Goal: Information Seeking & Learning: Learn about a topic

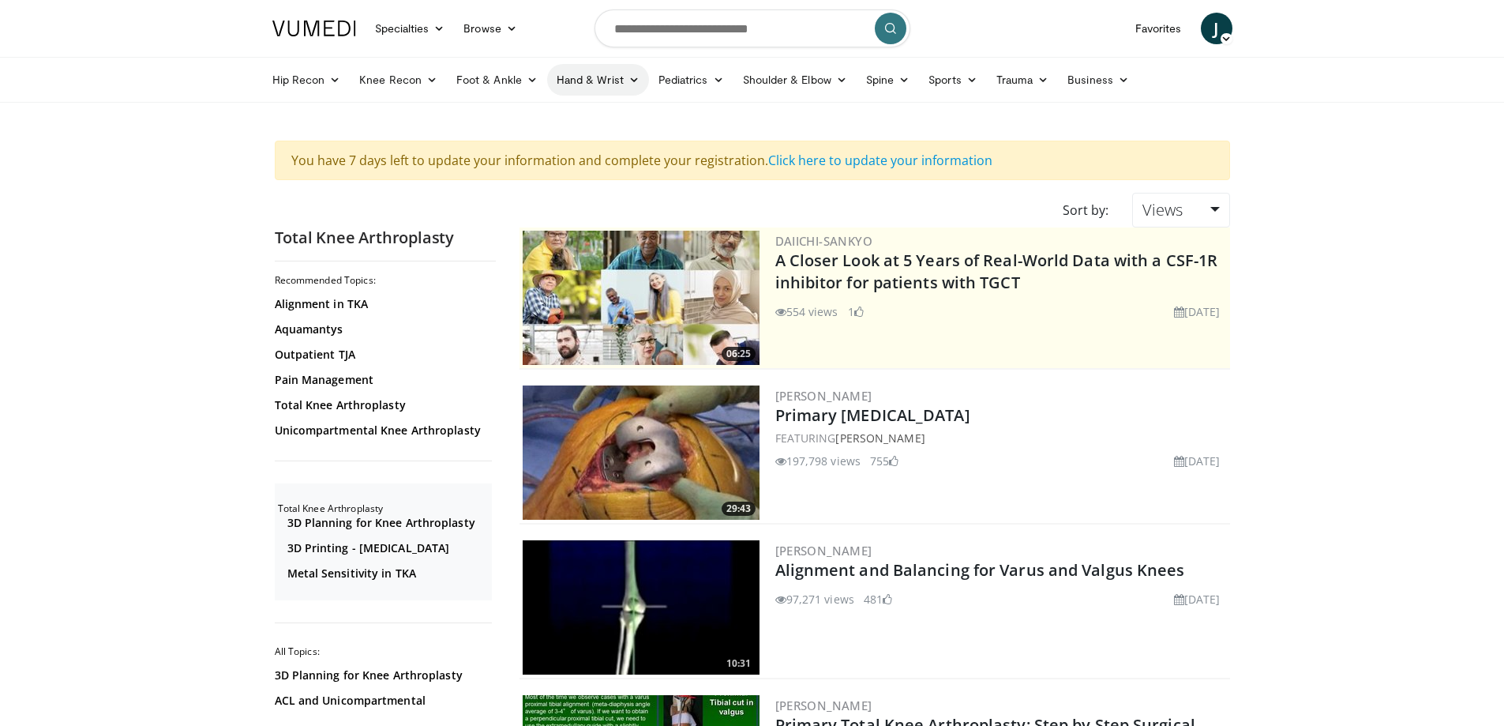
click at [619, 82] on link "Hand & Wrist" at bounding box center [598, 80] width 102 height 32
click at [594, 138] on link "Wrist" at bounding box center [642, 142] width 188 height 25
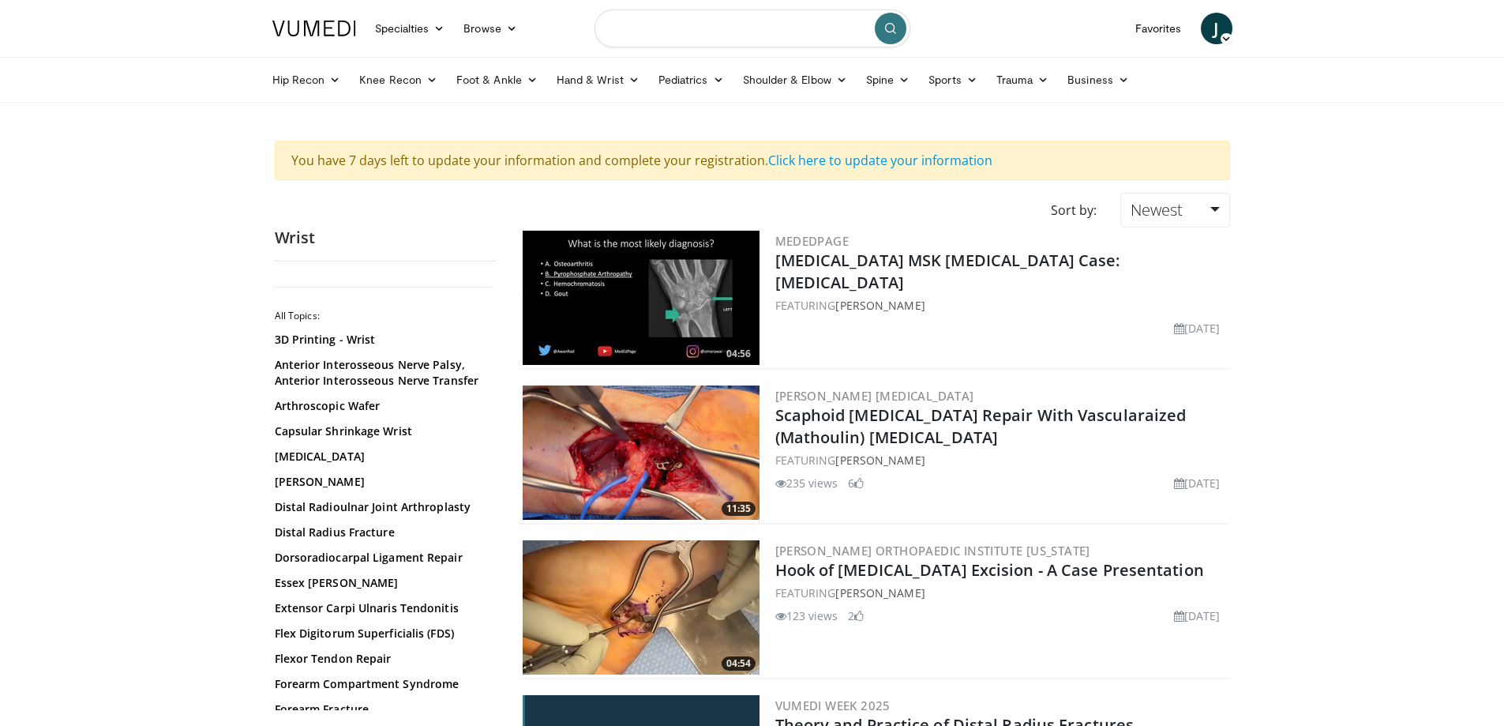
click at [649, 37] on input "Search topics, interventions" at bounding box center [753, 28] width 316 height 38
type input "**********"
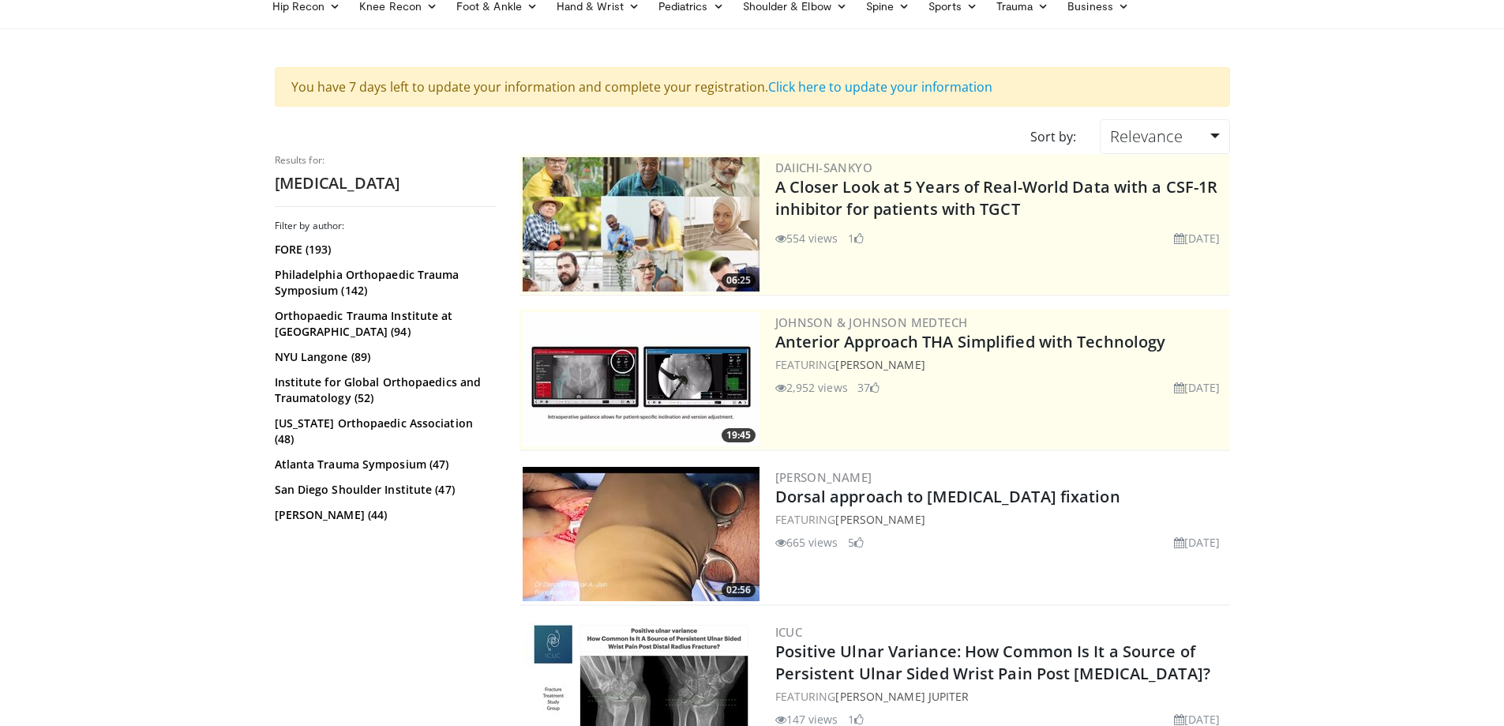
scroll to position [32, 0]
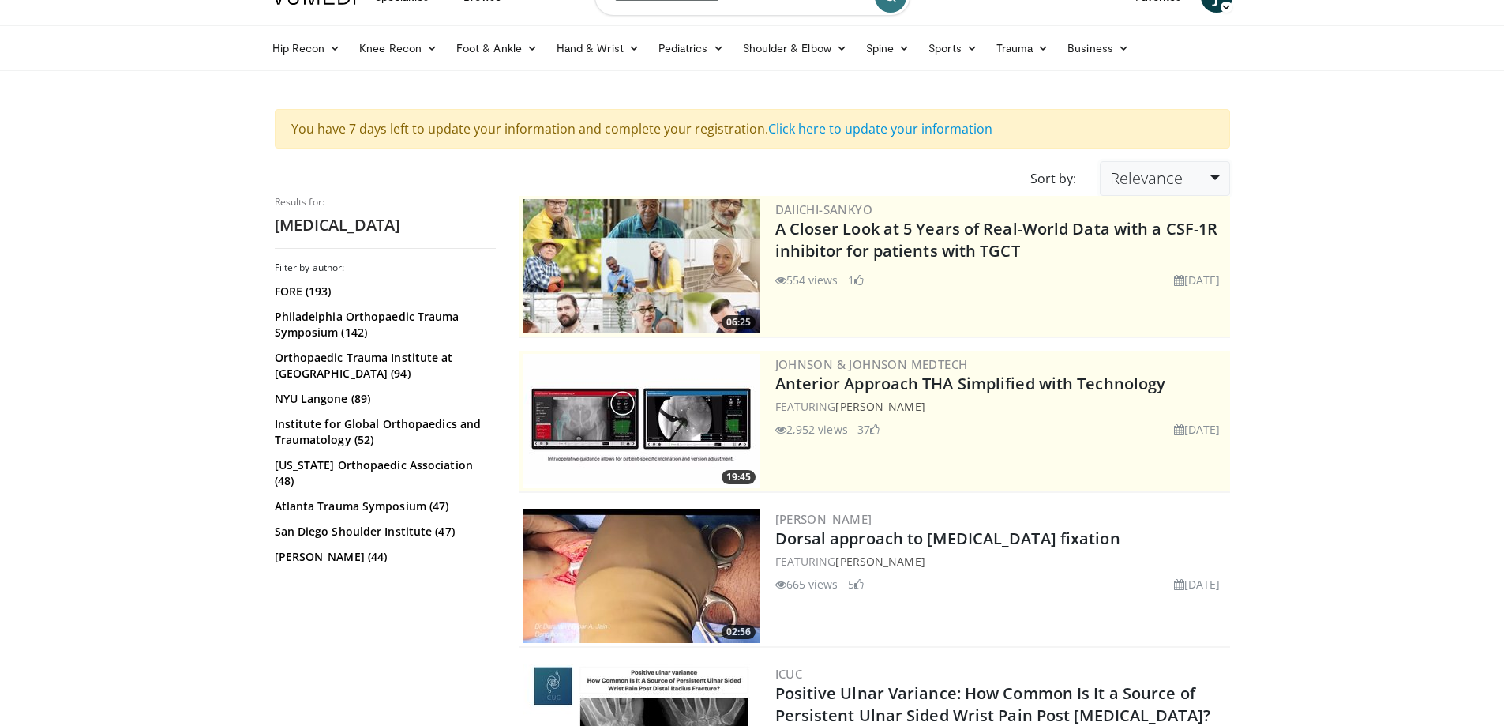
click at [1187, 181] on link "Relevance" at bounding box center [1165, 178] width 130 height 35
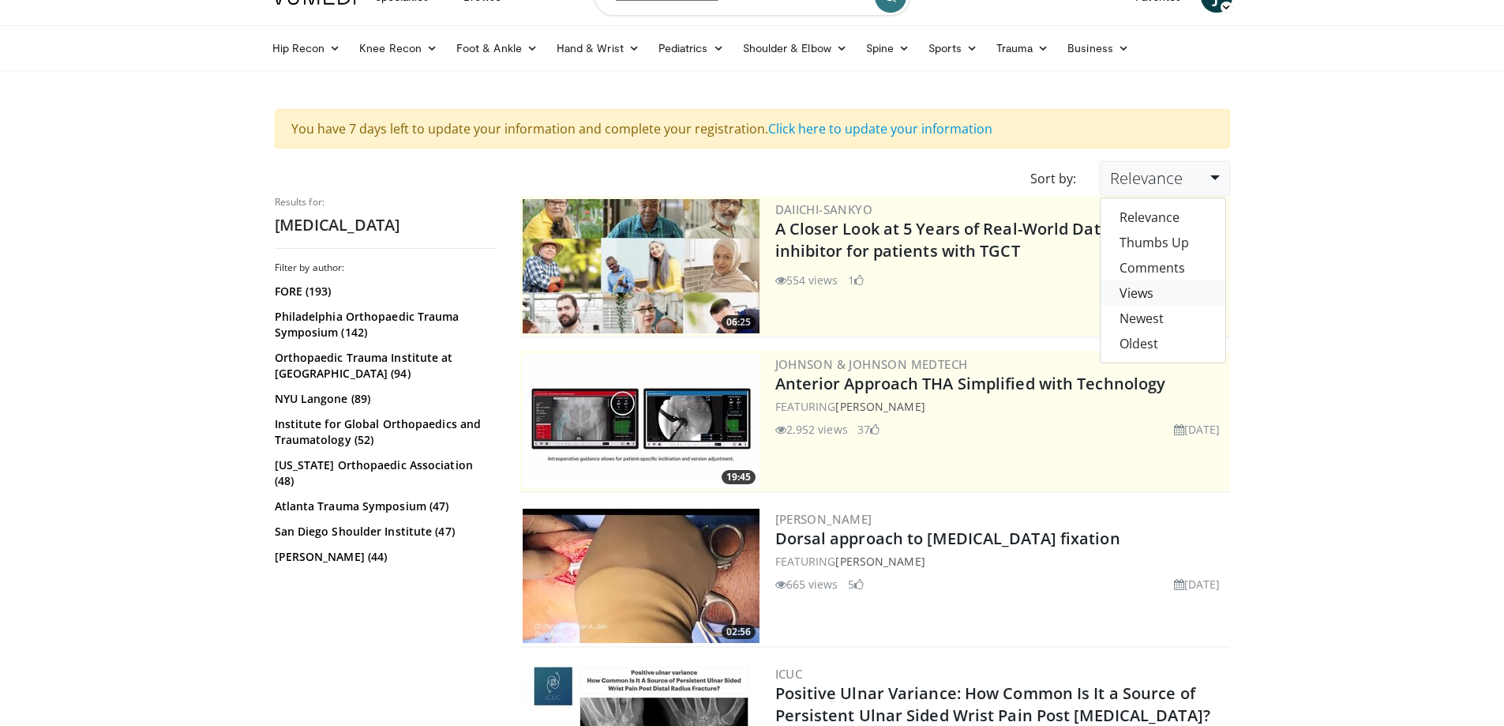
click at [1156, 299] on link "Views" at bounding box center [1163, 292] width 125 height 25
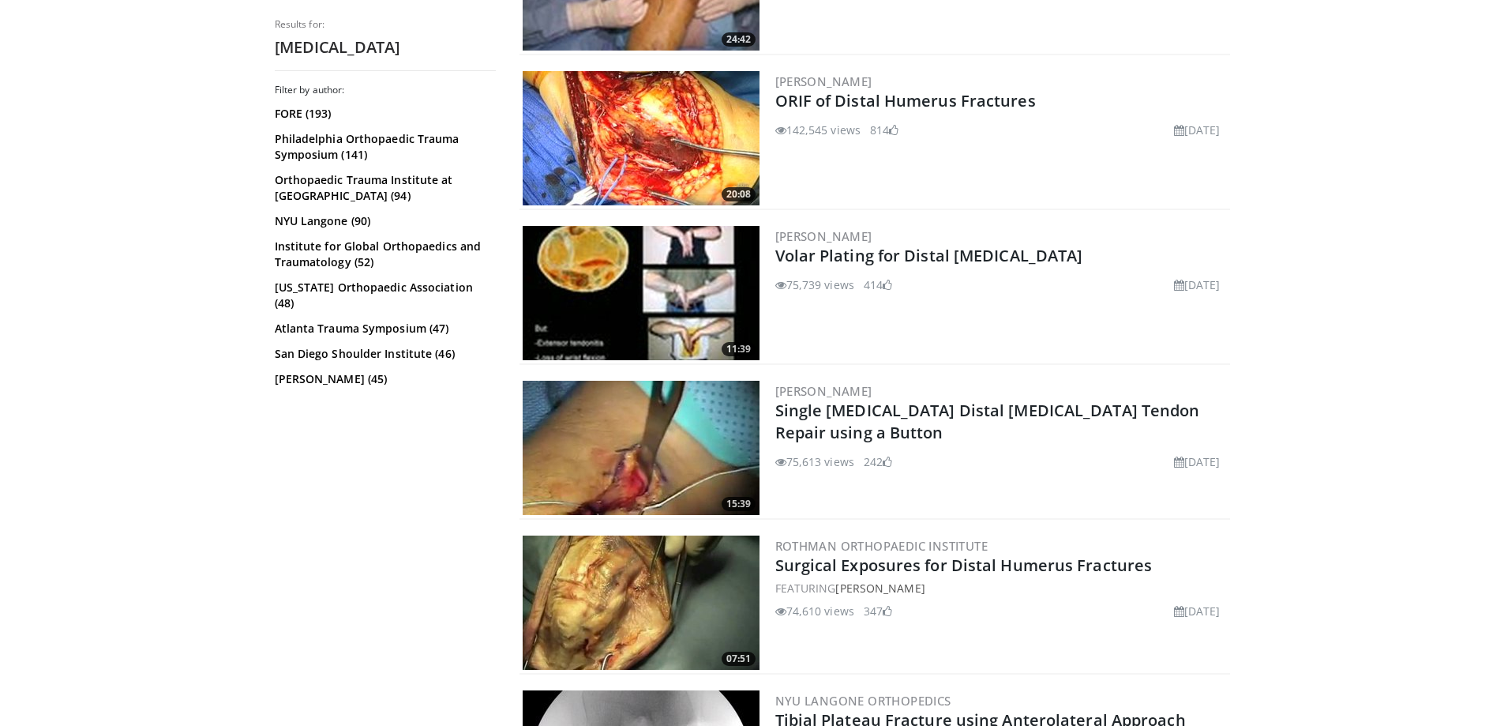
scroll to position [632, 0]
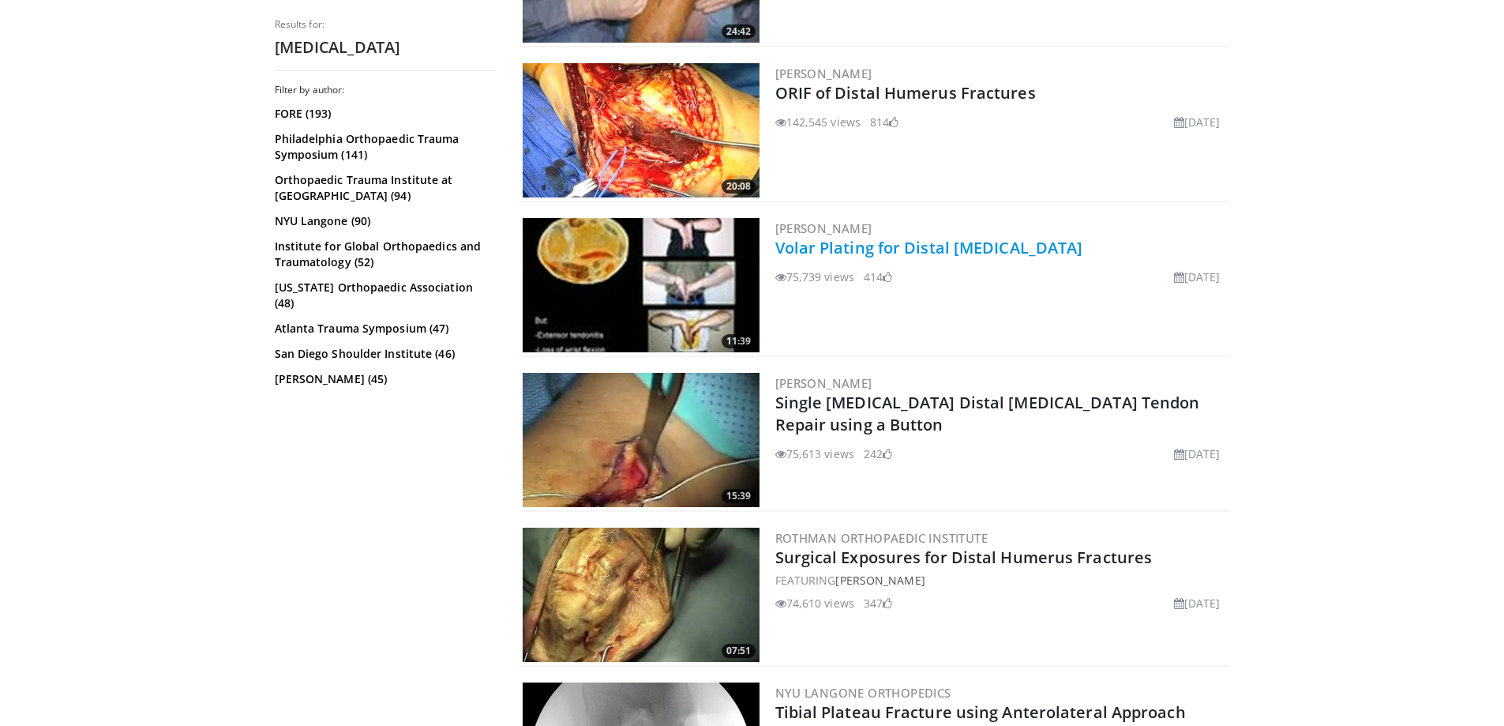
click at [1031, 244] on link "Volar Plating for Distal [MEDICAL_DATA]" at bounding box center [930, 247] width 308 height 21
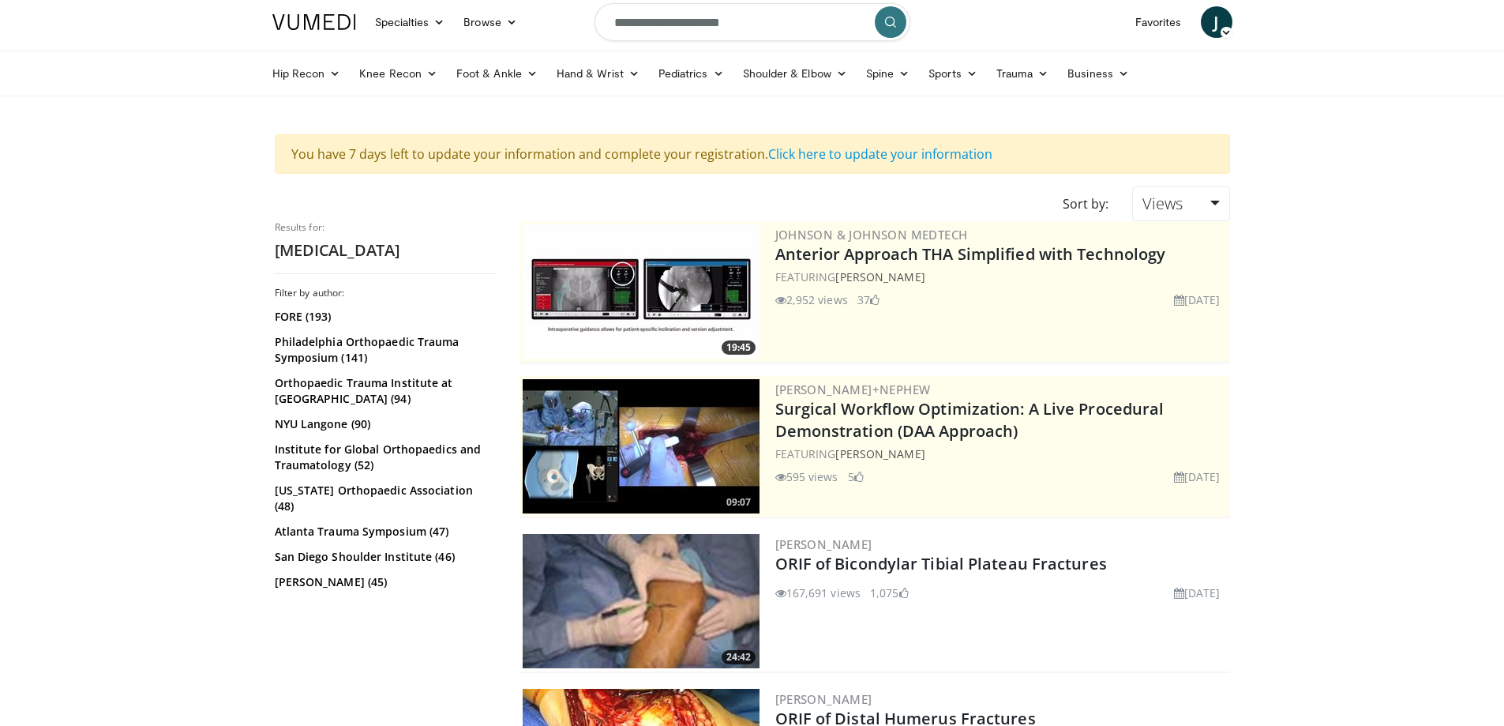
scroll to position [0, 0]
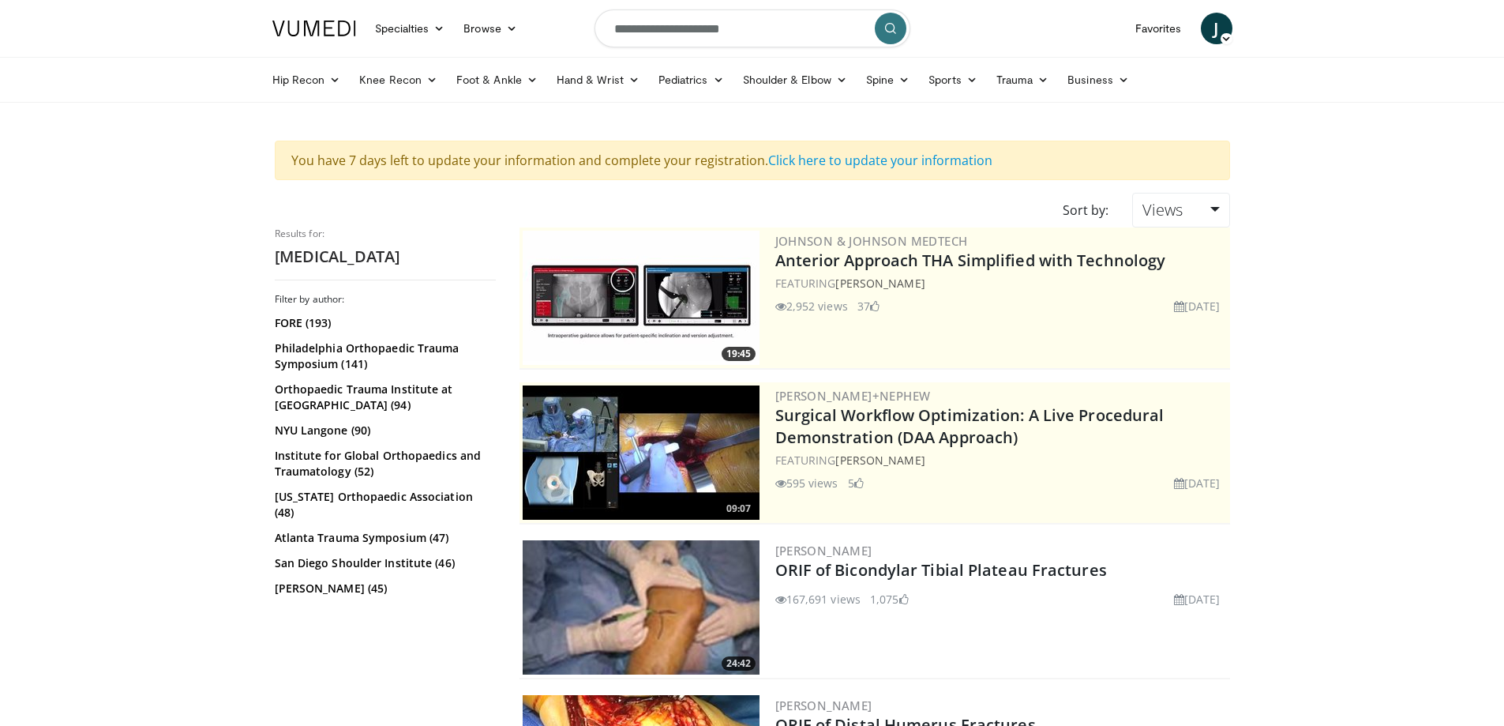
click at [870, 25] on form "**********" at bounding box center [753, 28] width 316 height 57
click at [895, 24] on icon "submit" at bounding box center [891, 28] width 13 height 13
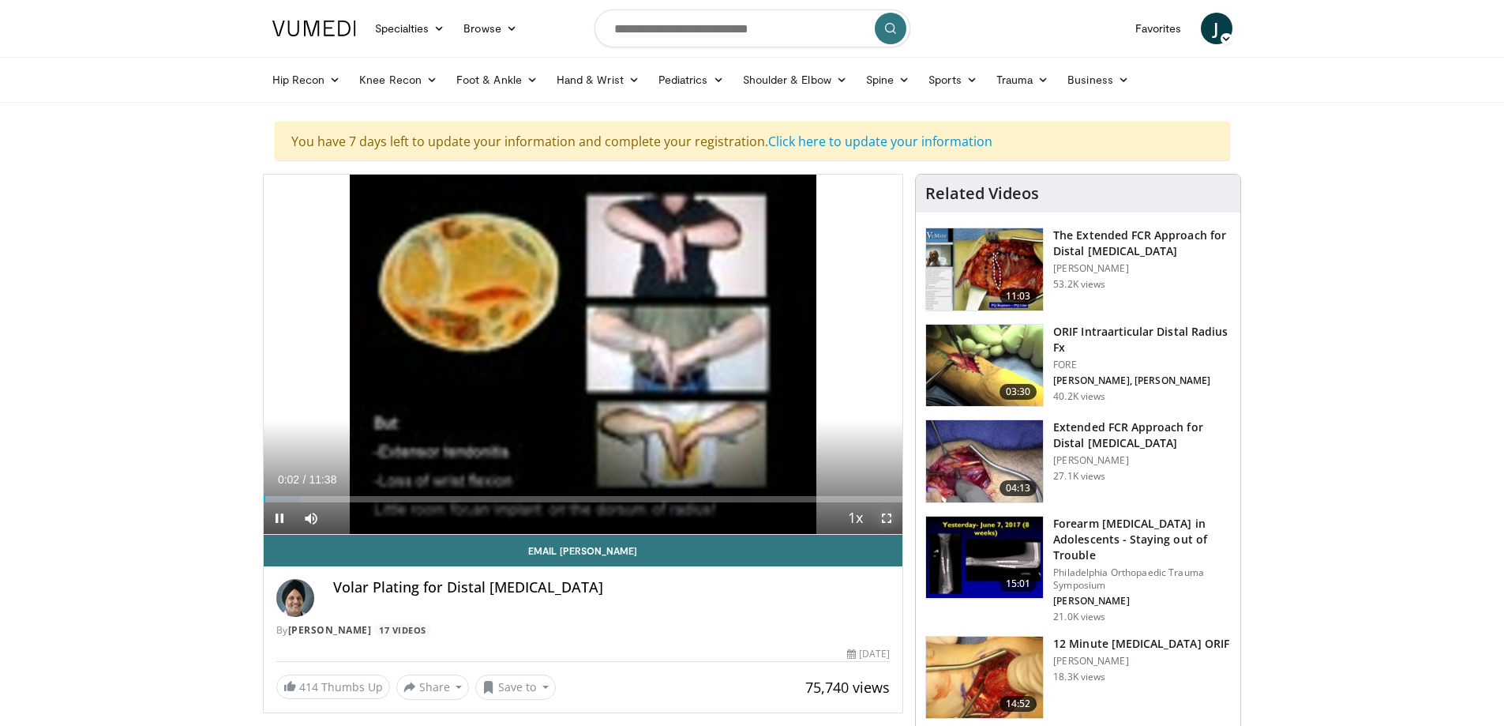
click at [881, 515] on span "Video Player" at bounding box center [887, 518] width 32 height 32
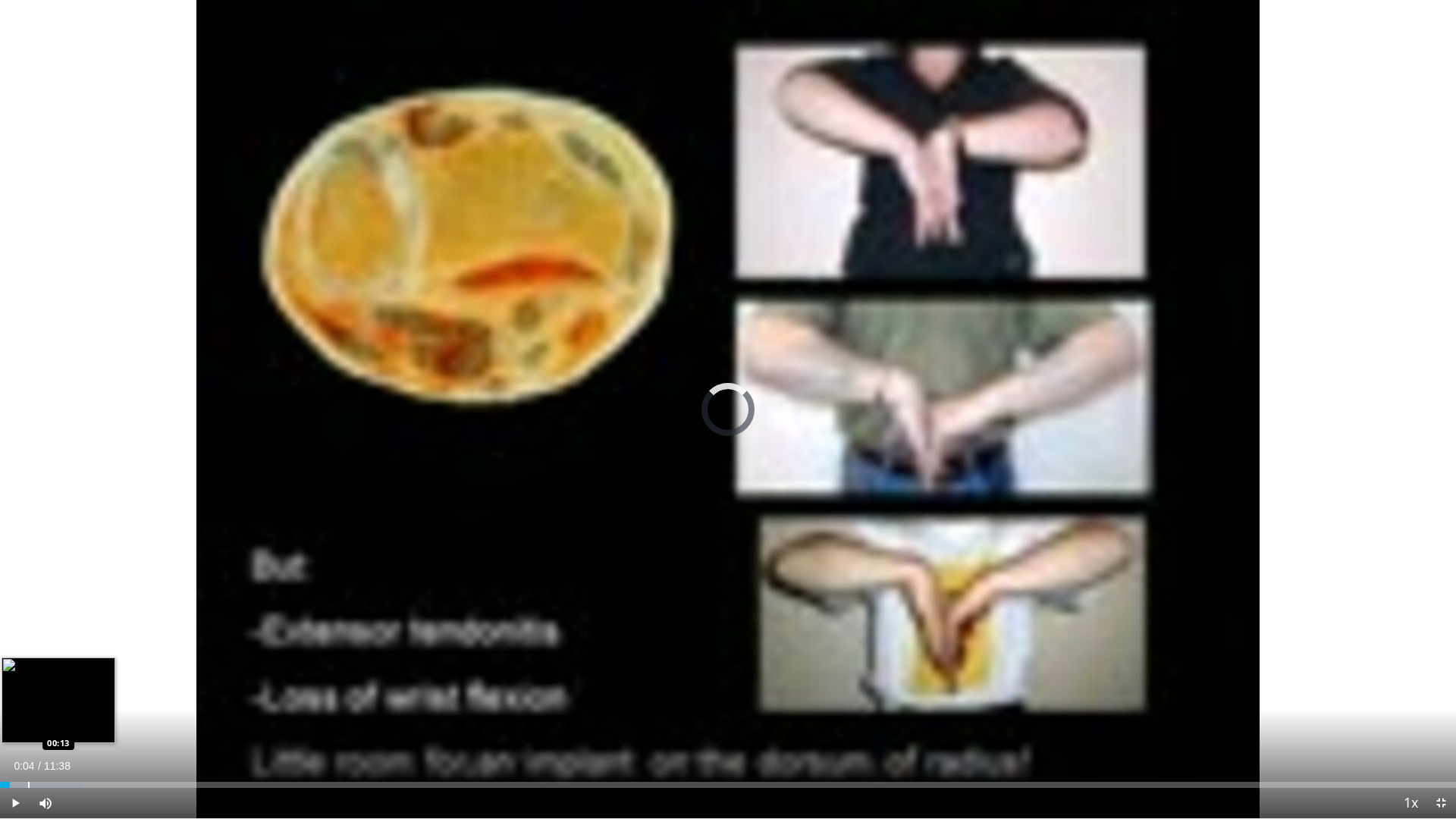
click at [28, 696] on div "Progress Bar" at bounding box center [29, 784] width 2 height 6
click at [49, 696] on div "Loaded : 9.99% 00:16 00:23" at bounding box center [728, 781] width 1456 height 14
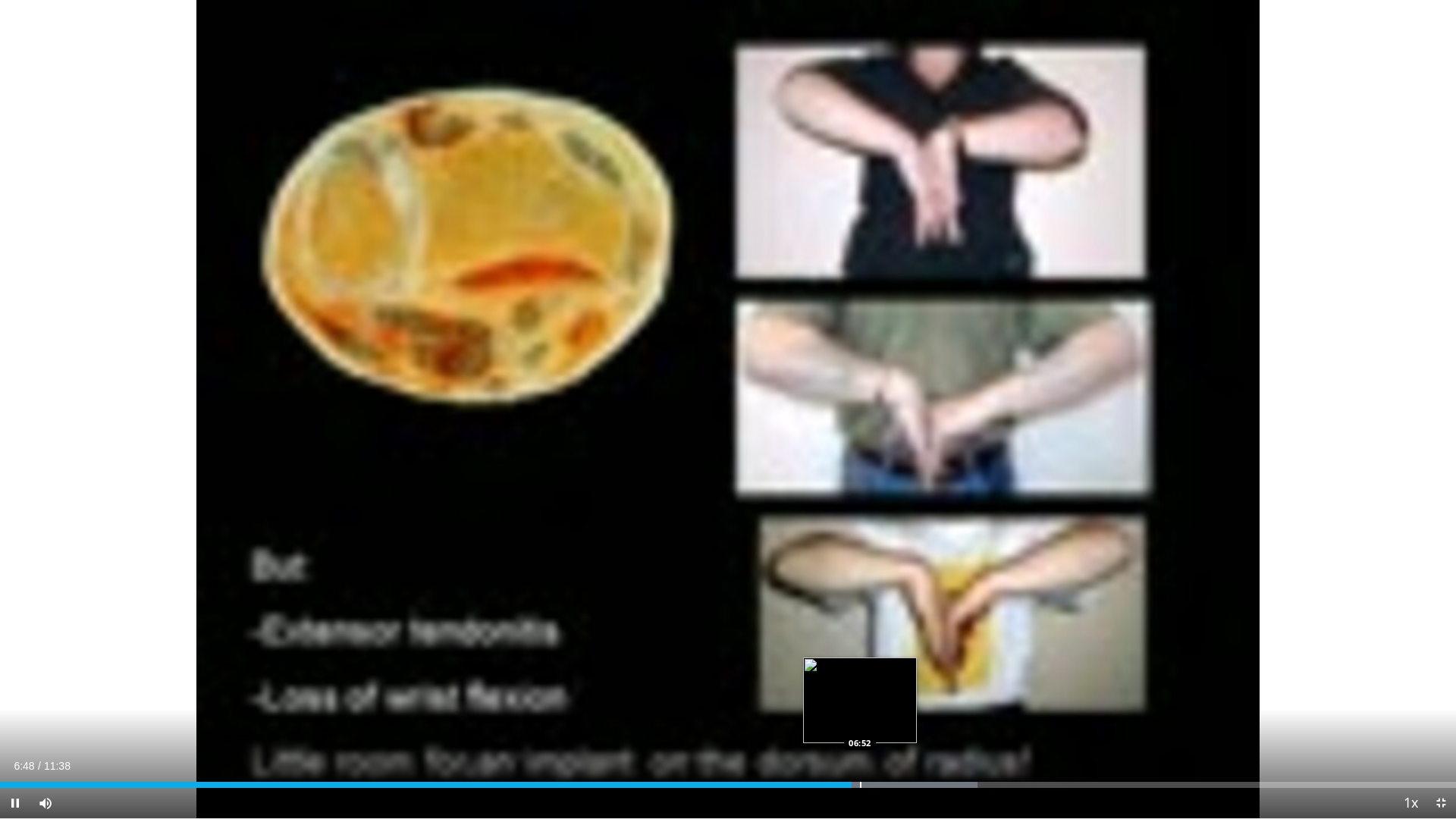
click at [861, 696] on div "Progress Bar" at bounding box center [861, 784] width 2 height 6
click at [889, 696] on div "Progress Bar" at bounding box center [889, 784] width 2 height 6
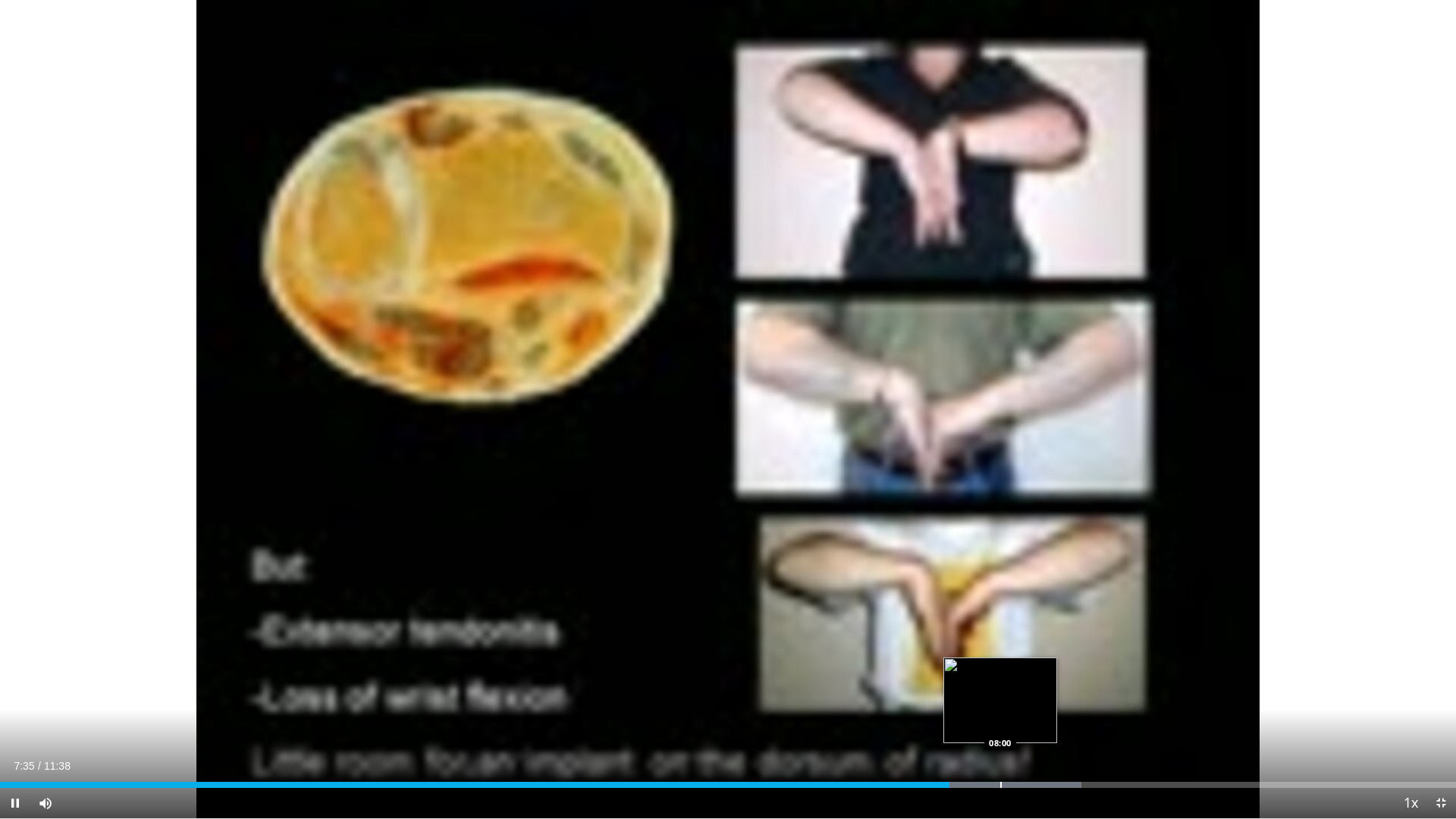
click at [1001, 696] on div "Loaded : 74.29% 07:35 08:00" at bounding box center [728, 781] width 1456 height 14
click at [1021, 696] on div "Loaded : 78.58% 08:03 08:09" at bounding box center [728, 781] width 1456 height 14
click at [1065, 696] on div "Loaded : 78.71% 08:11 08:30" at bounding box center [728, 781] width 1456 height 14
click at [1049, 696] on div "Progress Bar" at bounding box center [1050, 784] width 2 height 6
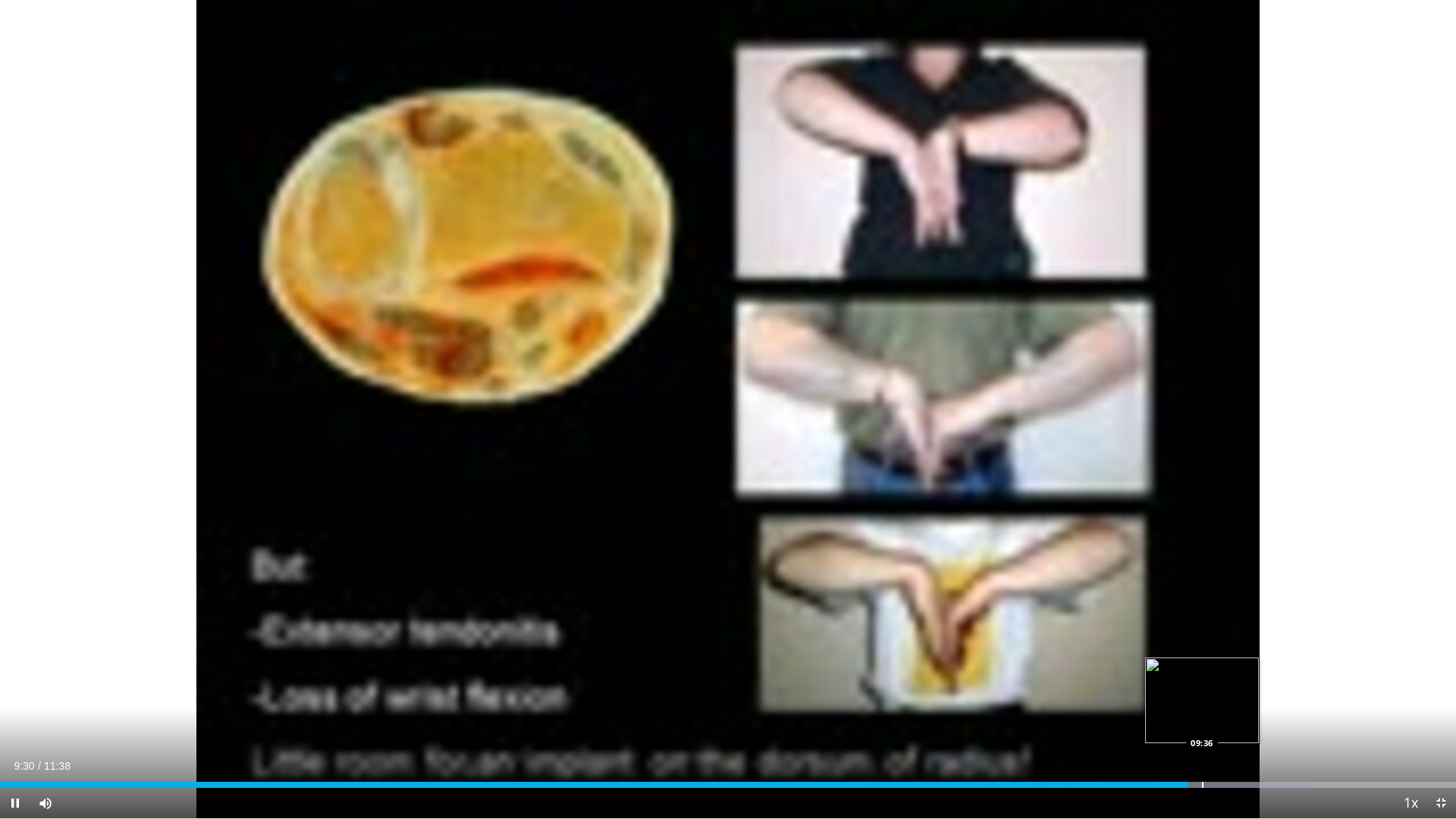
click at [1203, 696] on div "Loaded : 90.16% 09:30 09:36" at bounding box center [728, 781] width 1456 height 14
click at [1245, 696] on div "Progress Bar" at bounding box center [1246, 784] width 2 height 6
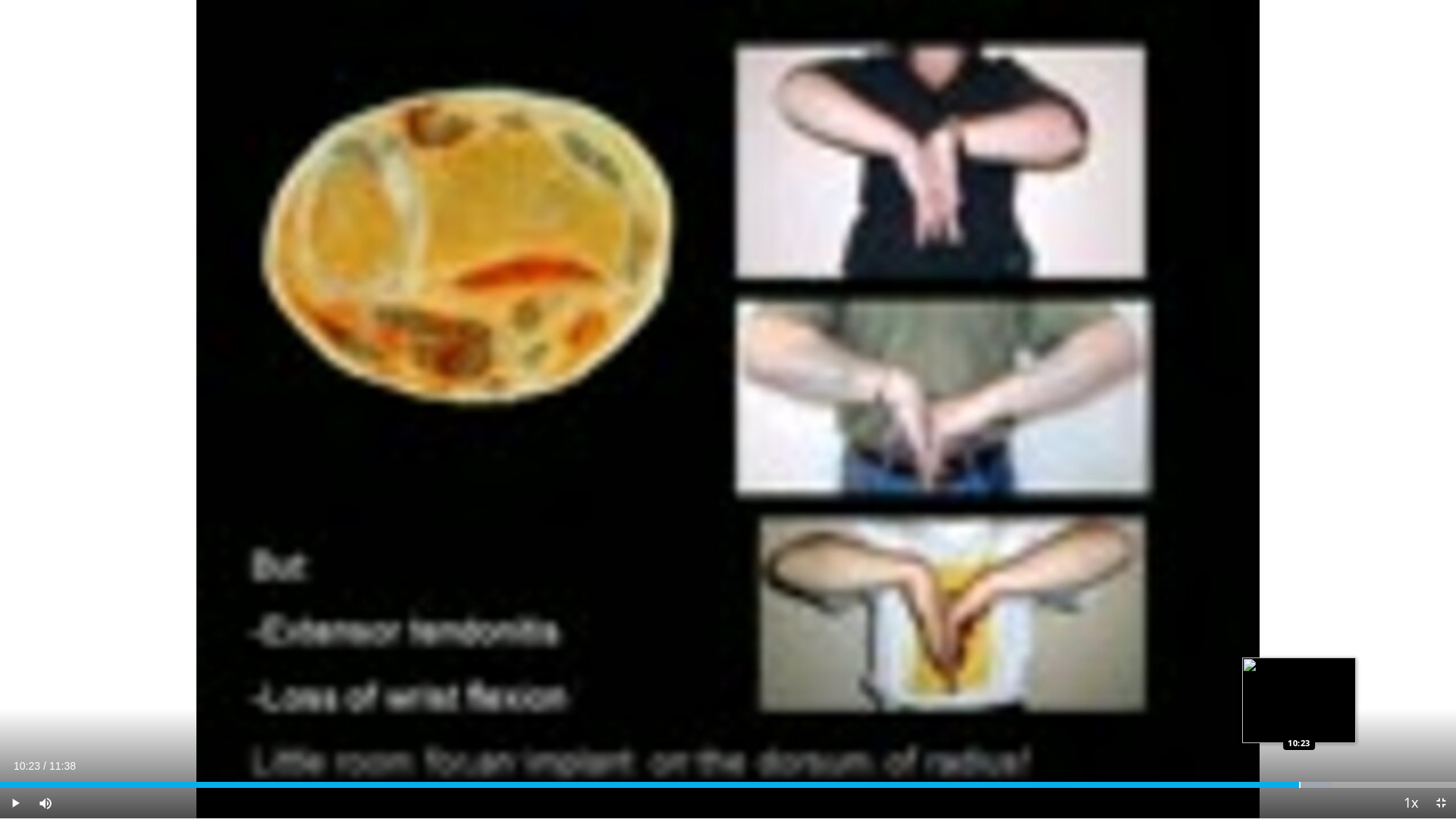
click at [1300, 696] on div "Progress Bar" at bounding box center [1300, 784] width 2 height 6
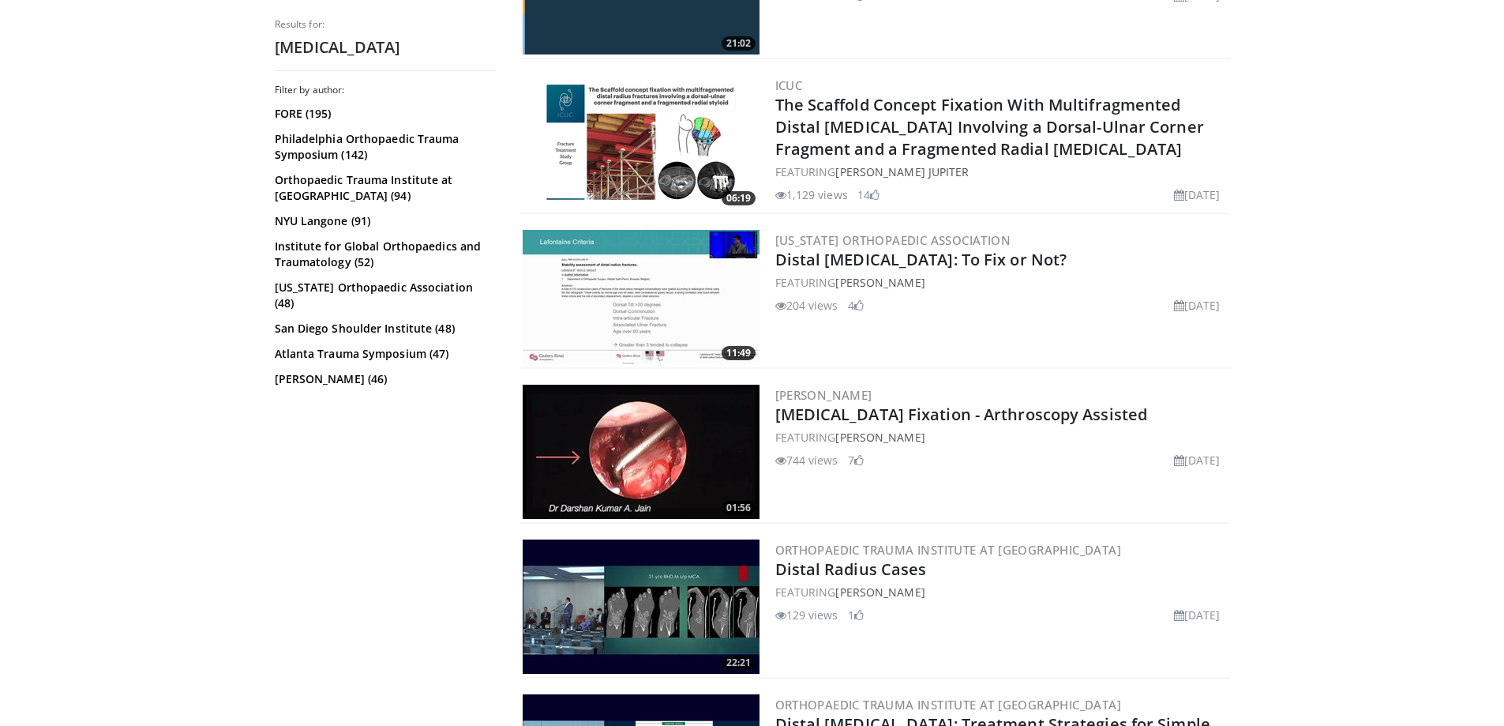
scroll to position [1501, 0]
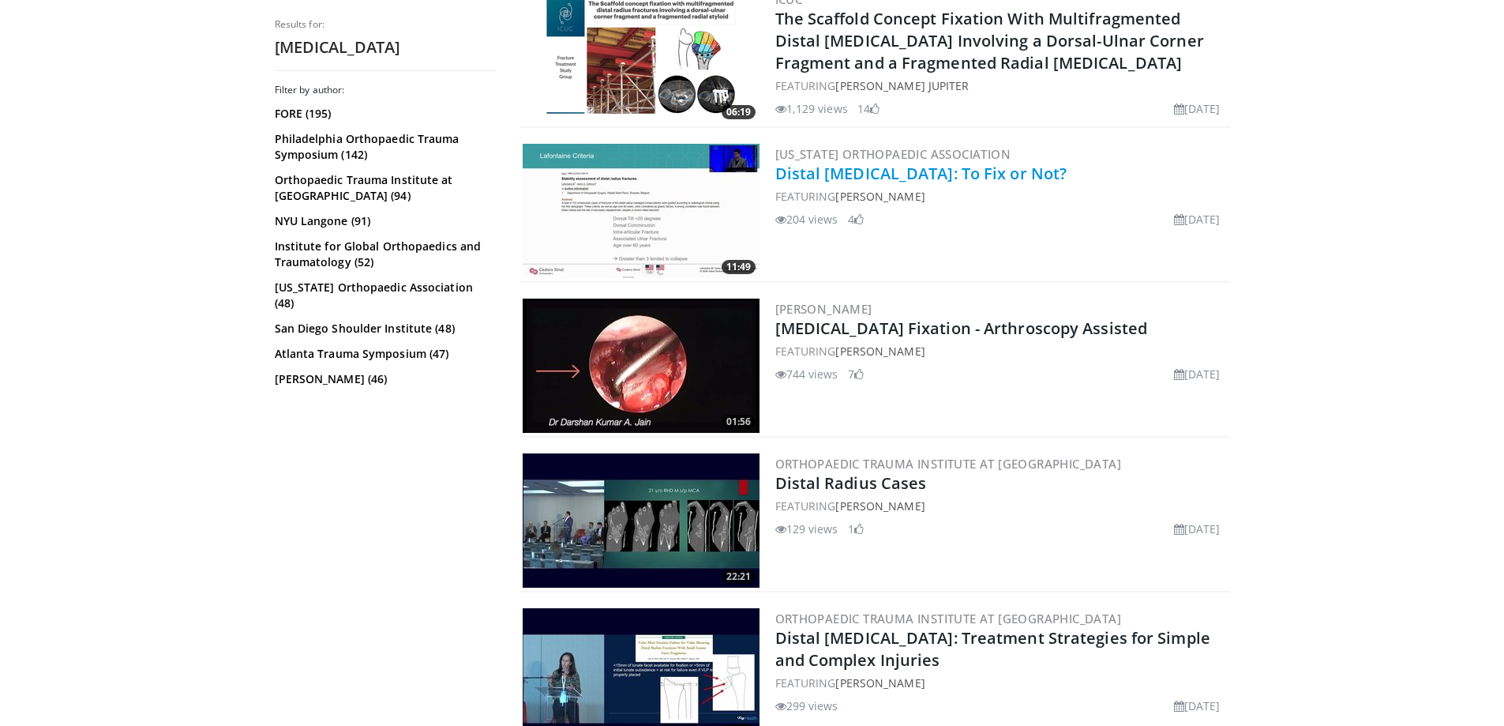
click at [1000, 163] on link "Distal [MEDICAL_DATA]: To Fix or Not?" at bounding box center [922, 173] width 292 height 21
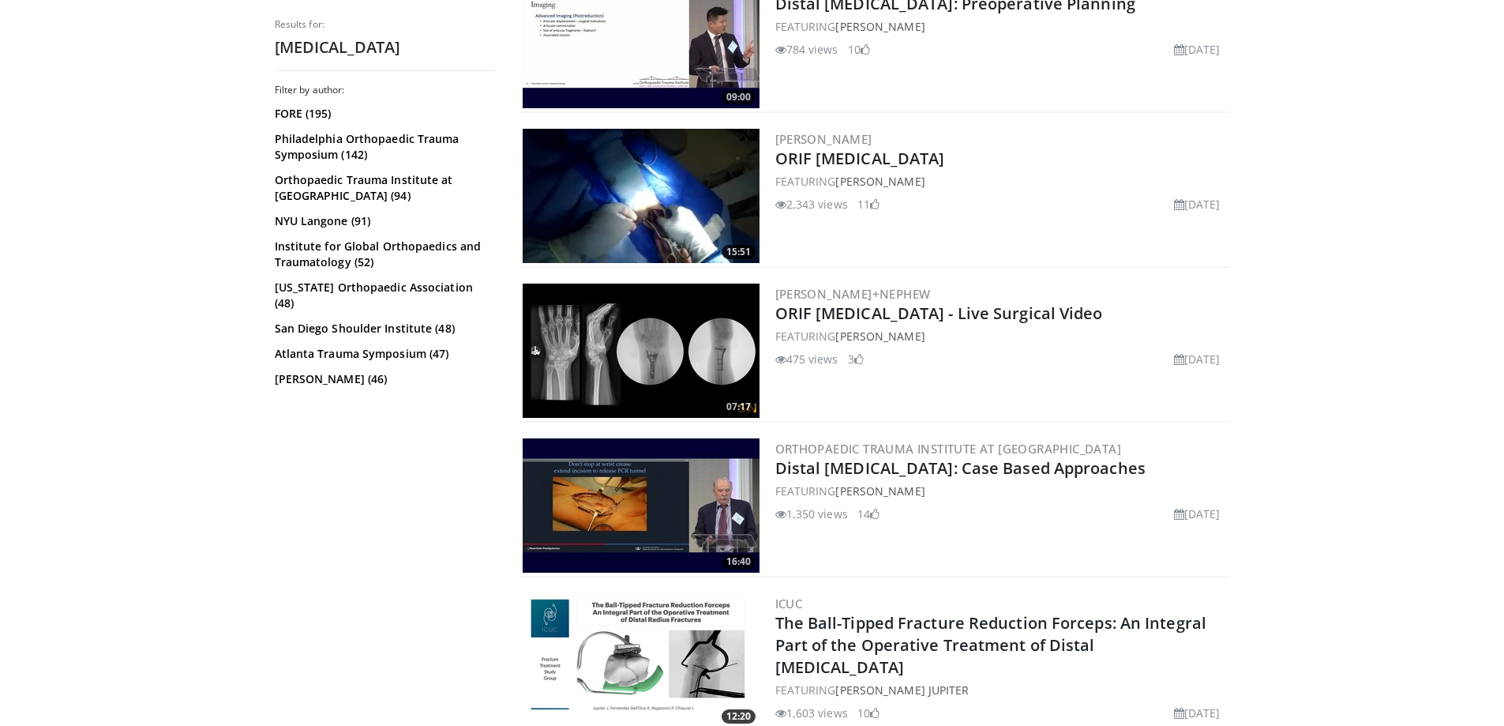
scroll to position [2290, 0]
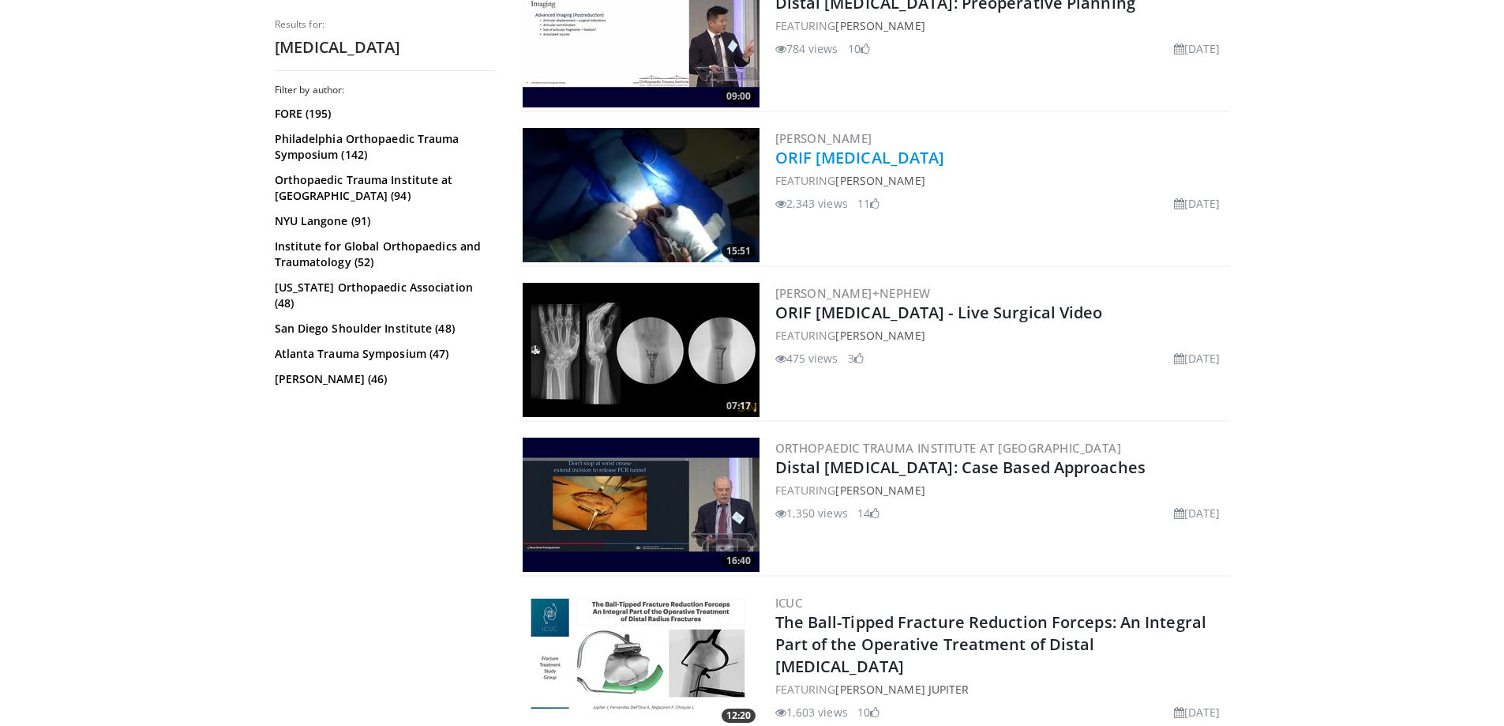
click at [945, 147] on link "ORIF Distal Radius Fracture" at bounding box center [861, 157] width 170 height 21
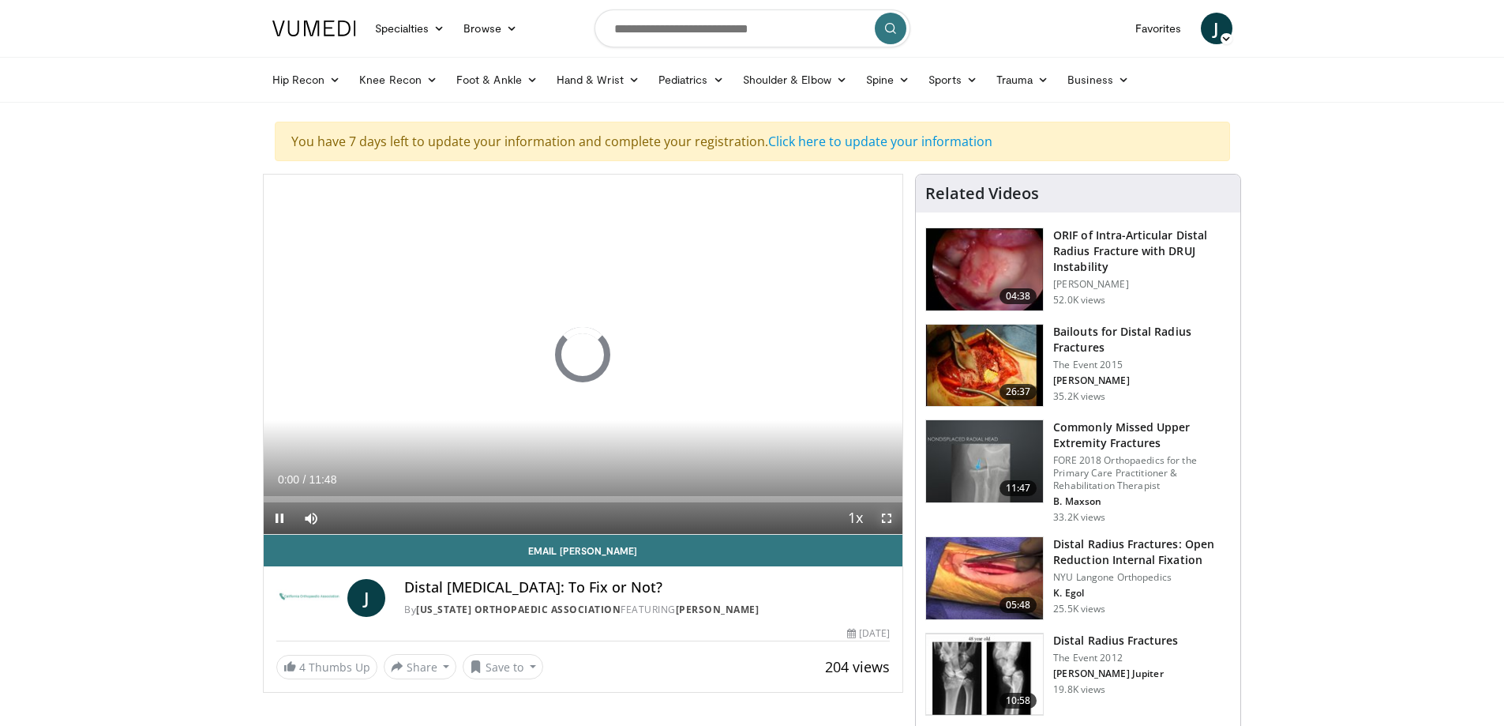
click at [889, 515] on span "Video Player" at bounding box center [887, 518] width 32 height 32
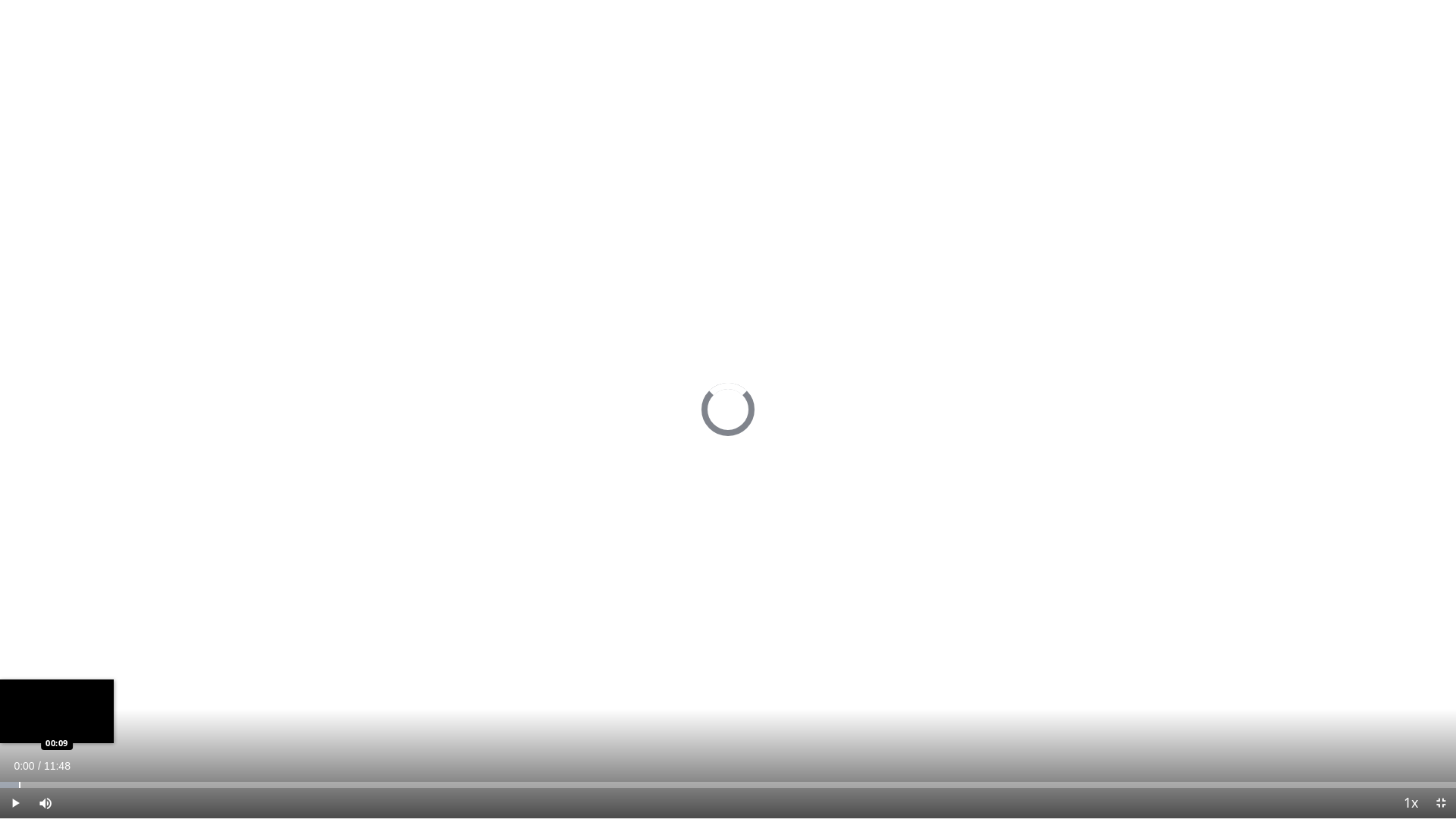
click at [19, 696] on div "Loaded : 1.39% 00:00 00:09" at bounding box center [728, 781] width 1456 height 14
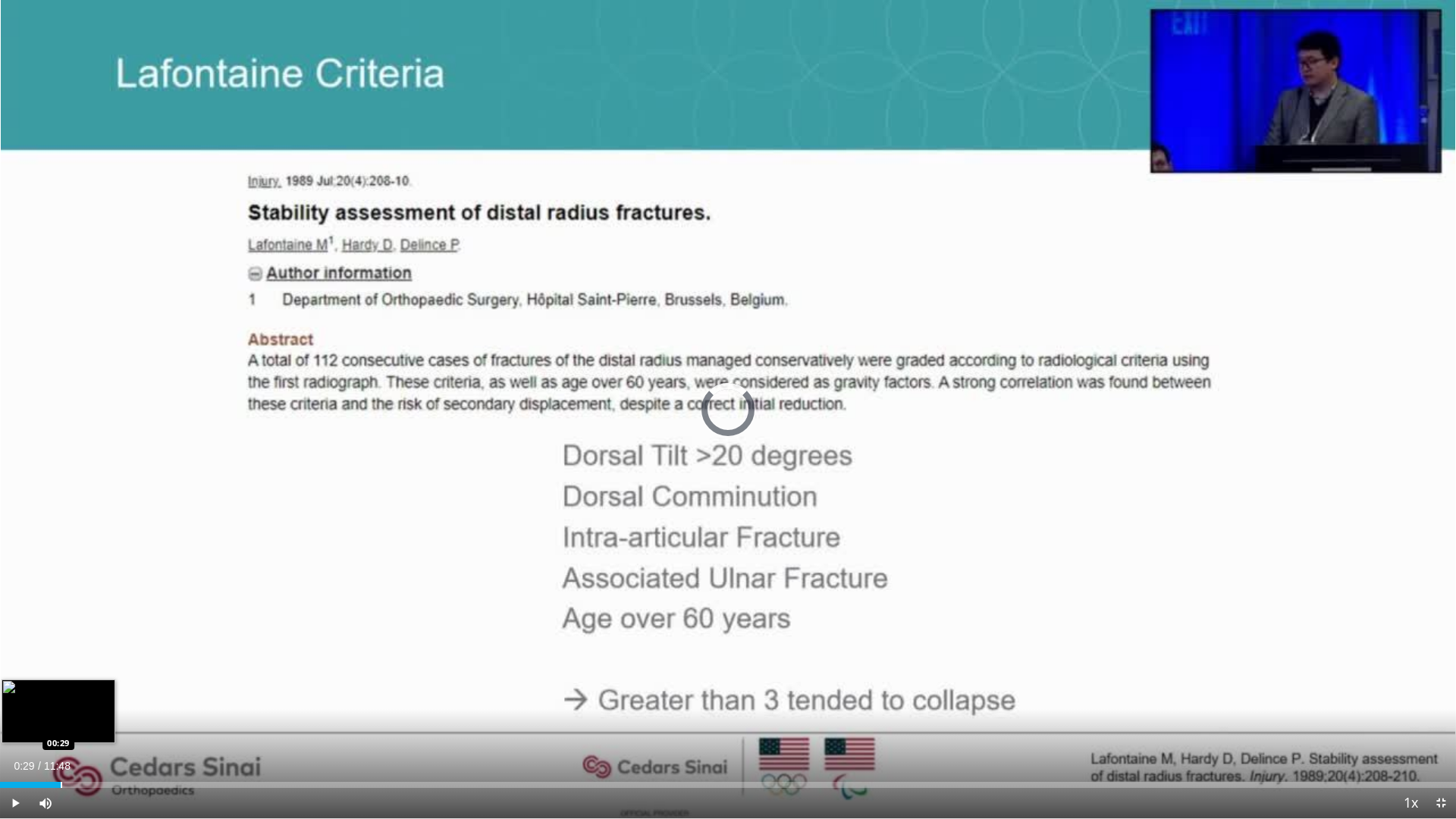
click at [61, 696] on div "Progress Bar" at bounding box center [61, 784] width 2 height 6
click at [109, 696] on div "Current Time 0:30 / Duration 11:48 Pause Skip Backward Skip Forward Mute Loaded…" at bounding box center [728, 804] width 1456 height 31
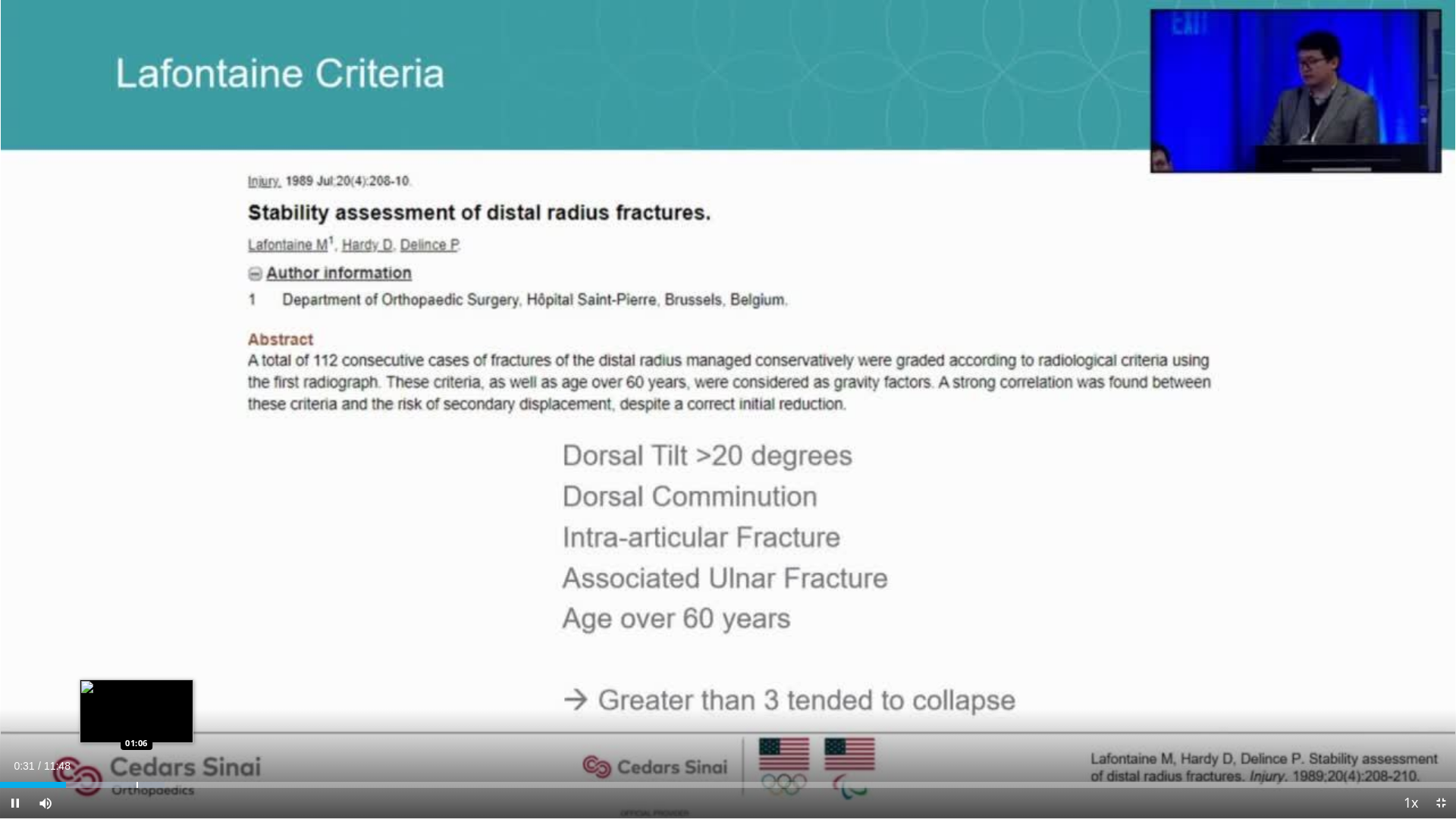
click at [136, 696] on div "Loaded : 11.30% 00:31 01:06" at bounding box center [728, 781] width 1456 height 14
click at [171, 696] on div "Loaded : 19.61% 01:13 01:22" at bounding box center [728, 781] width 1456 height 14
click at [159, 696] on div "Loaded : 21.01% 01:24 01:17" at bounding box center [728, 781] width 1456 height 14
click at [187, 696] on div "Loaded : 21.01% 01:19 01:30" at bounding box center [728, 781] width 1456 height 14
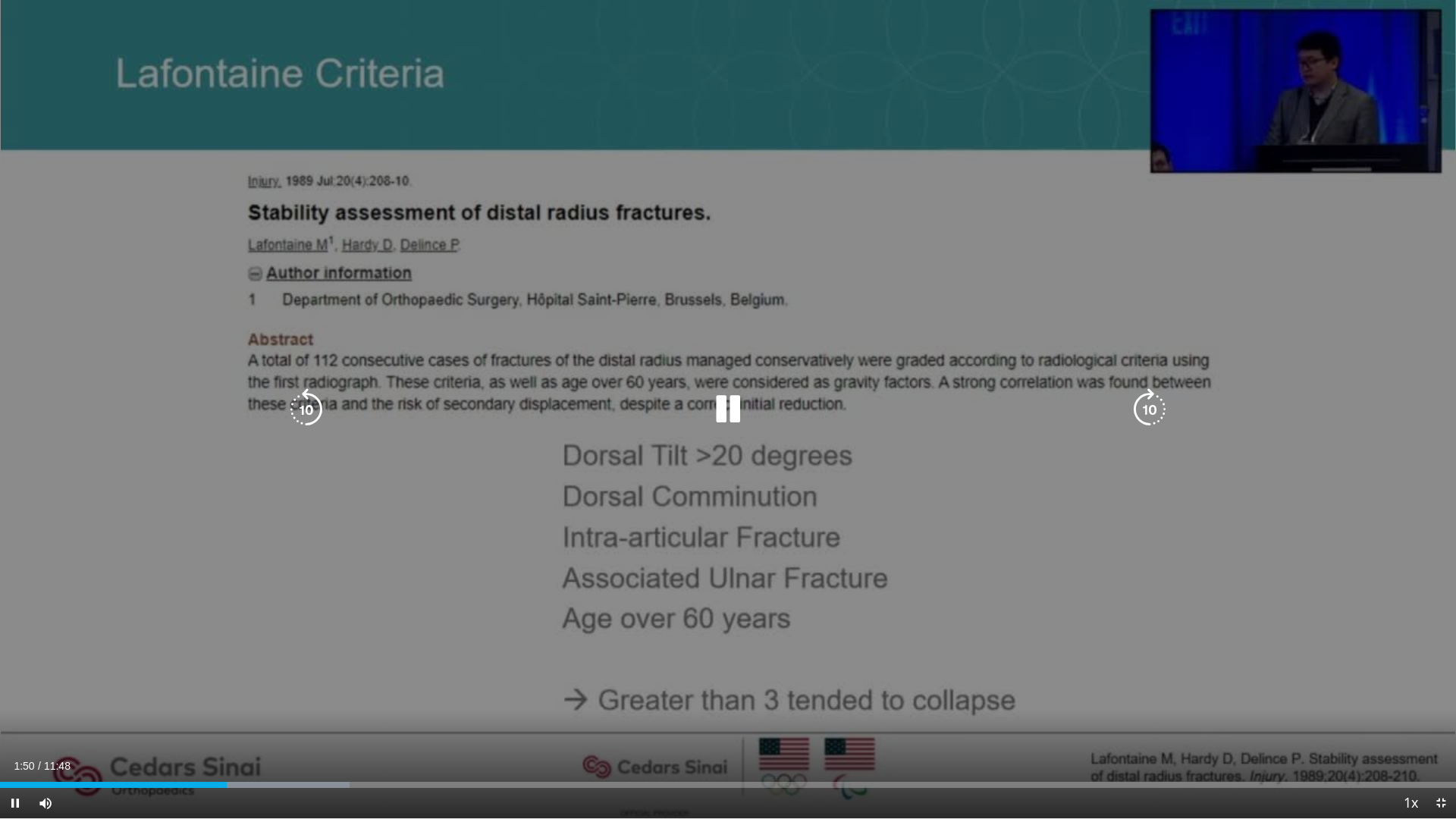
click at [255, 644] on div "10 seconds Tap to unmute" at bounding box center [728, 409] width 1456 height 818
click at [151, 649] on div "10 seconds Tap to unmute" at bounding box center [728, 409] width 1456 height 818
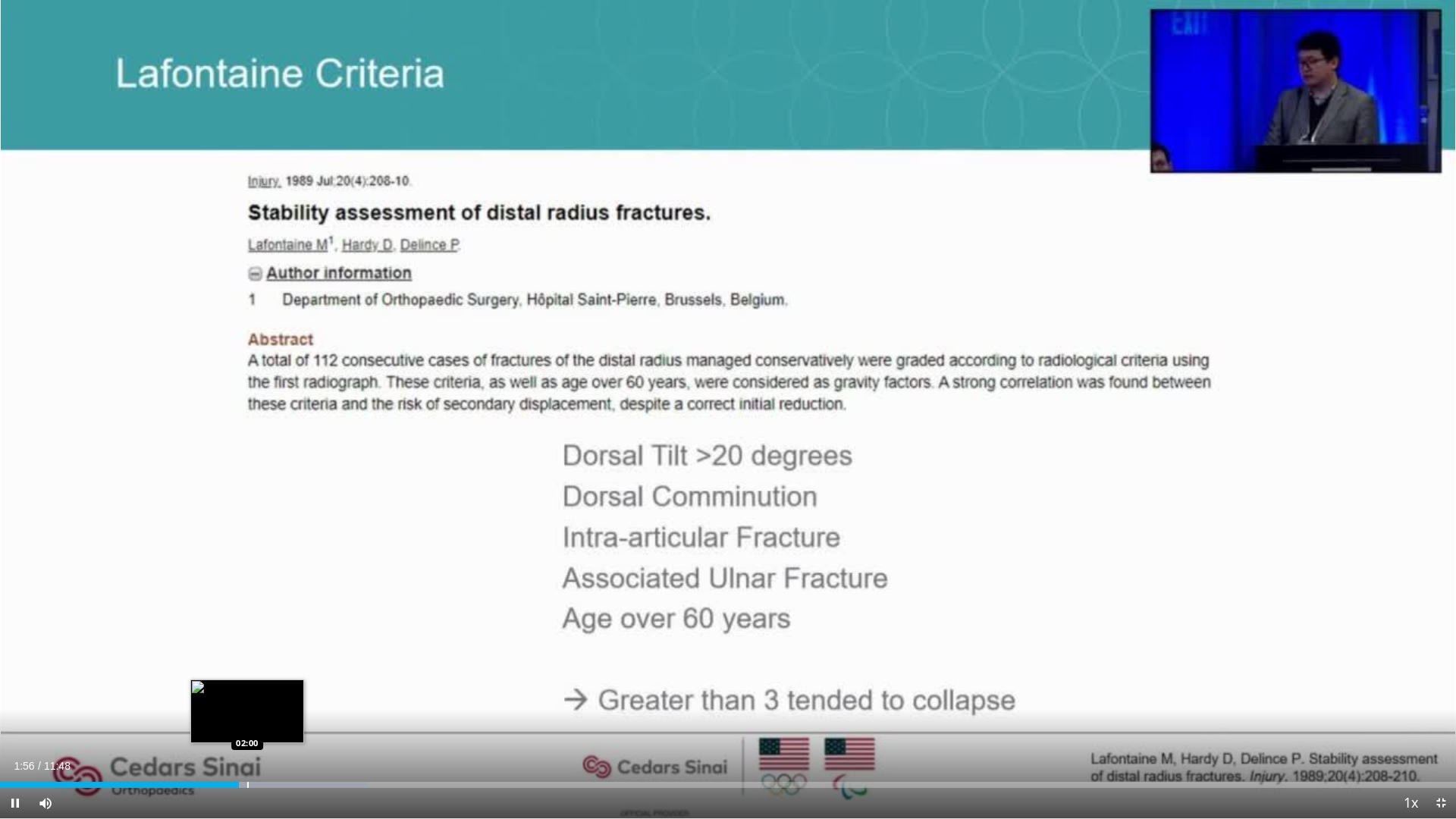
click at [247, 696] on div "Progress Bar" at bounding box center [248, 784] width 2 height 6
click at [263, 696] on div "Progress Bar" at bounding box center [263, 784] width 2 height 6
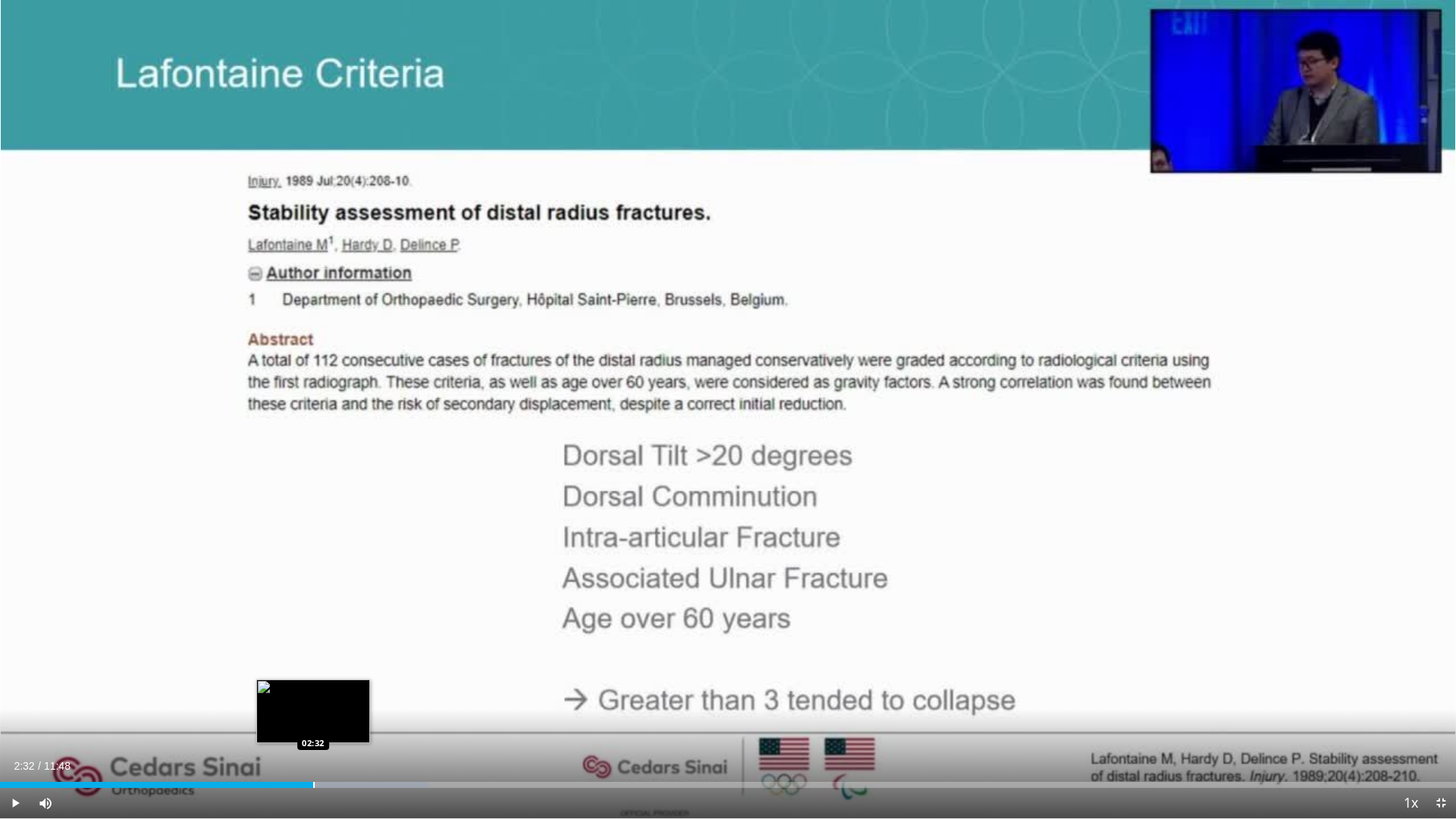
click at [313, 696] on div "Progress Bar" at bounding box center [314, 784] width 2 height 6
click at [336, 696] on div "Progress Bar" at bounding box center [337, 784] width 2 height 6
click at [363, 696] on div "Progress Bar" at bounding box center [364, 784] width 2 height 6
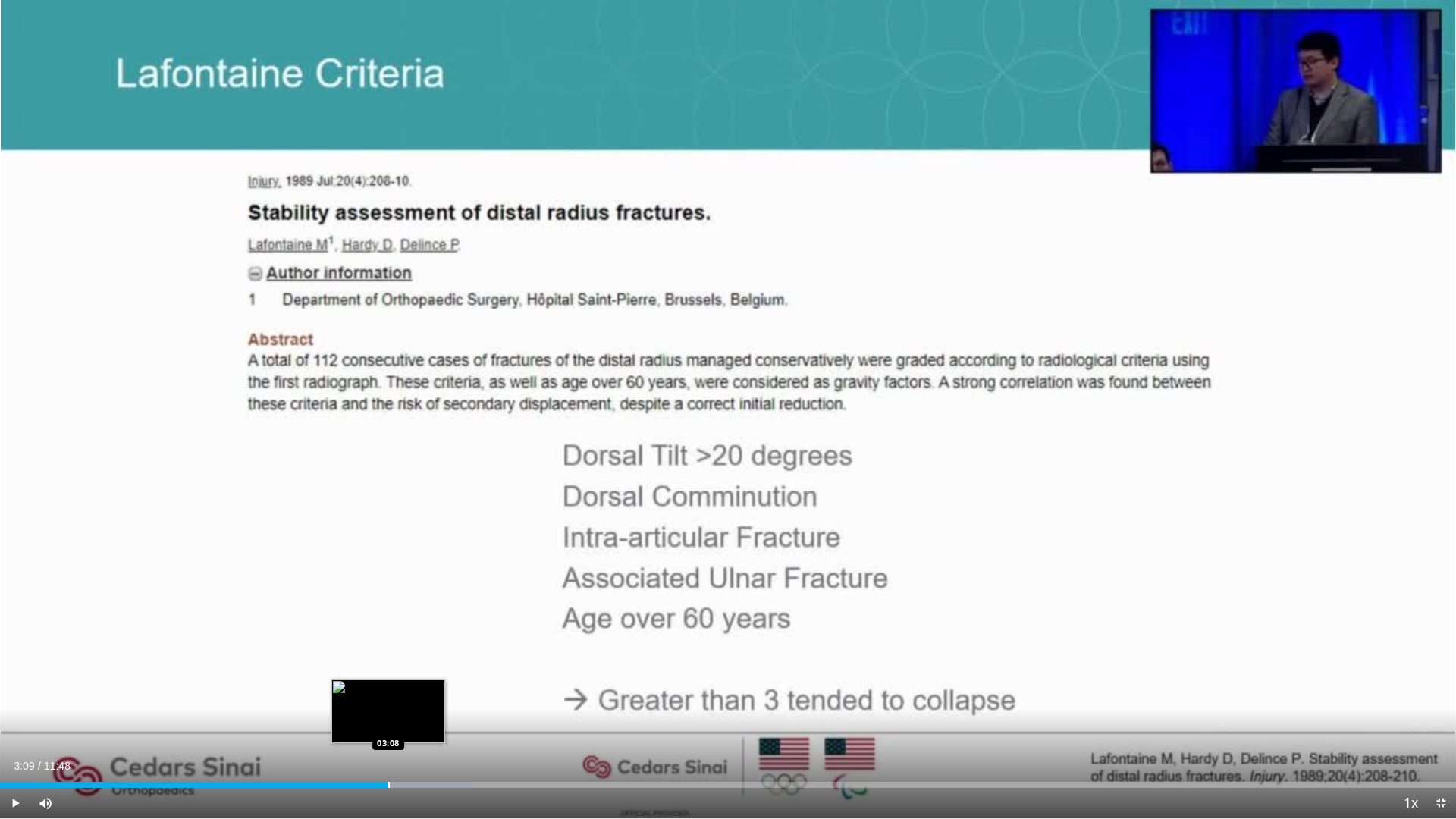
click at [390, 696] on div "Loaded : 32.49% 03:09 03:08" at bounding box center [728, 781] width 1456 height 14
click at [415, 696] on div "Progress Bar" at bounding box center [416, 784] width 2 height 6
click at [406, 696] on div "Progress Bar" at bounding box center [407, 784] width 2 height 6
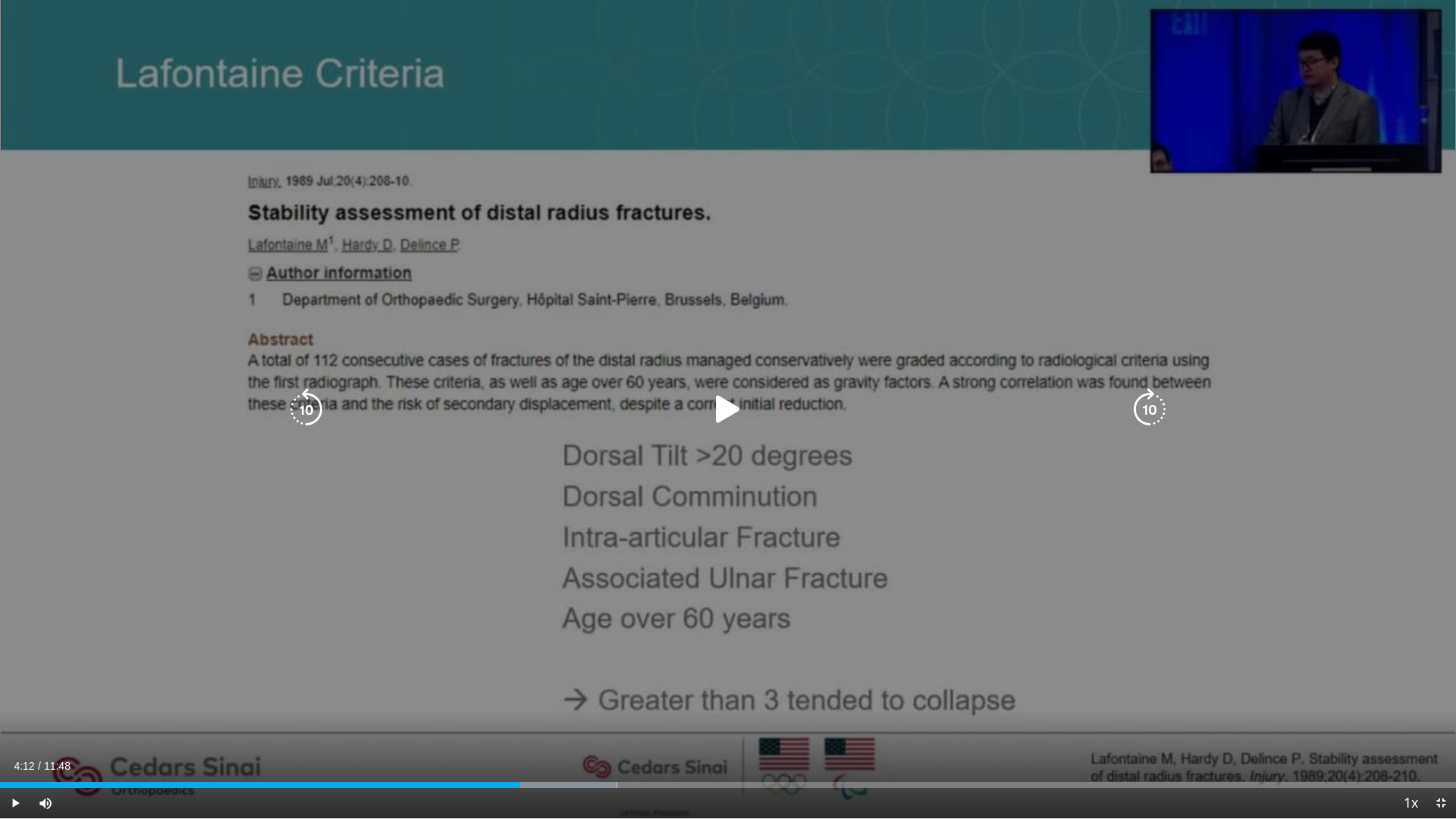
click at [522, 696] on div "Loaded : 42.37% 03:59 04:12" at bounding box center [728, 781] width 1456 height 14
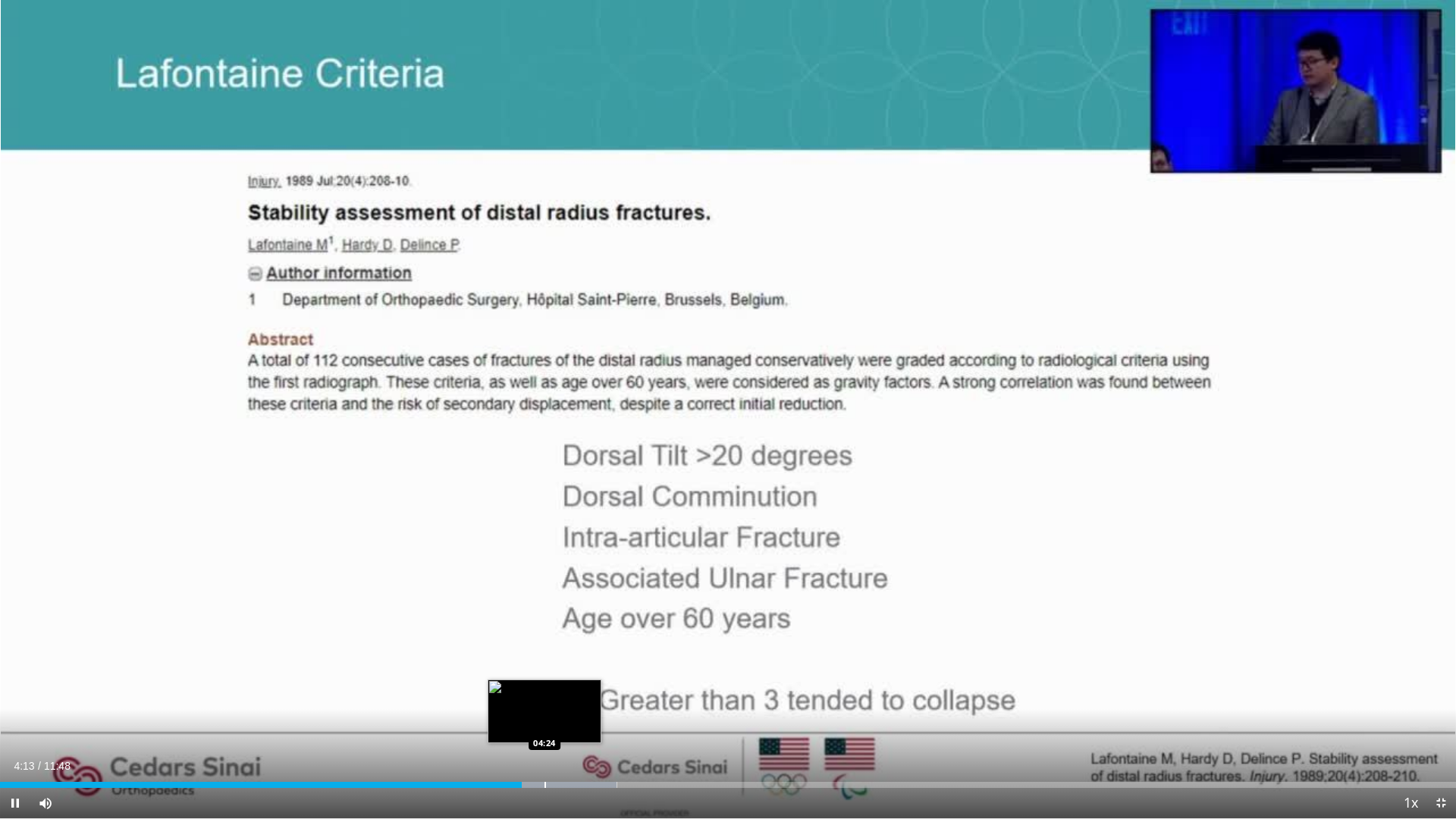
click at [546, 696] on div "Loaded : 42.37% 04:13 04:24" at bounding box center [728, 781] width 1456 height 14
click at [571, 696] on div "Progress Bar" at bounding box center [572, 784] width 2 height 6
click at [590, 696] on div "Progress Bar" at bounding box center [591, 784] width 2 height 6
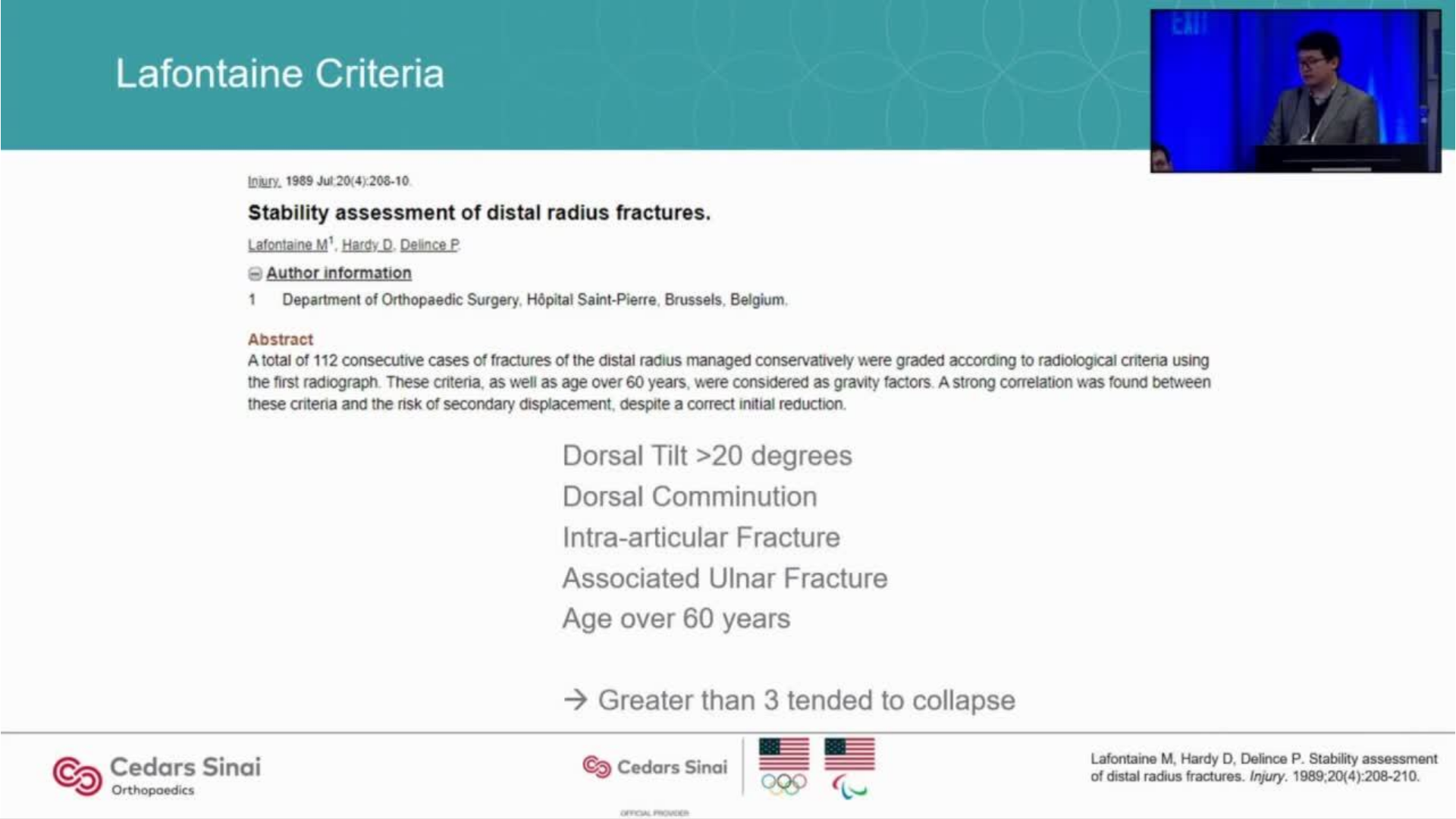
click at [659, 696] on div "10 seconds Tap to unmute" at bounding box center [728, 409] width 1456 height 818
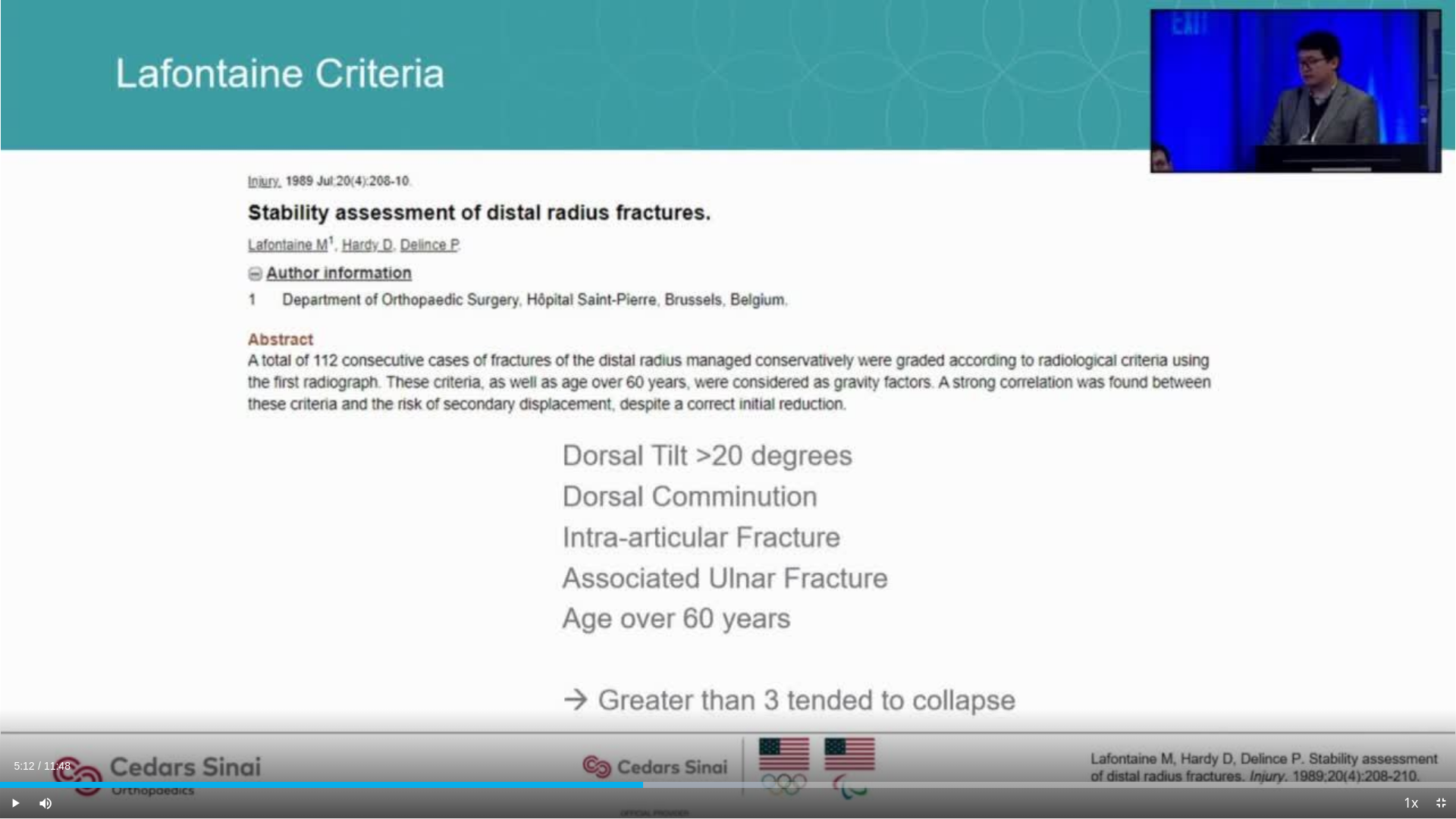
click at [676, 696] on div "Current Time 5:12 / Duration 11:48" at bounding box center [728, 766] width 1456 height 13
click at [13, 696] on span "Video Player" at bounding box center [15, 804] width 31 height 31
click at [659, 696] on div "Progress Bar" at bounding box center [660, 784] width 2 height 6
click at [682, 696] on div "Progress Bar" at bounding box center [683, 784] width 2 height 6
click at [745, 696] on div "Progress Bar" at bounding box center [746, 784] width 2 height 6
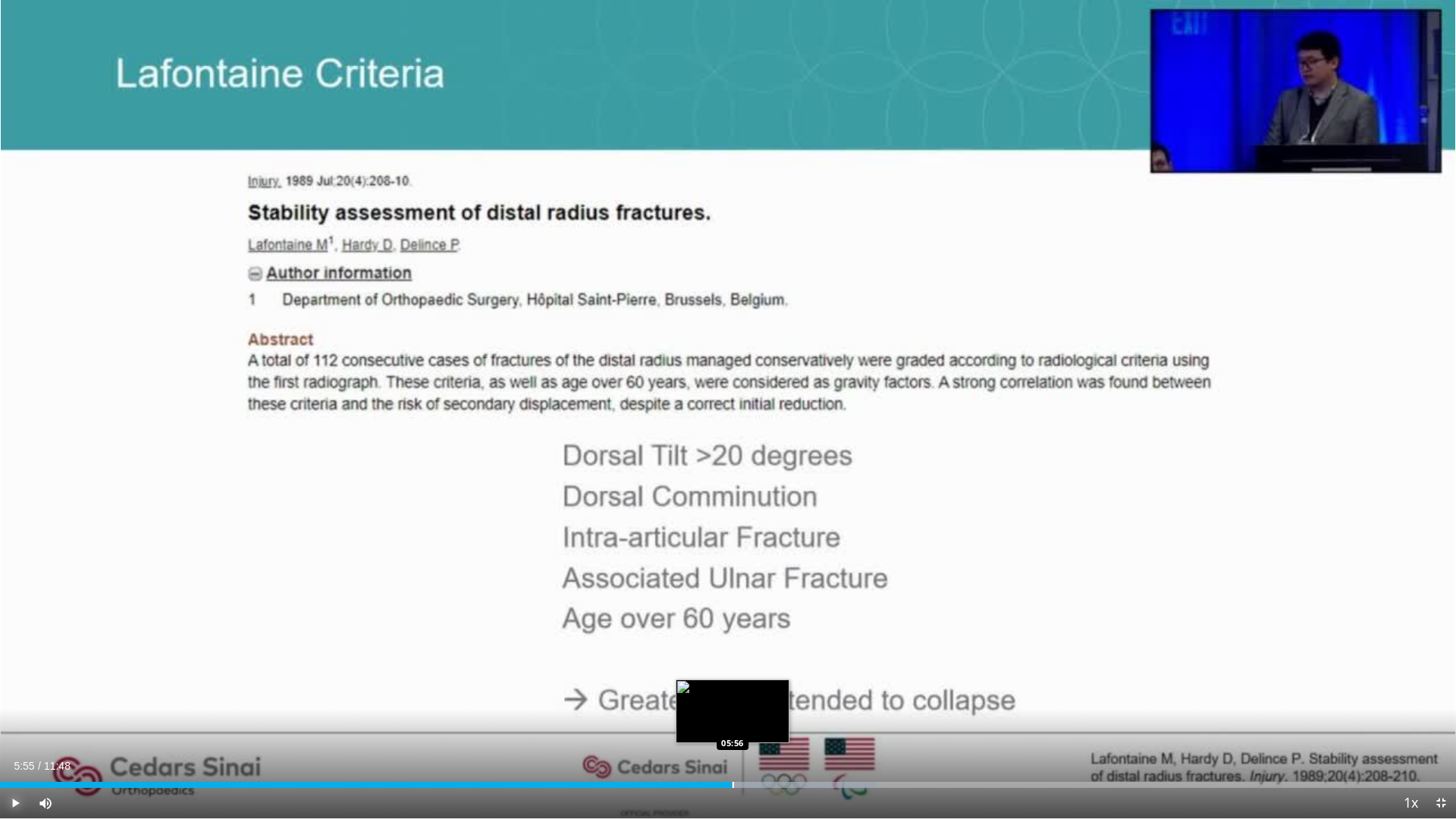
click at [732, 696] on div "Loaded : 60.24% 06:06 05:56" at bounding box center [728, 784] width 1456 height 6
click at [761, 696] on div "Progress Bar" at bounding box center [762, 784] width 2 height 6
click at [789, 696] on div "Progress Bar" at bounding box center [790, 784] width 2 height 6
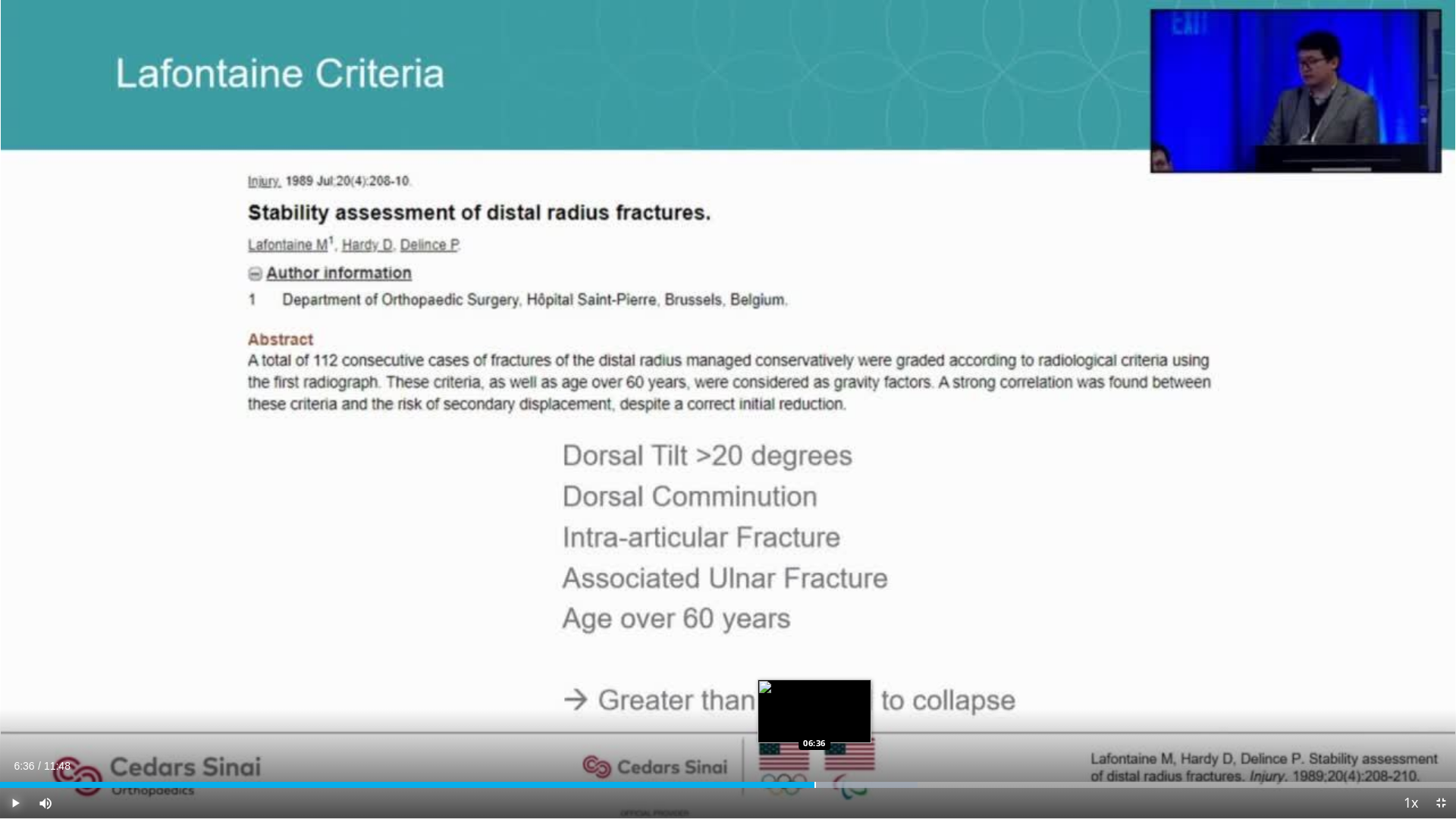
click at [814, 696] on div "Progress Bar" at bounding box center [815, 784] width 2 height 6
click at [867, 696] on div "Progress Bar" at bounding box center [861, 784] width 193 height 6
click at [911, 696] on div "Progress Bar" at bounding box center [928, 784] width 184 height 6
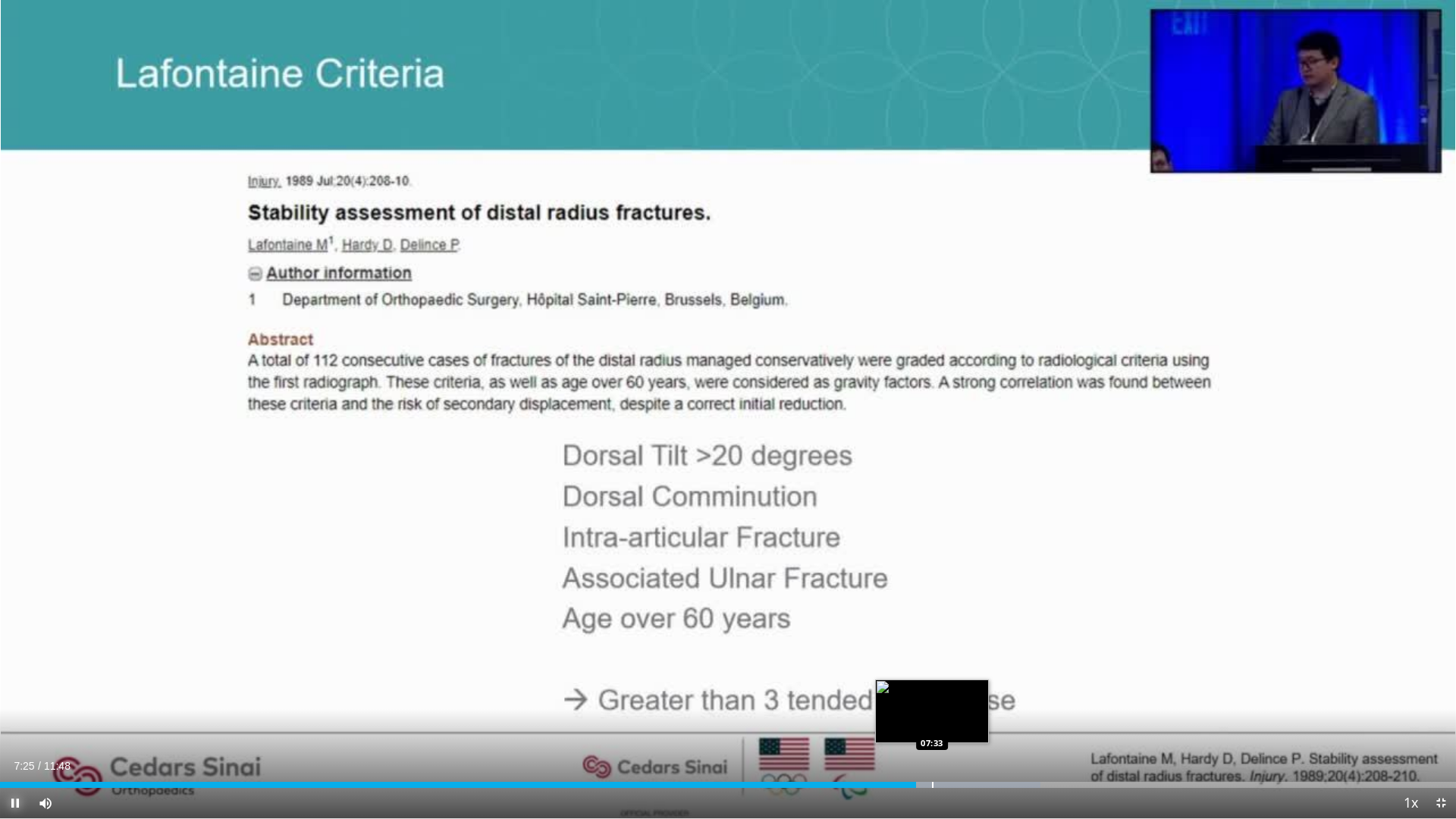
click at [933, 696] on div "Progress Bar" at bounding box center [934, 784] width 2 height 6
click at [952, 696] on div "Progress Bar" at bounding box center [953, 784] width 2 height 6
click at [971, 696] on div "Loaded : 74.25% 07:43 07:52" at bounding box center [728, 781] width 1456 height 14
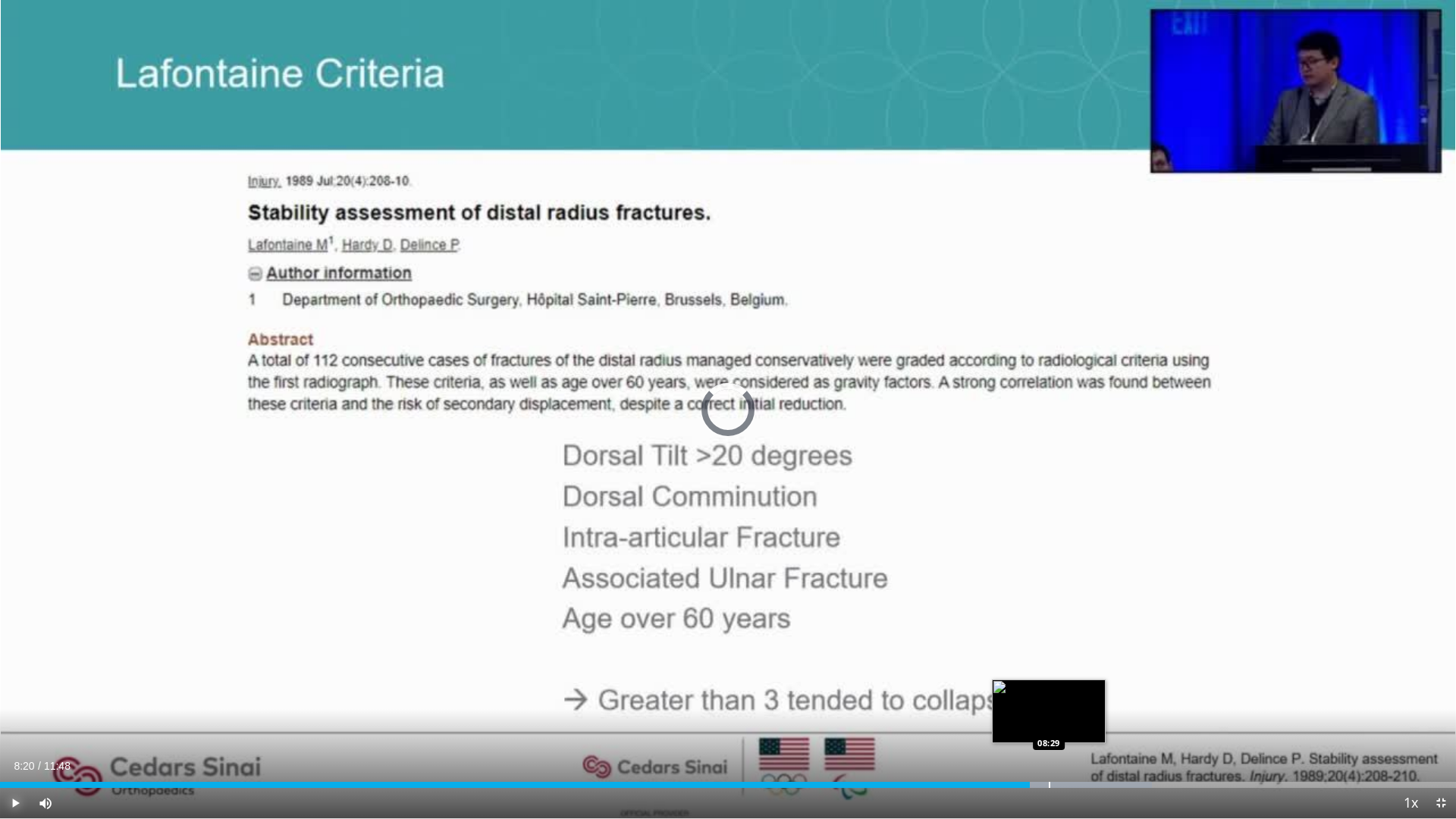
click at [1050, 696] on div "Loaded : 79.10% 08:20 08:29" at bounding box center [728, 781] width 1456 height 14
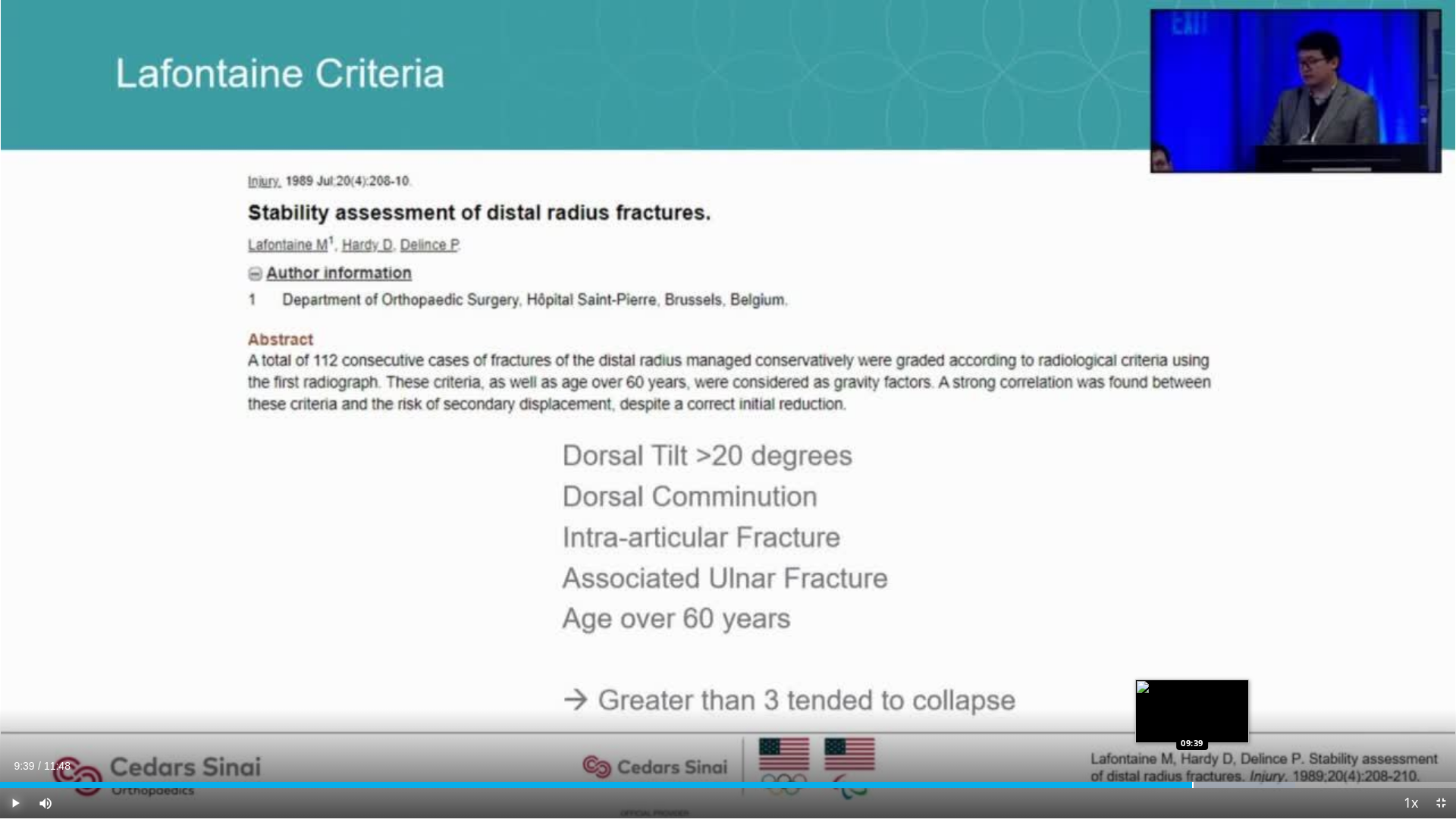
click at [1192, 696] on div "Progress Bar" at bounding box center [1193, 784] width 2 height 6
click at [1239, 696] on div "10 seconds Tap to unmute" at bounding box center [728, 409] width 1456 height 818
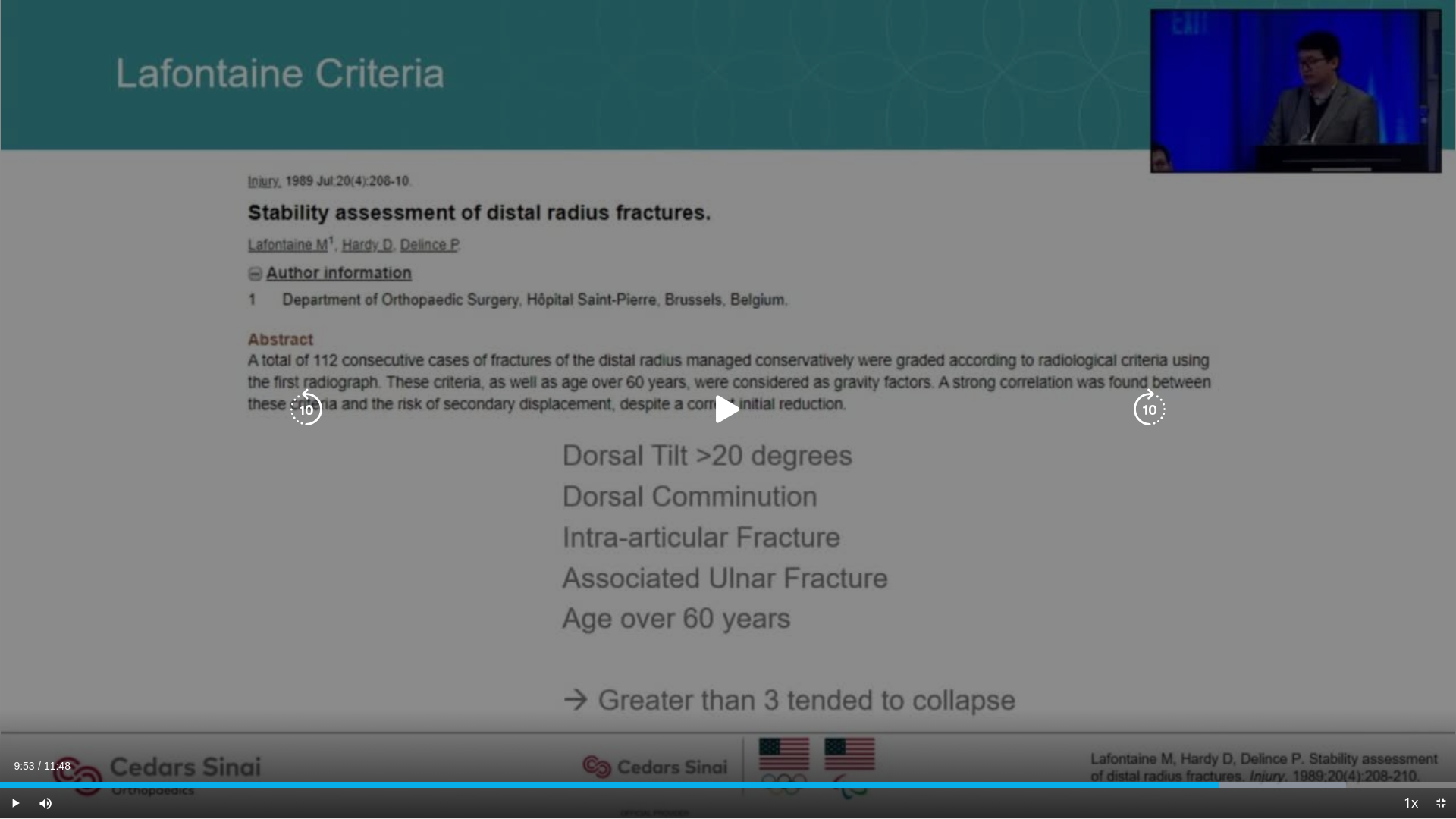
click at [1240, 696] on div "10 seconds Tap to unmute" at bounding box center [728, 409] width 1456 height 818
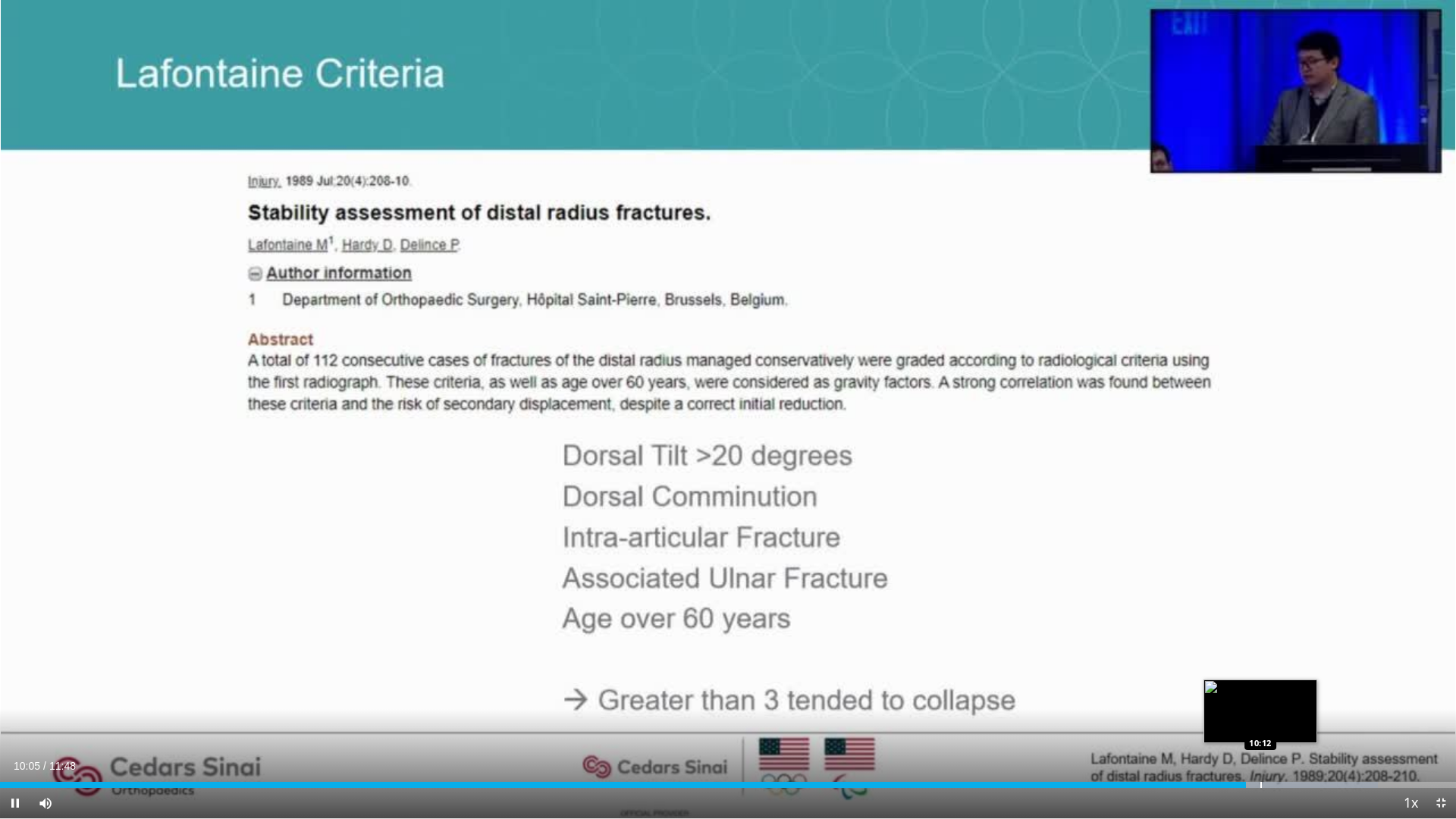
drag, startPoint x: 1261, startPoint y: 784, endPoint x: 1279, endPoint y: 784, distance: 18.0
click at [1266, 696] on div "Loaded : 94.63% 10:05 10:12" at bounding box center [728, 784] width 1456 height 6
click at [1276, 696] on div "Progress Bar" at bounding box center [1277, 784] width 2 height 6
click at [1287, 696] on div "Progress Bar" at bounding box center [1288, 784] width 2 height 6
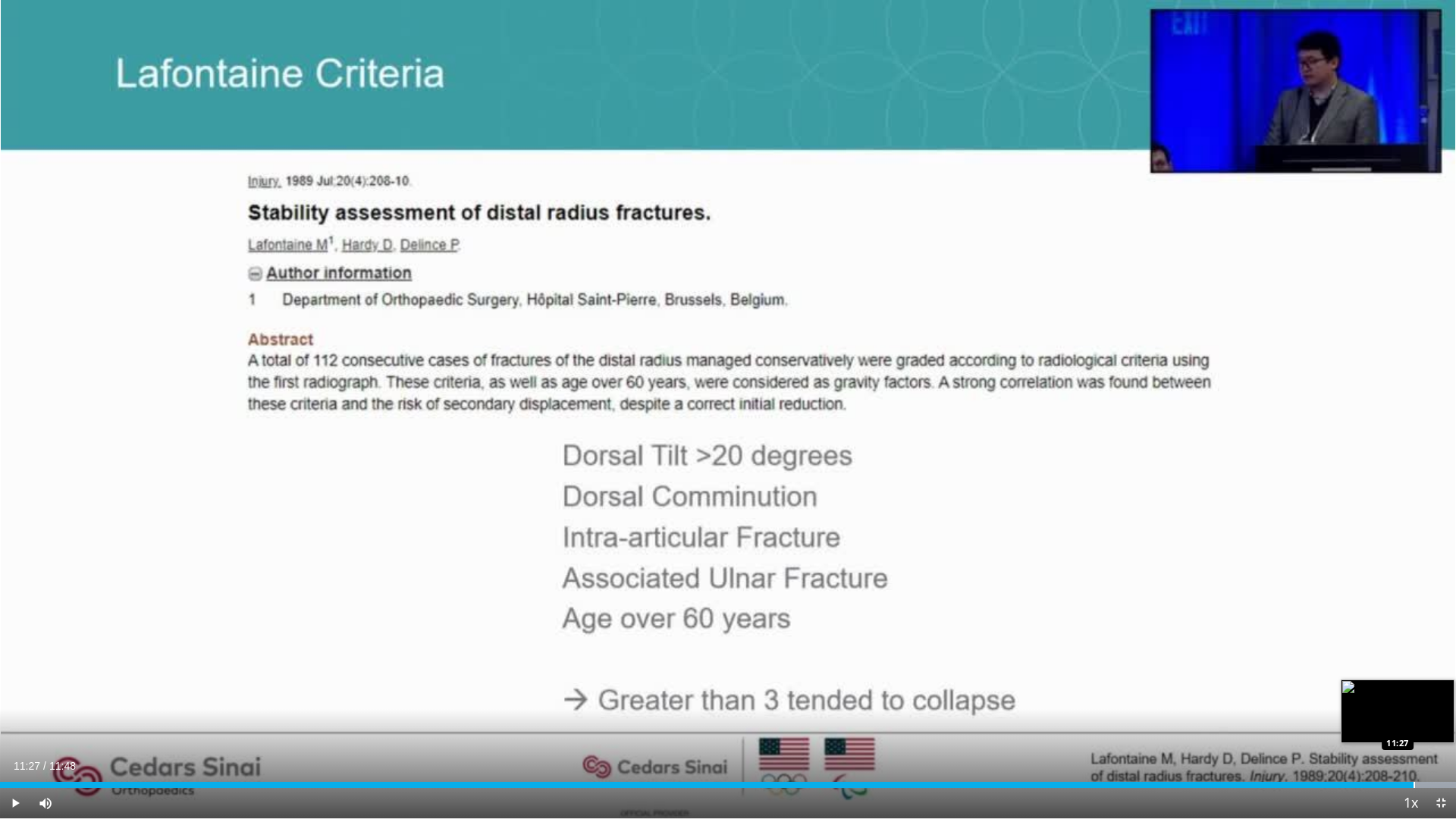
click at [1414, 696] on div "Loaded : 100.00% 11:27 11:27" at bounding box center [728, 781] width 1456 height 14
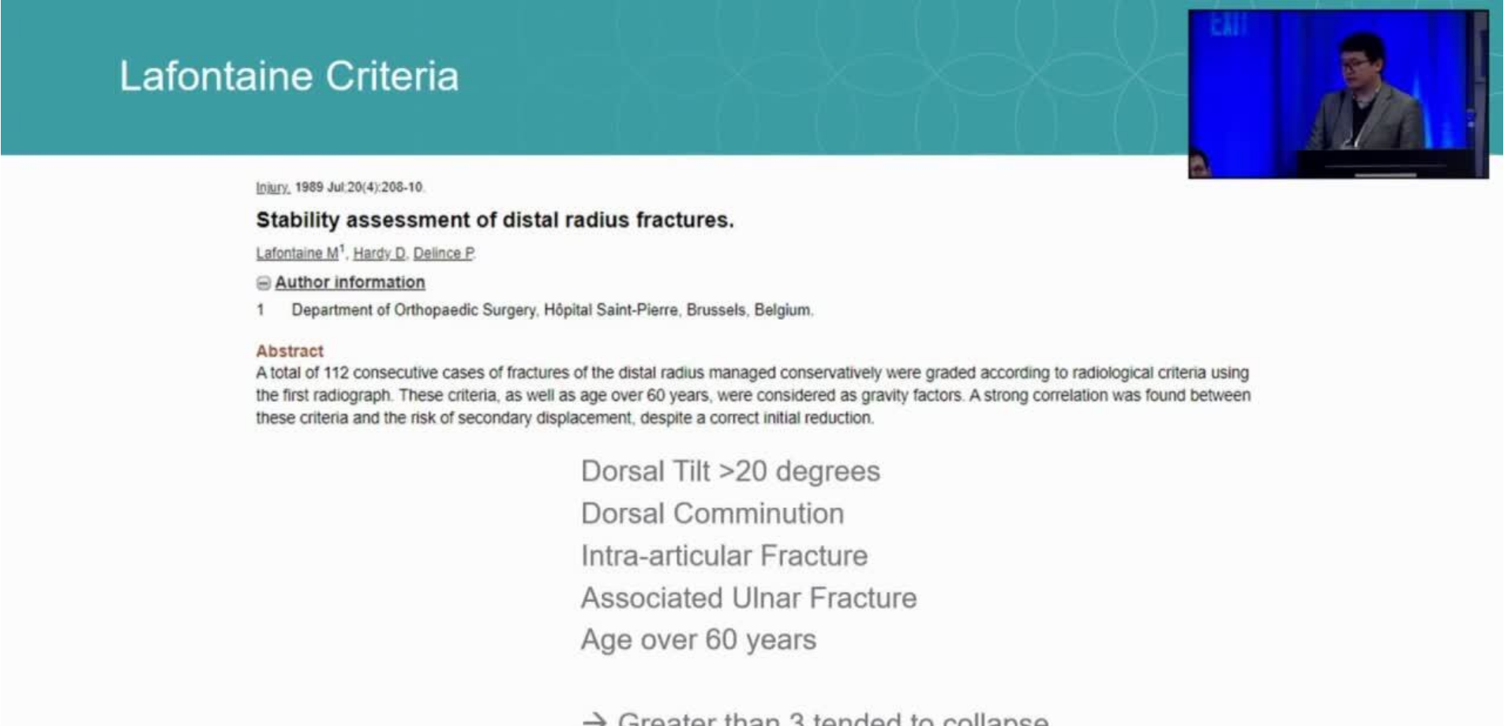
scroll to position [395, 0]
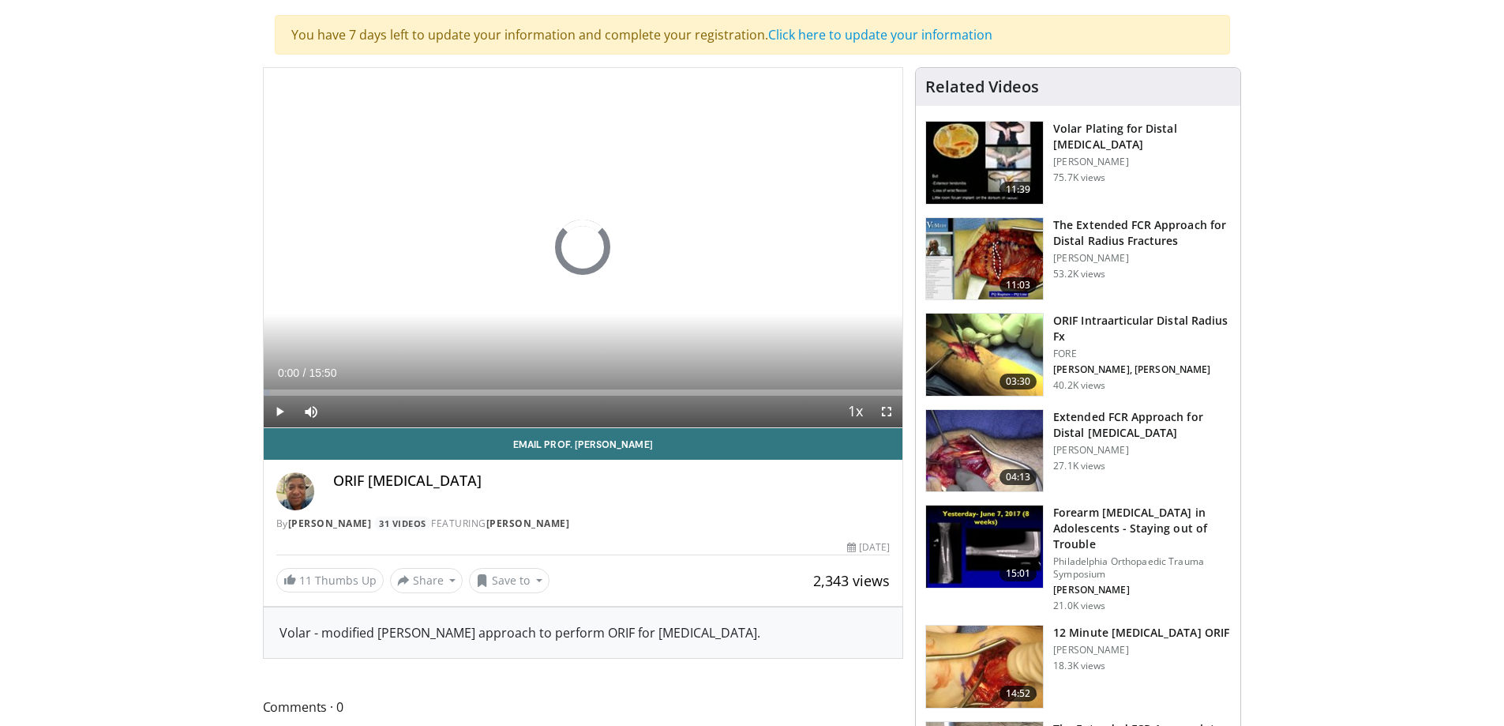
scroll to position [79, 0]
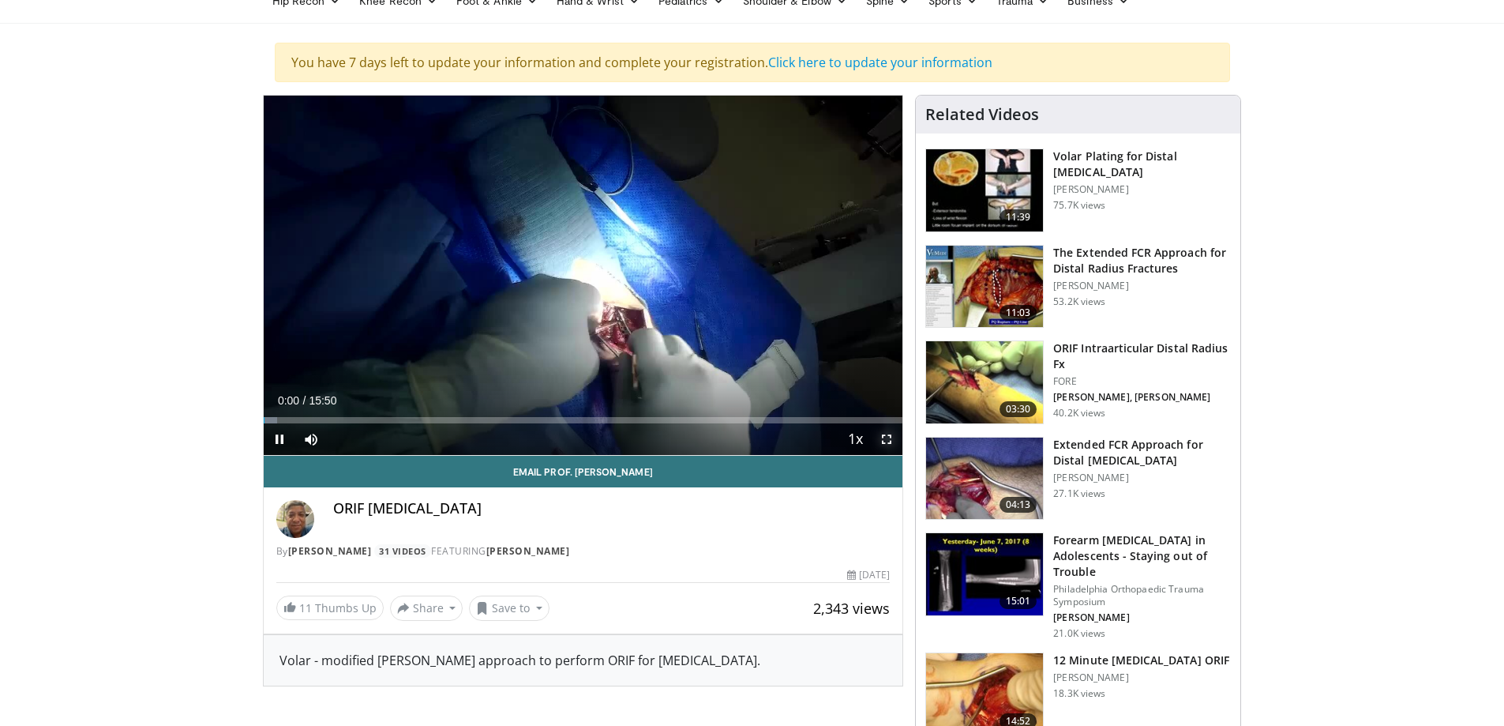
click at [885, 436] on span "Video Player" at bounding box center [887, 439] width 32 height 32
click at [889, 435] on span "Video Player" at bounding box center [887, 439] width 32 height 32
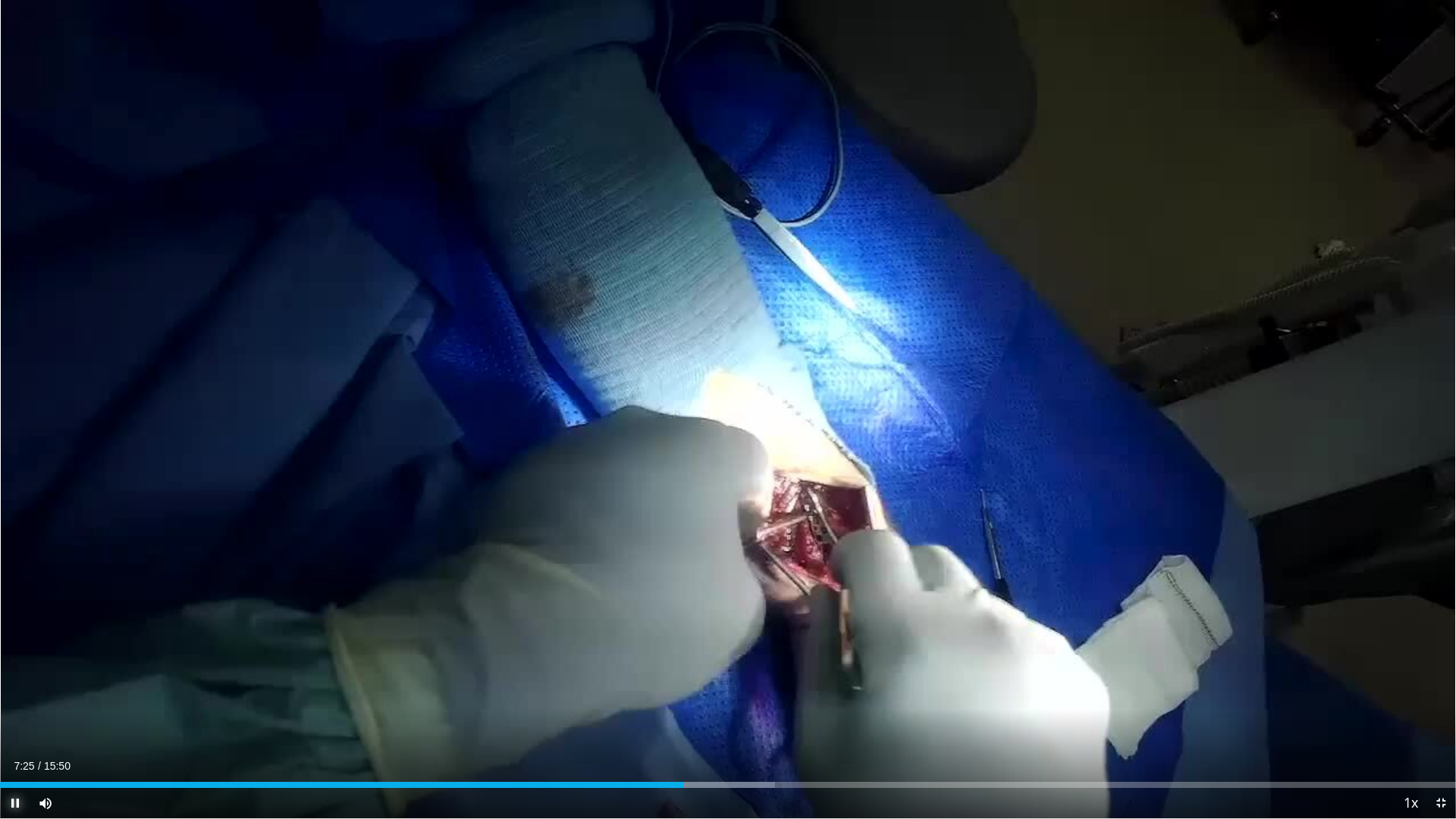
click at [9, 696] on span "Video Player" at bounding box center [15, 804] width 31 height 31
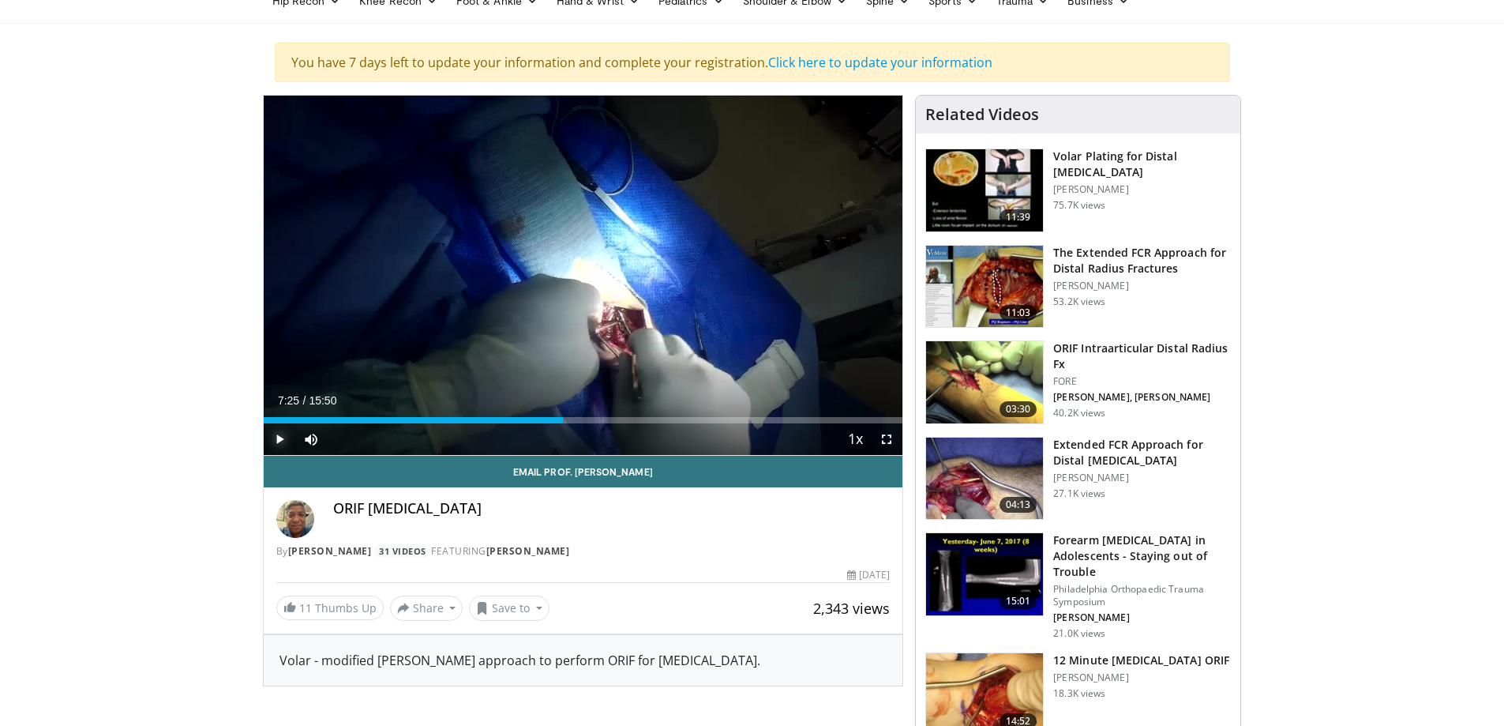
click at [285, 440] on span "Video Player" at bounding box center [280, 439] width 32 height 32
click at [884, 438] on span "Video Player" at bounding box center [887, 439] width 32 height 32
click at [894, 445] on span "Video Player" at bounding box center [887, 439] width 32 height 32
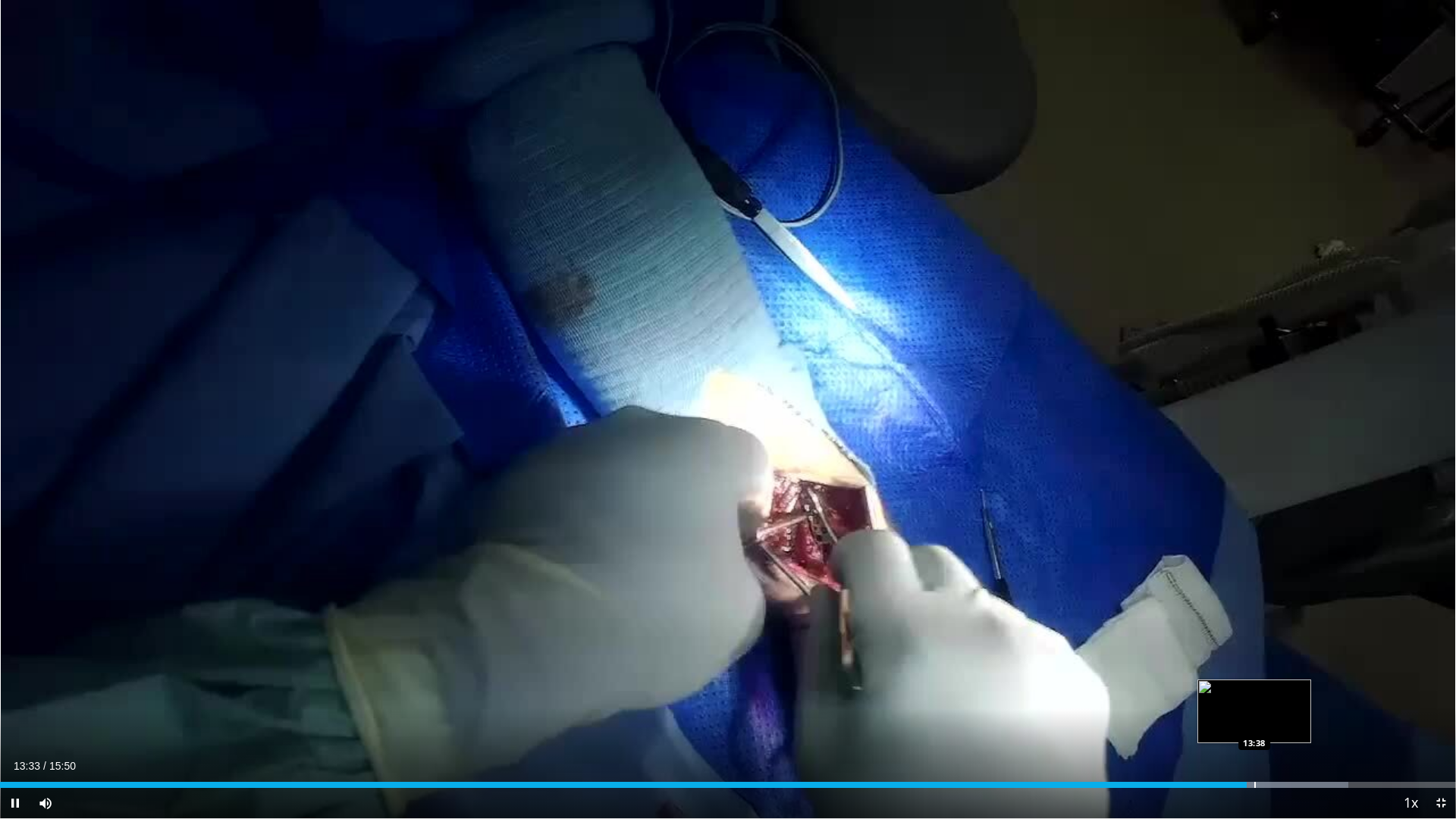
click at [1254, 696] on div "Progress Bar" at bounding box center [1255, 784] width 2 height 6
click at [1274, 696] on div "Progress Bar" at bounding box center [1274, 784] width 2 height 6
click at [1298, 696] on div "Progress Bar" at bounding box center [1298, 784] width 2 height 6
click at [1315, 696] on div "Progress Bar" at bounding box center [1316, 784] width 2 height 6
click at [1333, 696] on div "Loaded : 94.70% 14:18 14:29" at bounding box center [728, 781] width 1456 height 14
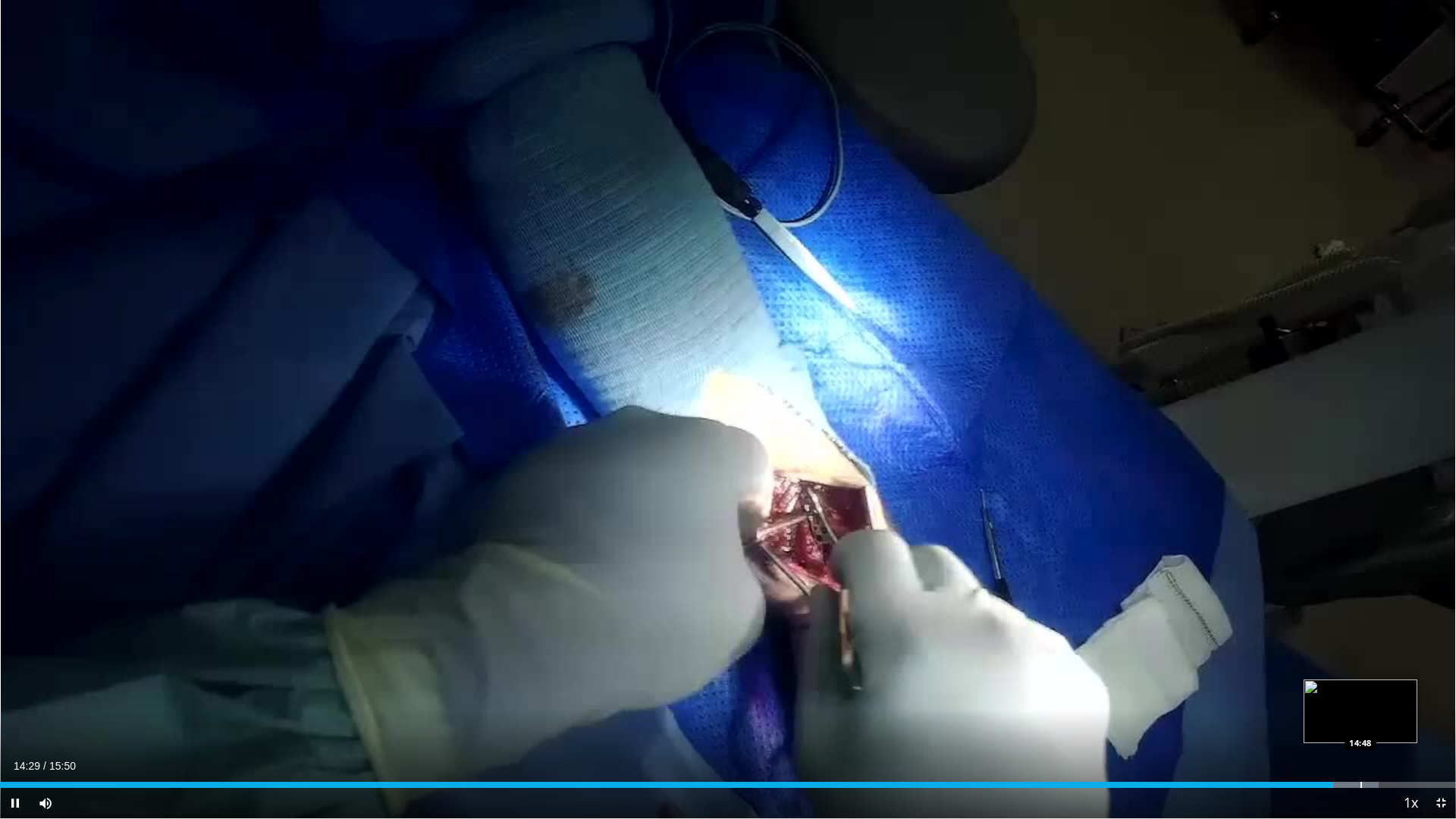
click at [1361, 696] on div "Loaded : 94.70% 14:30 14:48" at bounding box center [728, 781] width 1456 height 14
click at [1377, 696] on div "Loaded : 96.80% 14:50 14:58" at bounding box center [728, 781] width 1456 height 14
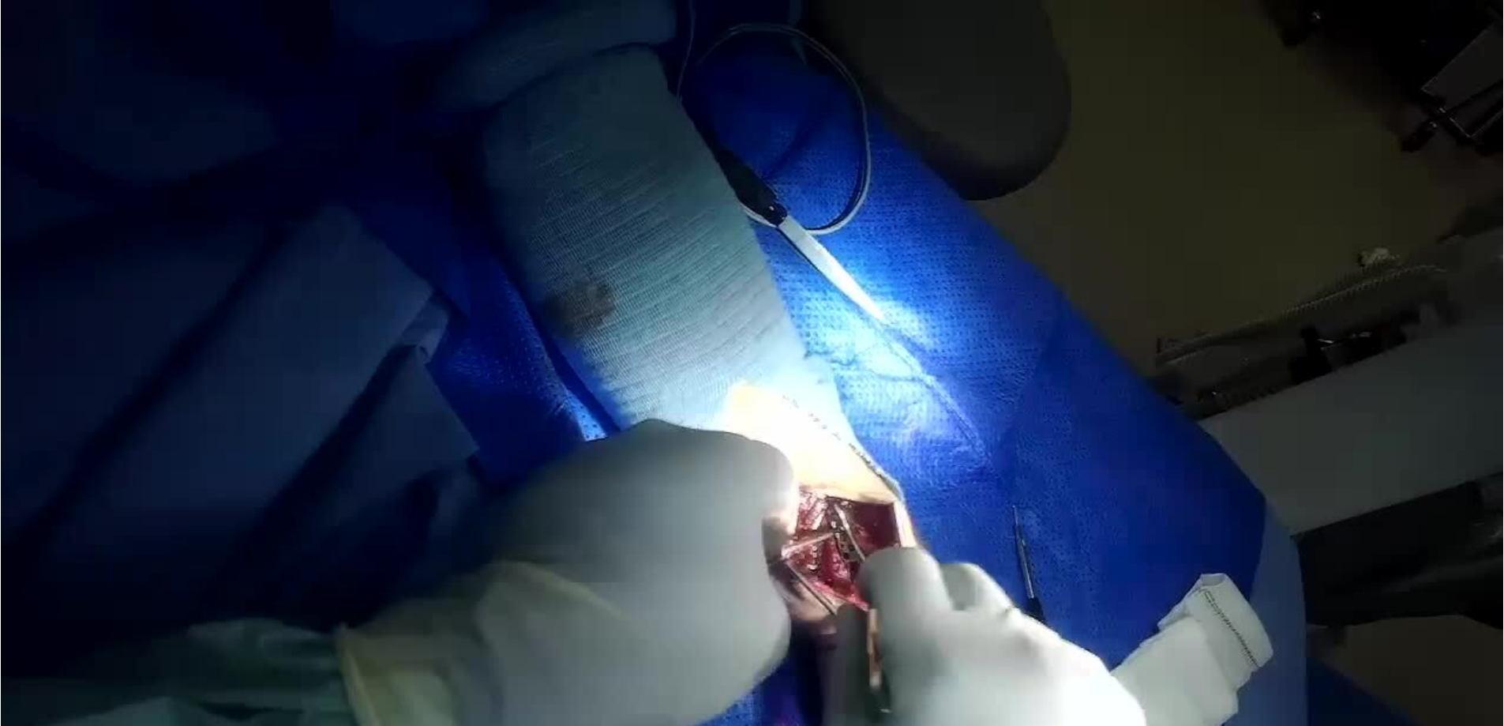
scroll to position [395, 0]
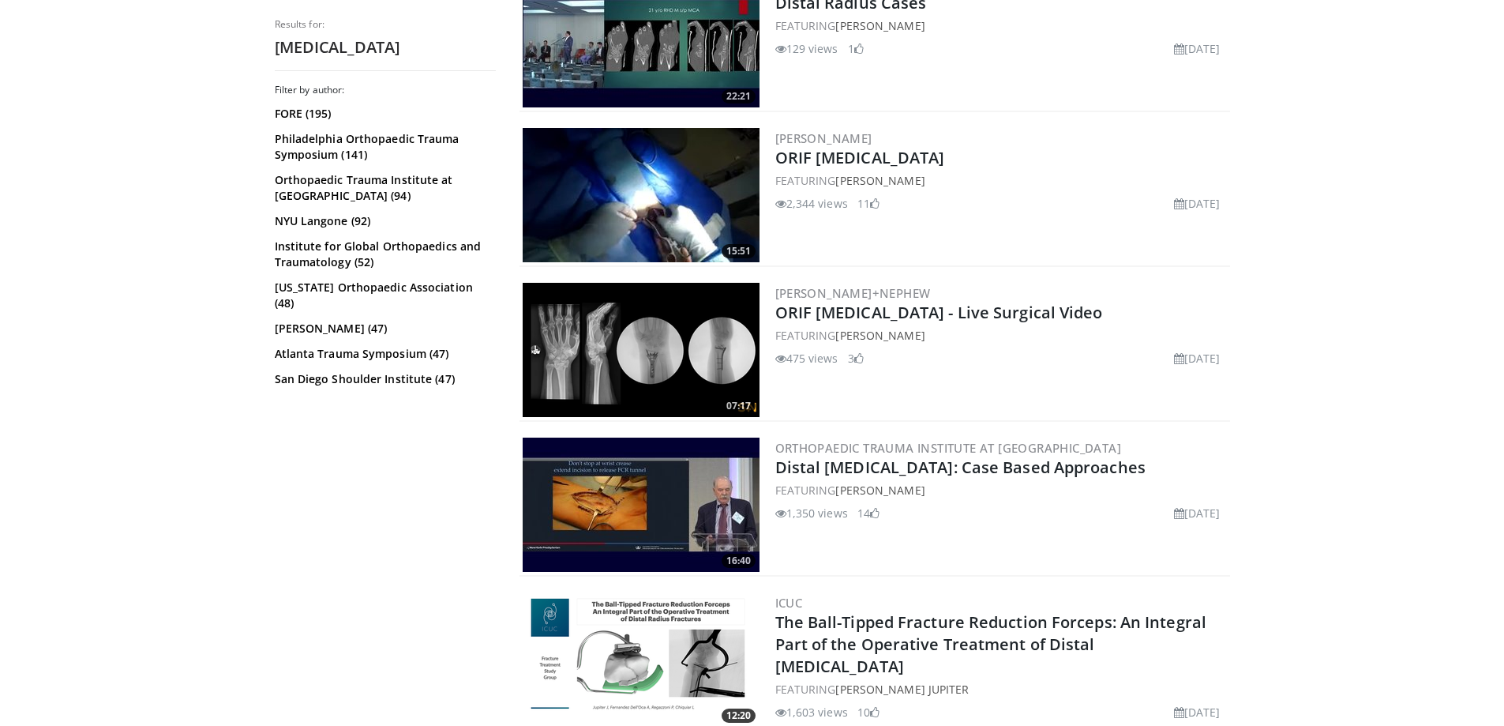
scroll to position [2290, 0]
click at [1007, 302] on link "ORIF [MEDICAL_DATA] - Live Surgical Video" at bounding box center [940, 312] width 328 height 21
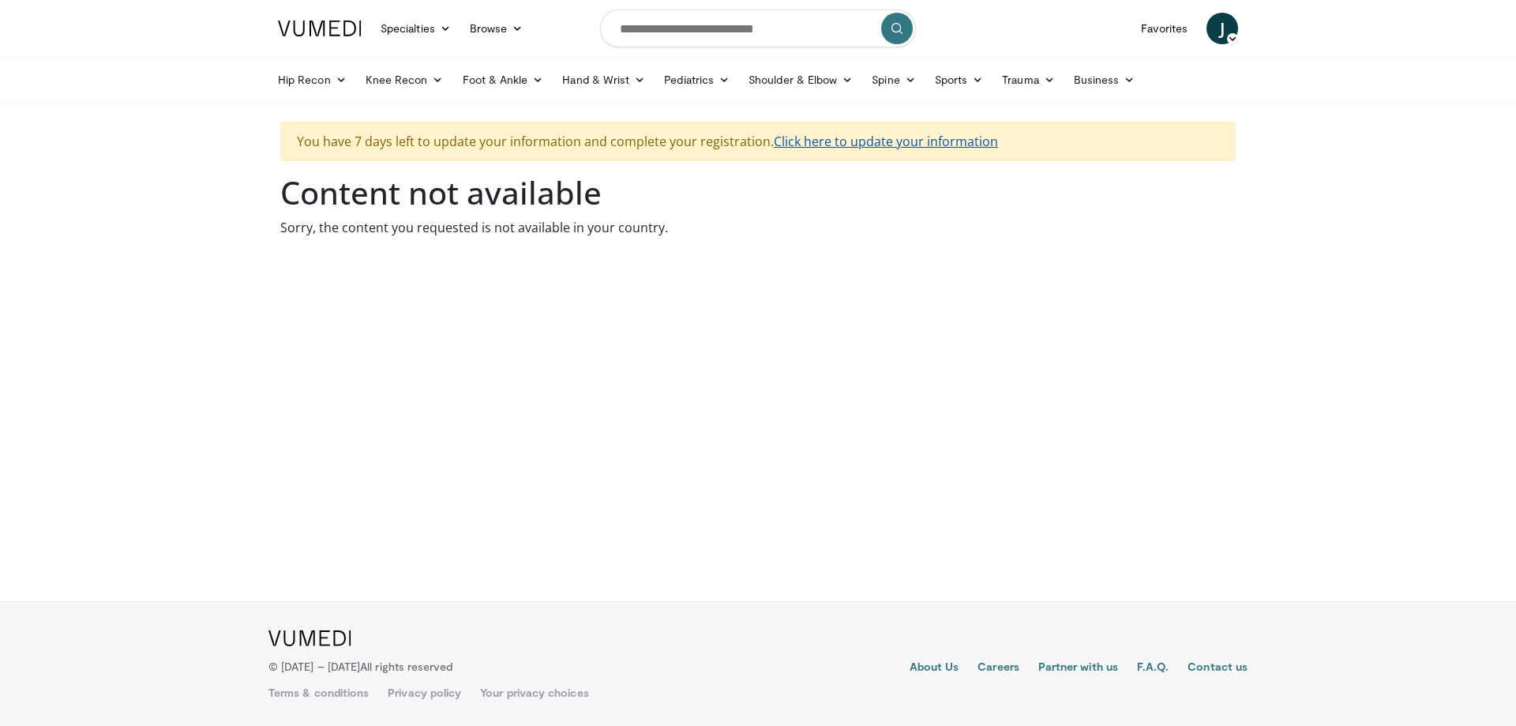
click at [848, 140] on link "Click here to update your information" at bounding box center [886, 141] width 224 height 17
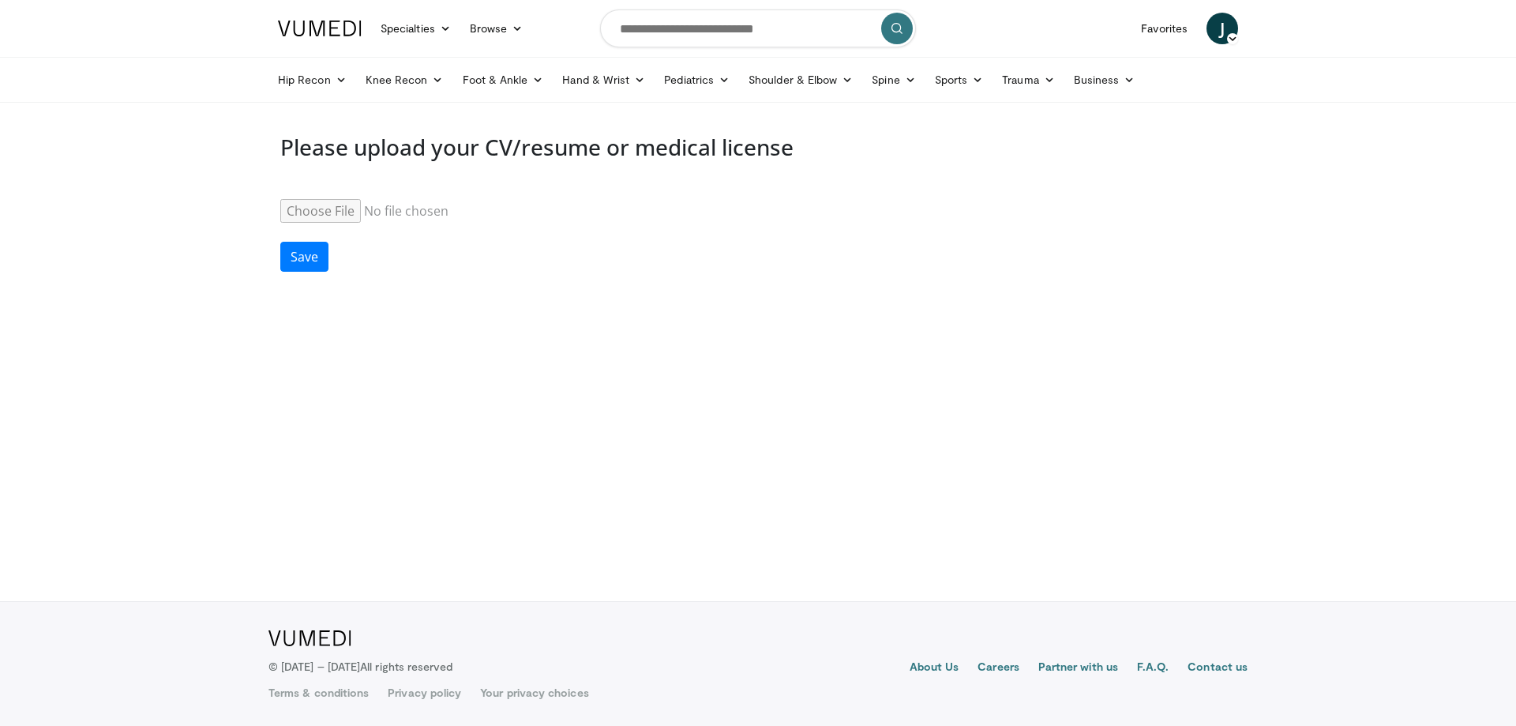
click at [322, 215] on input "Resume" at bounding box center [401, 211] width 242 height 24
type input "**********"
click at [294, 247] on button "Save" at bounding box center [304, 257] width 48 height 30
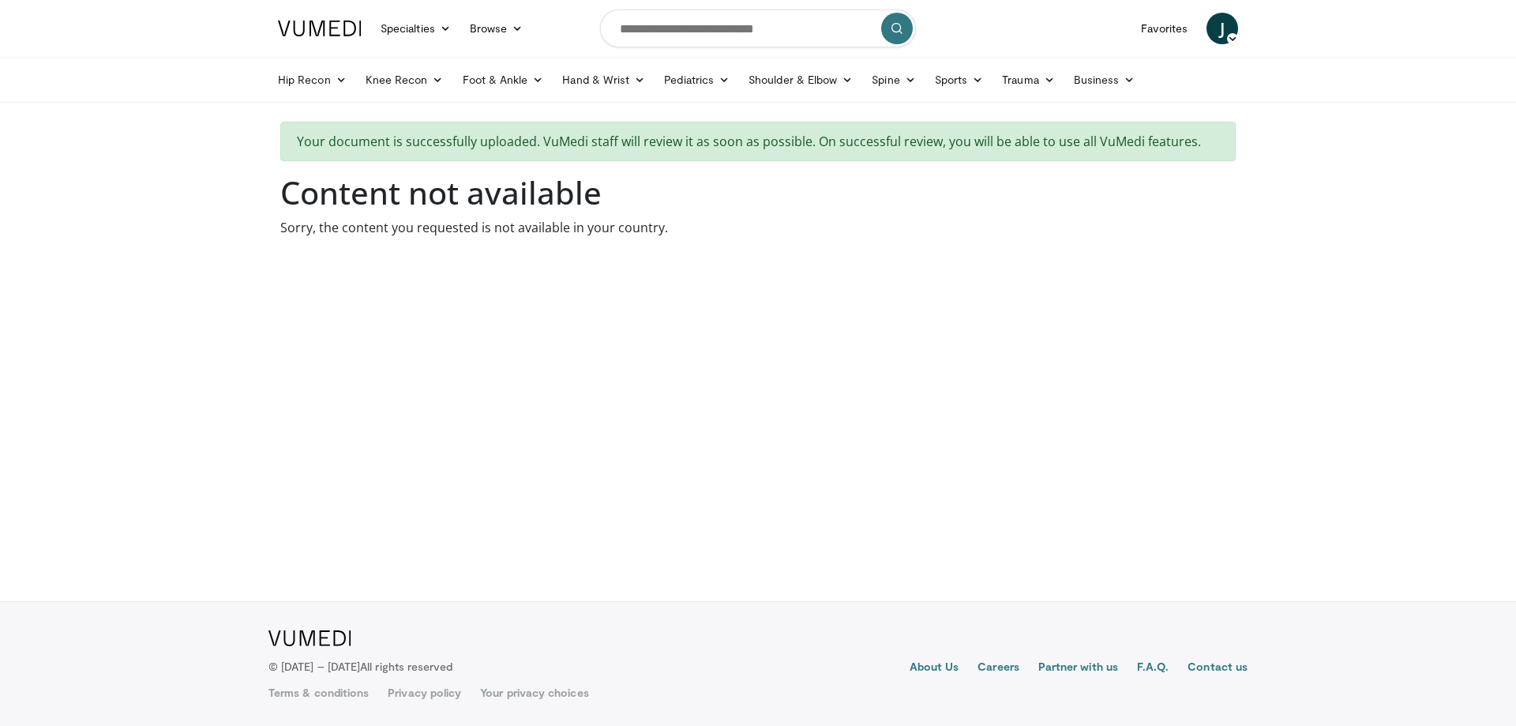
click at [306, 31] on img at bounding box center [320, 29] width 84 height 16
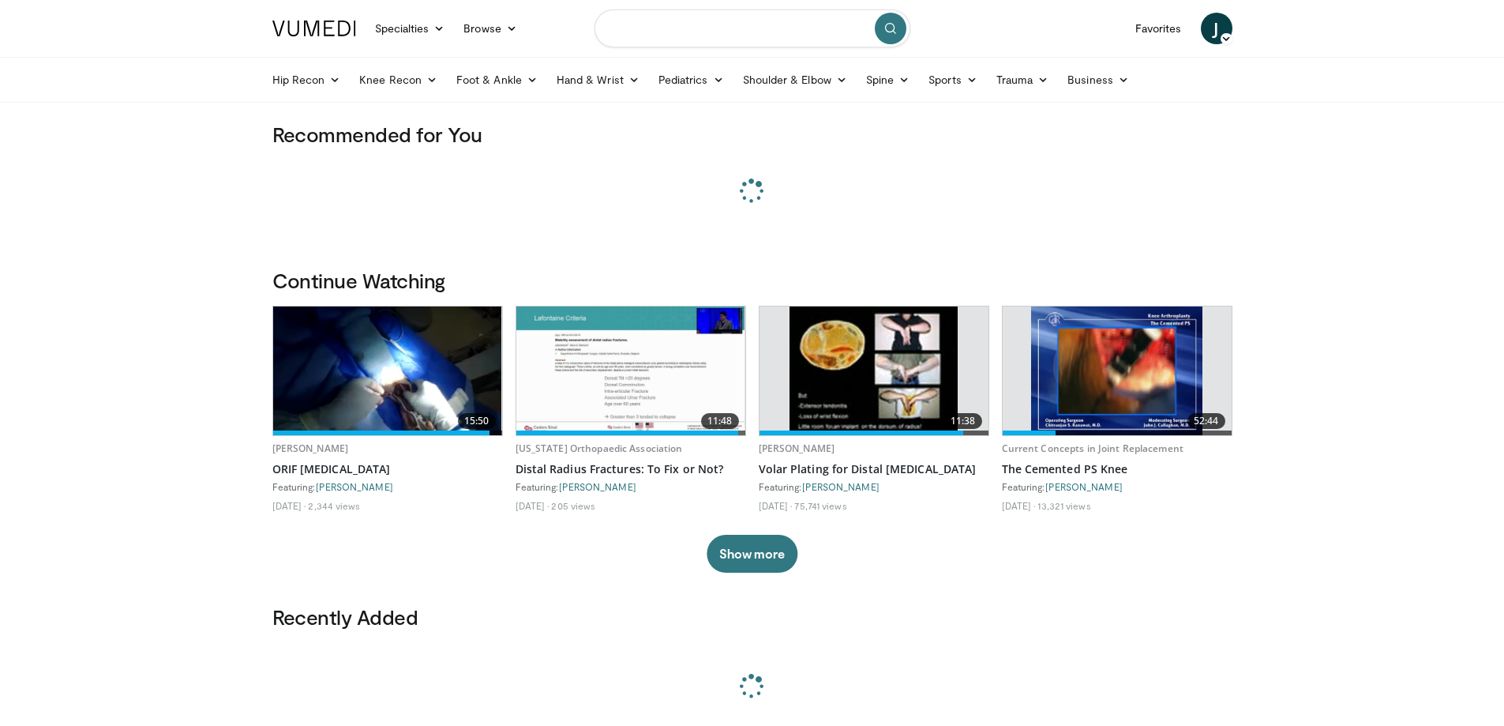
click at [753, 24] on input "Search topics, interventions" at bounding box center [753, 28] width 316 height 38
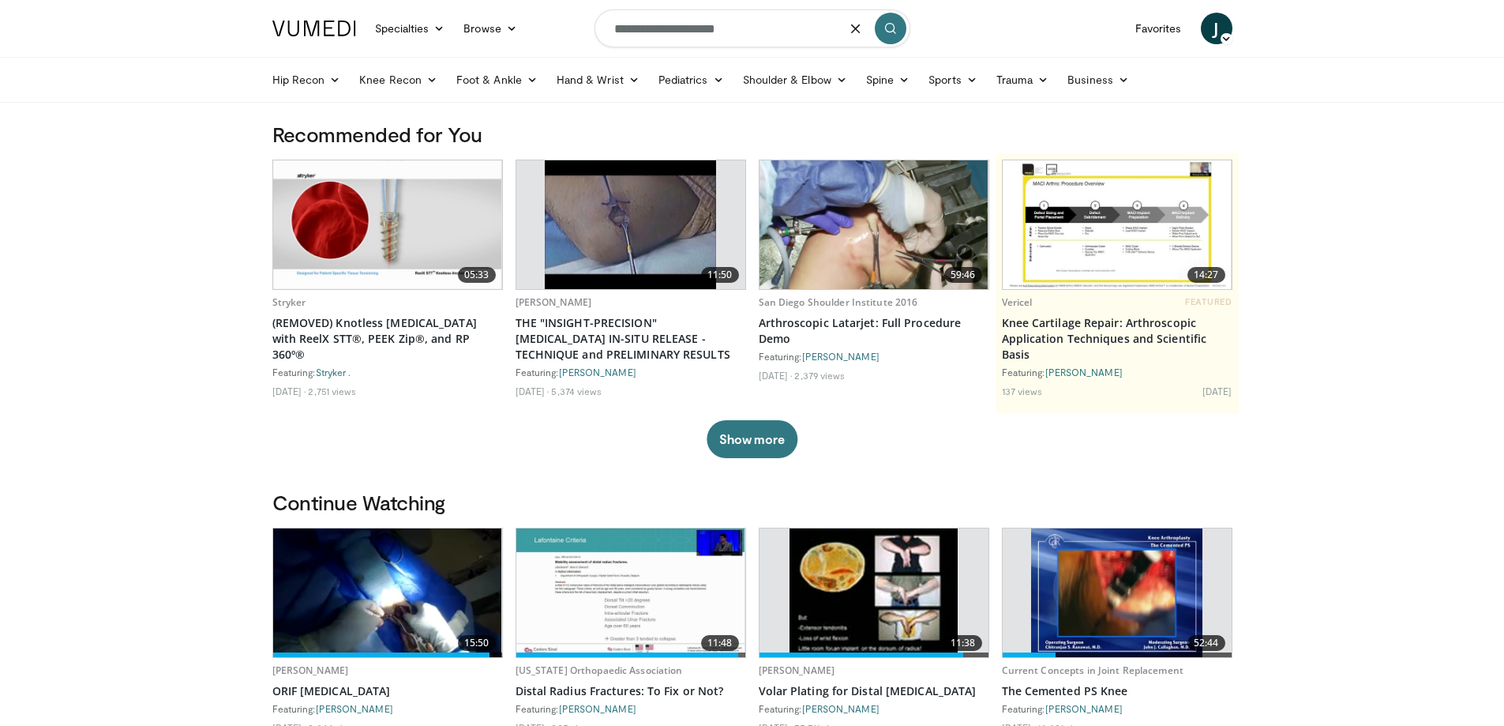
type input "**********"
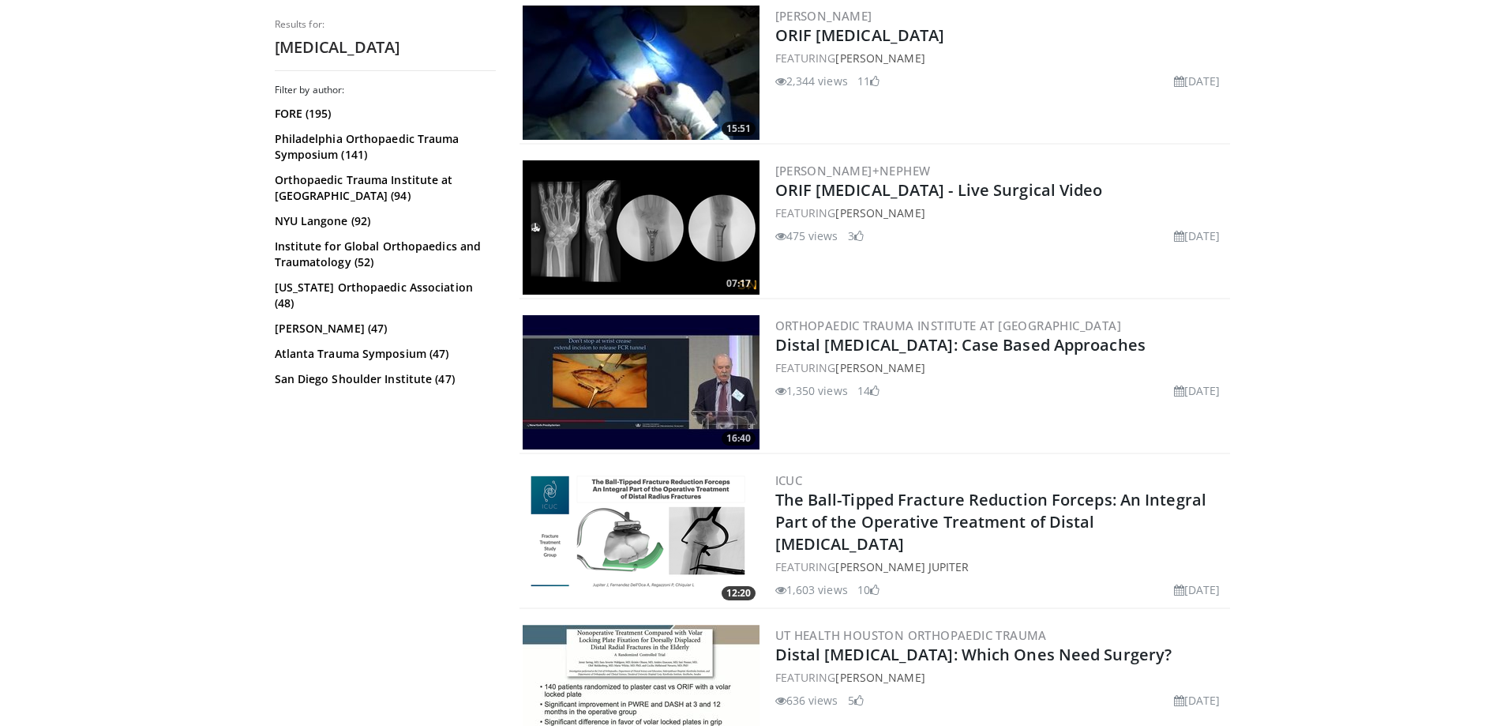
scroll to position [2369, 0]
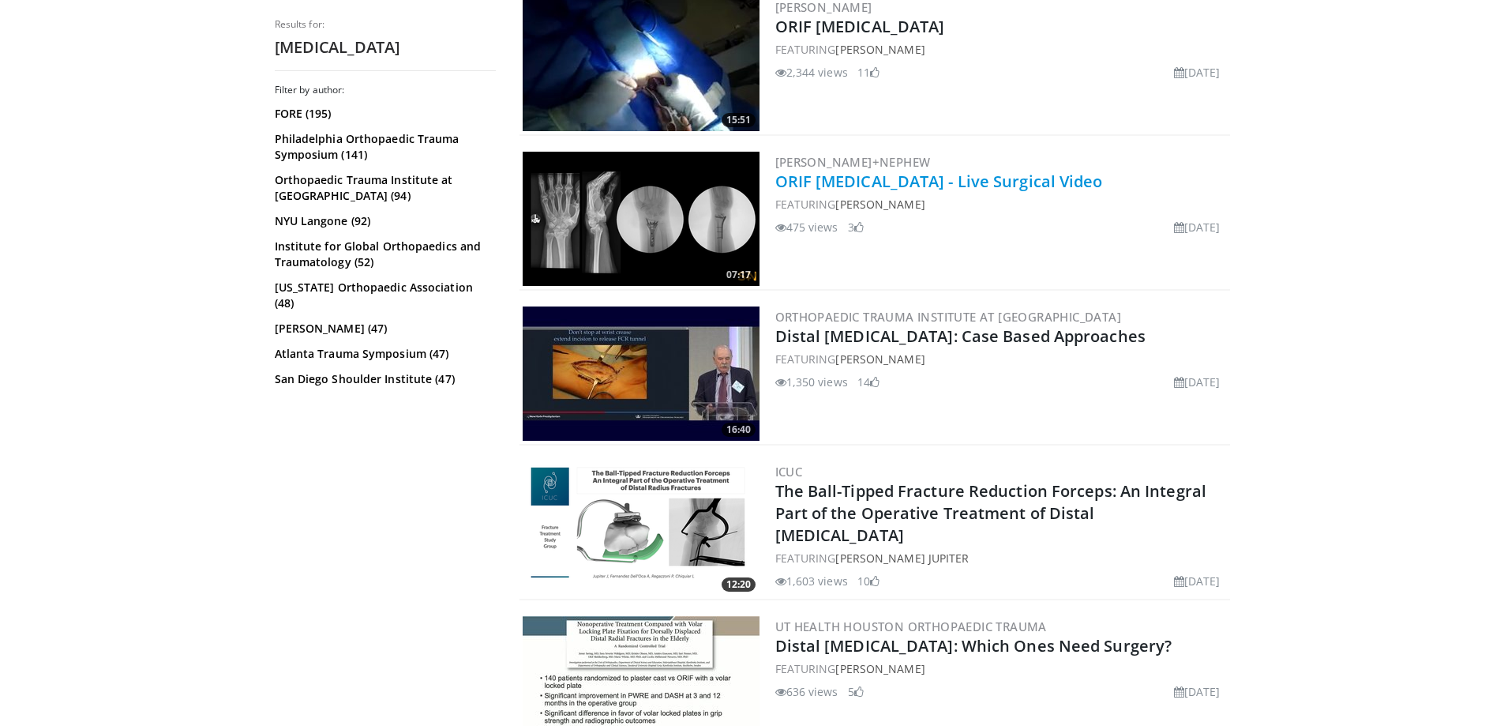
click at [1103, 171] on link "ORIF Distal Radius Fracture - Live Surgical Video" at bounding box center [940, 181] width 328 height 21
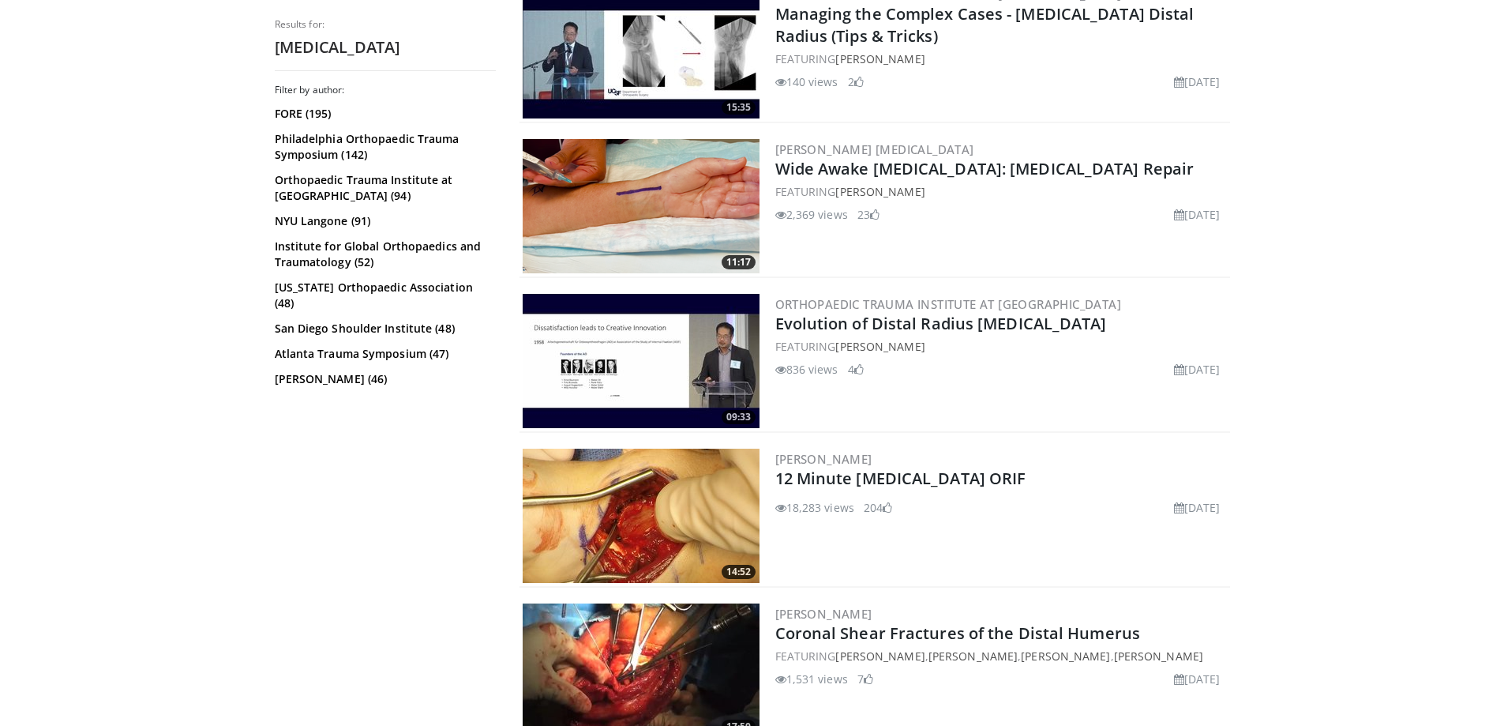
scroll to position [3238, 0]
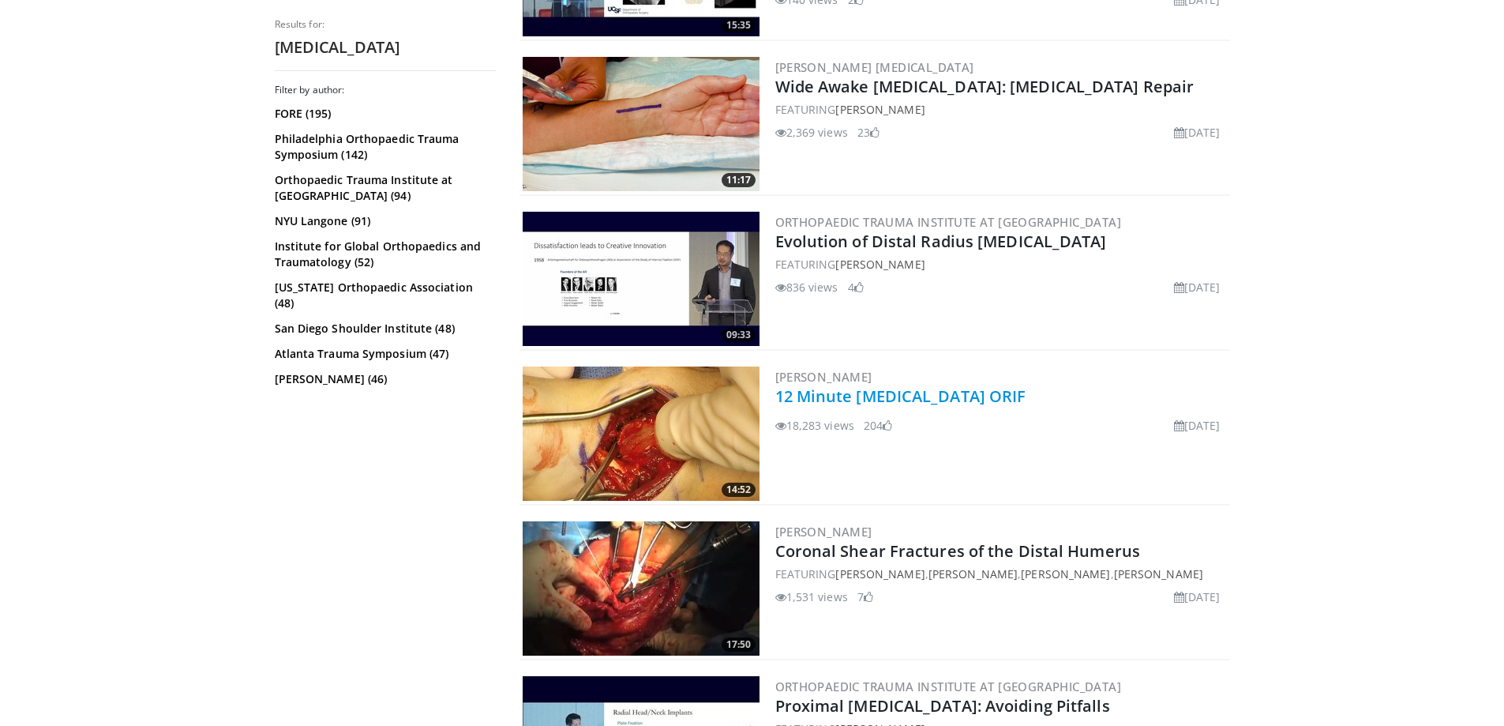
click at [1024, 385] on link "12 Minute Distal Radius Fracture ORIF" at bounding box center [901, 395] width 251 height 21
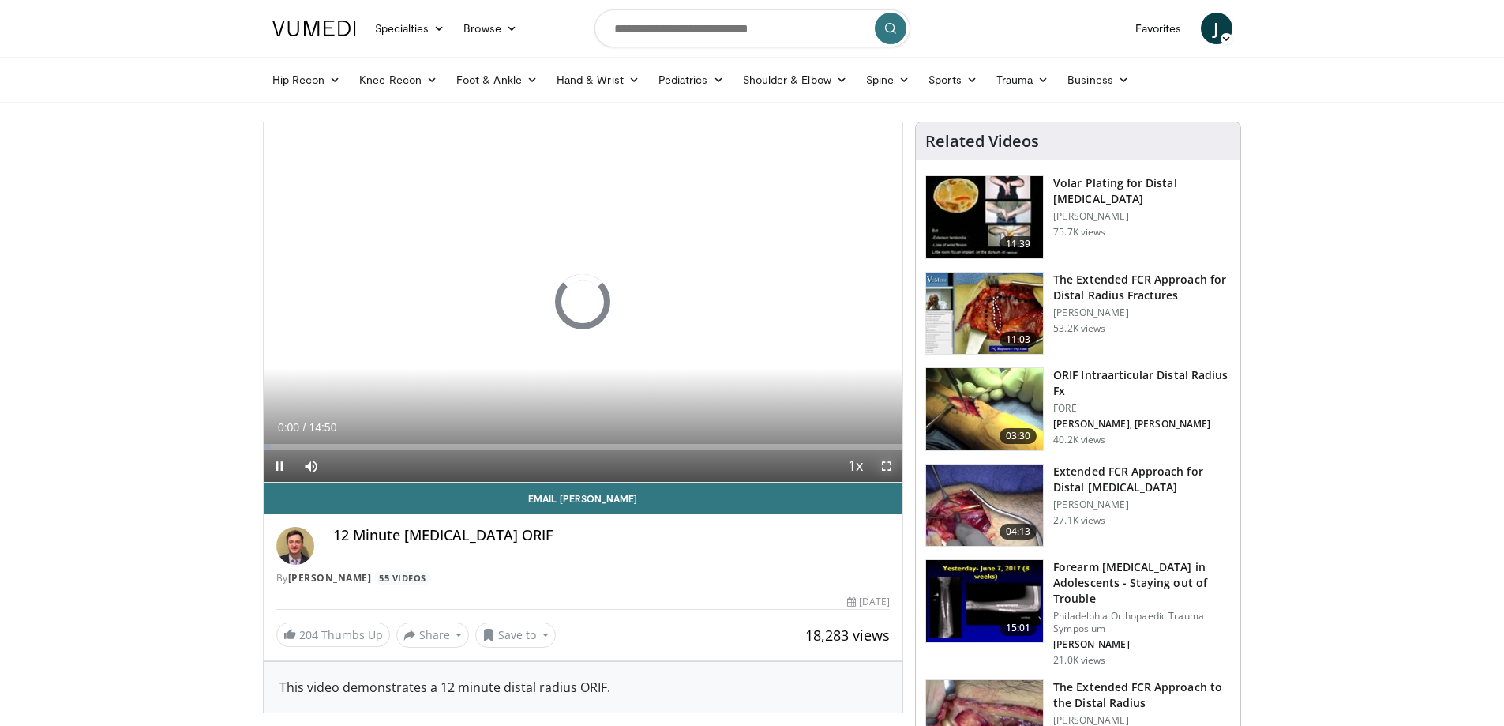
click at [882, 460] on span "Video Player" at bounding box center [887, 466] width 32 height 32
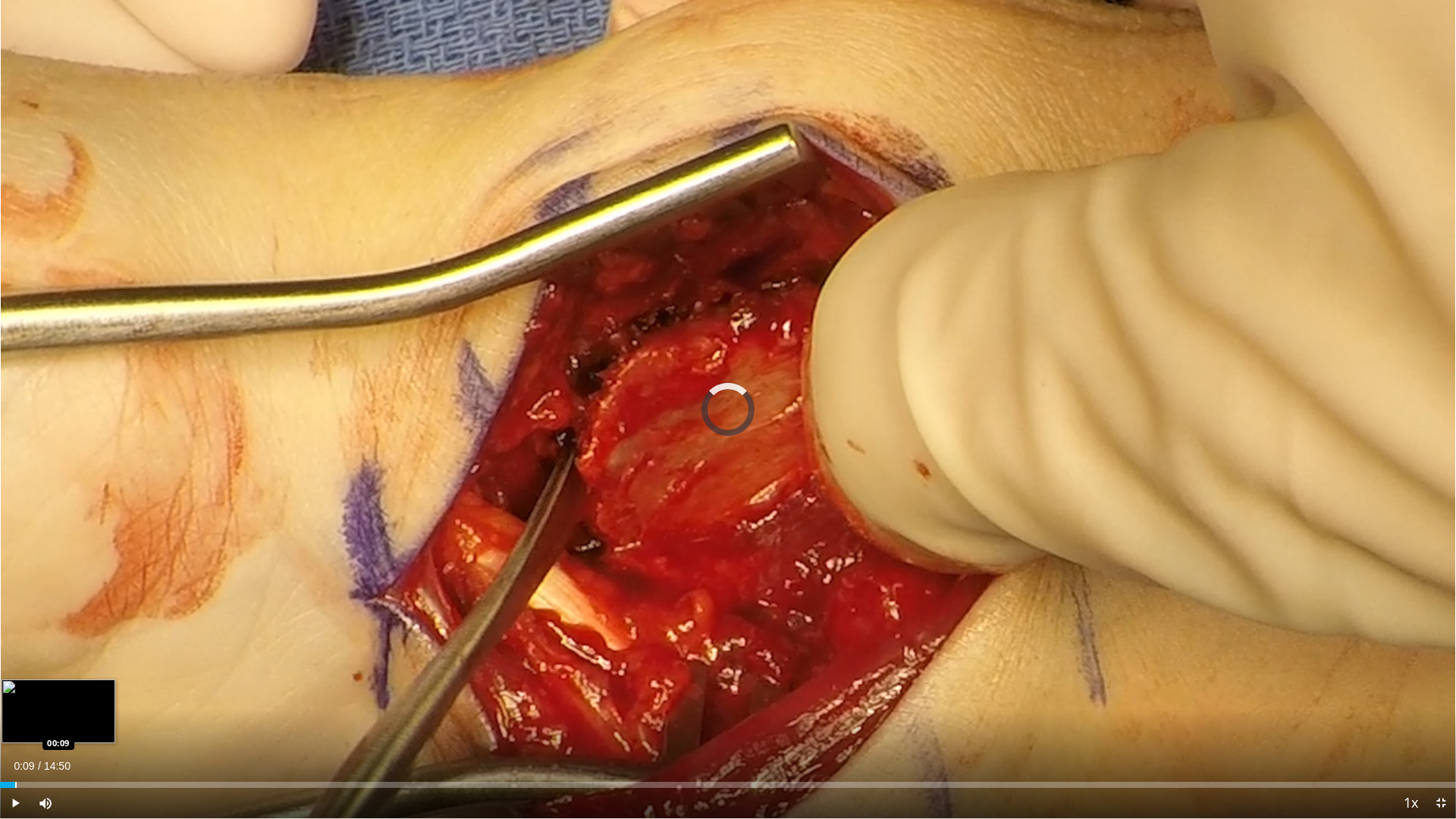
click at [15, 696] on div "Progress Bar" at bounding box center [16, 784] width 2 height 6
click at [69, 696] on div "Loaded : 3.37% 00:10 00:41" at bounding box center [728, 784] width 1456 height 6
click at [53, 696] on div "Loaded : 5.62% 00:43 00:32" at bounding box center [728, 781] width 1456 height 14
click at [37, 696] on div "Loaded : 6.74% 00:23 00:23" at bounding box center [728, 784] width 1456 height 6
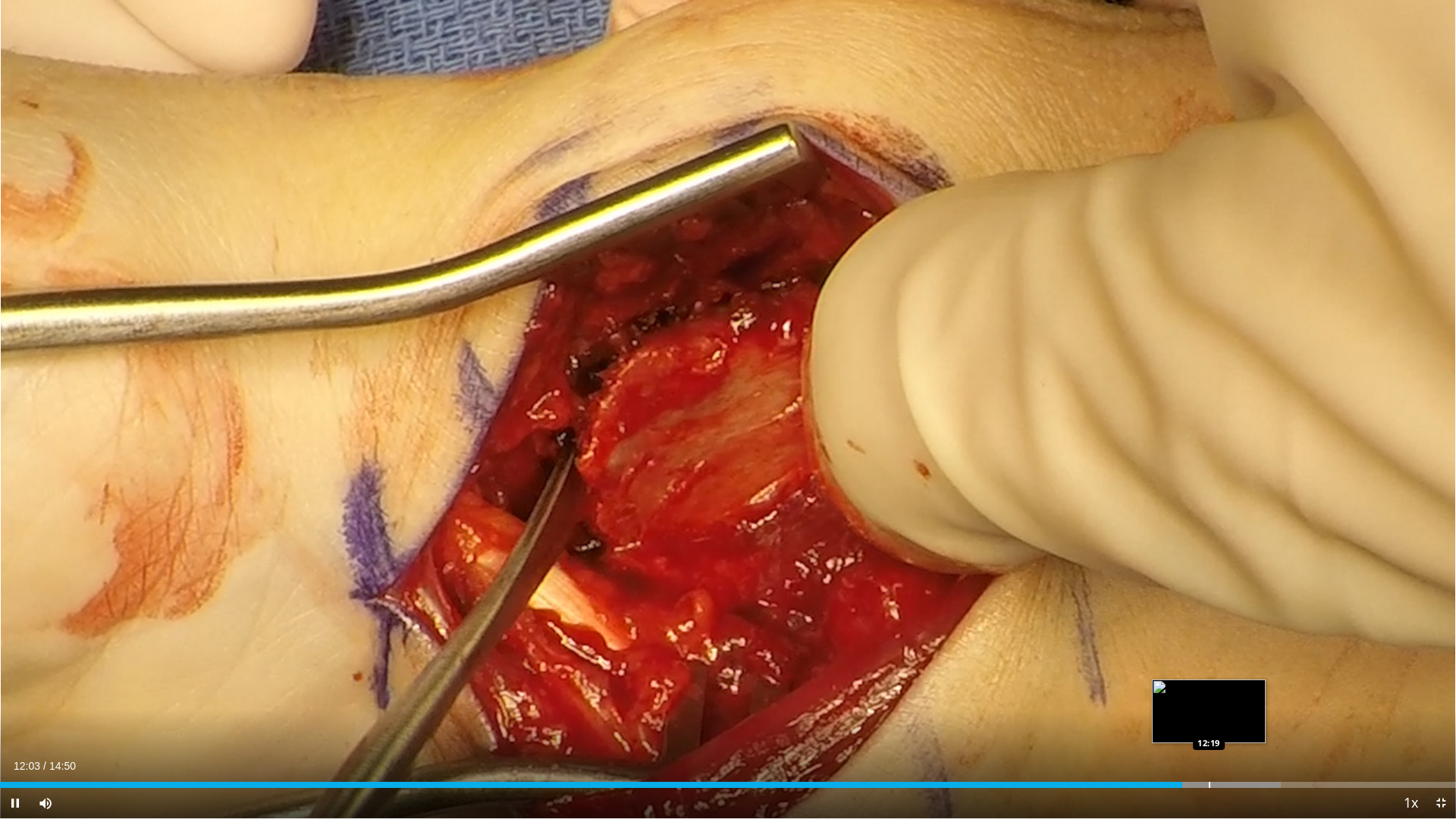
click at [1213, 696] on div "Loaded : 87.96% 12:03 12:19" at bounding box center [728, 781] width 1456 height 14
click at [1190, 696] on div "Progress Bar" at bounding box center [1191, 784] width 2 height 6
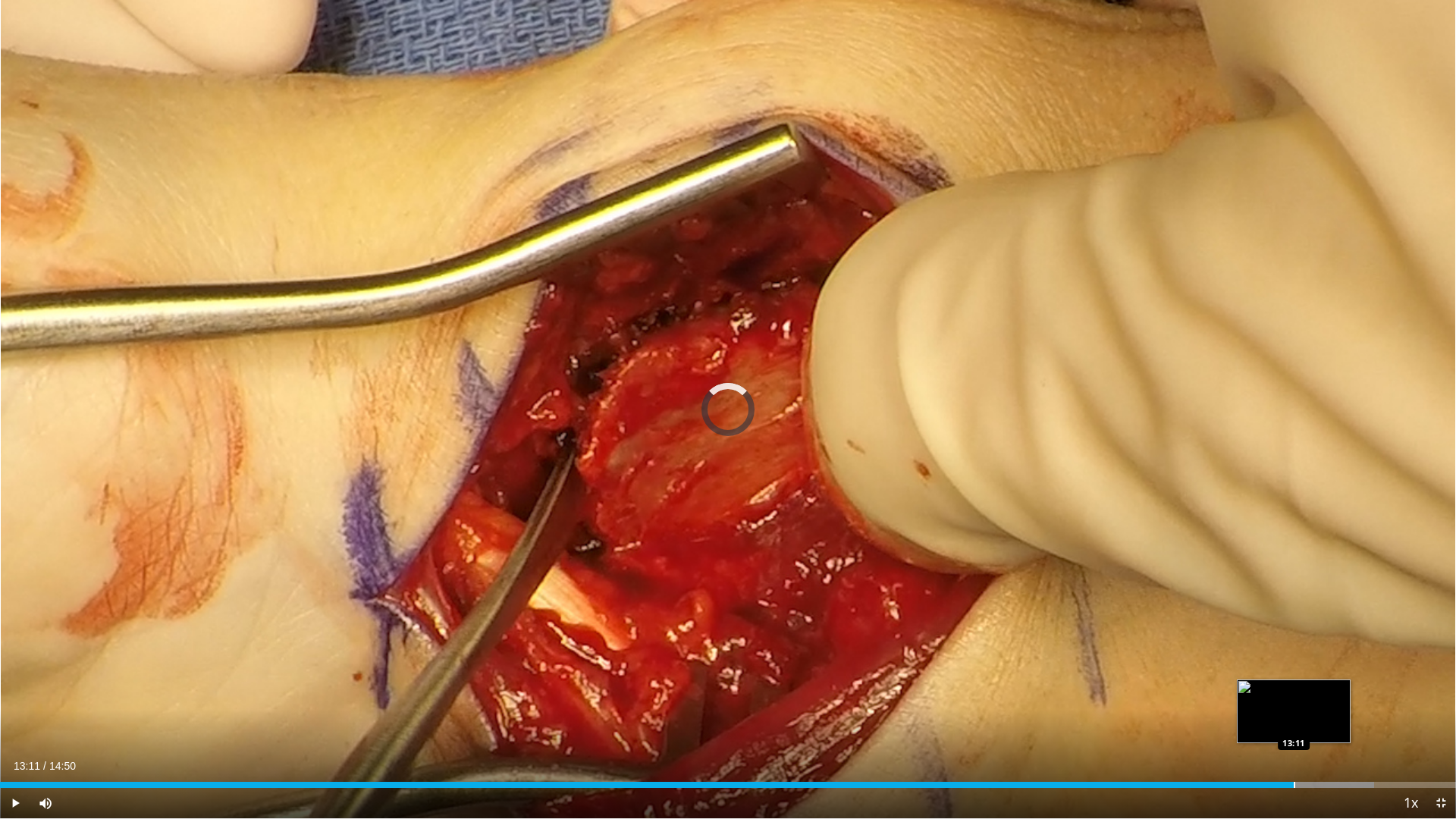
click at [1294, 696] on div "Progress Bar" at bounding box center [1295, 784] width 2 height 6
click at [1296, 696] on div "Progress Bar" at bounding box center [1297, 784] width 2 height 6
click at [1294, 696] on div "Progress Bar" at bounding box center [1295, 784] width 2 height 6
click at [1283, 696] on div "Progress Bar" at bounding box center [1284, 784] width 2 height 6
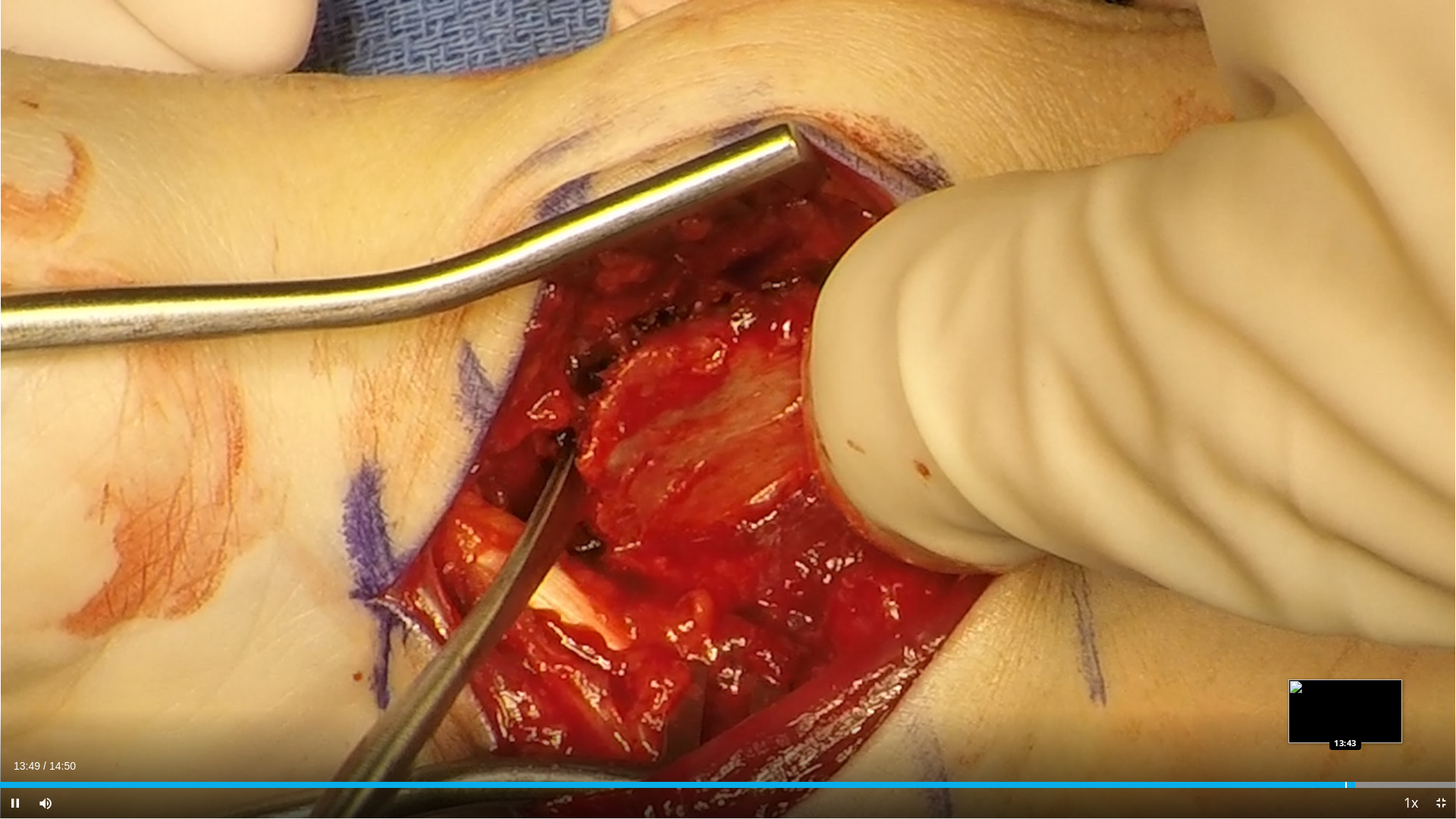
click at [1346, 696] on div "Progress Bar" at bounding box center [1347, 784] width 2 height 6
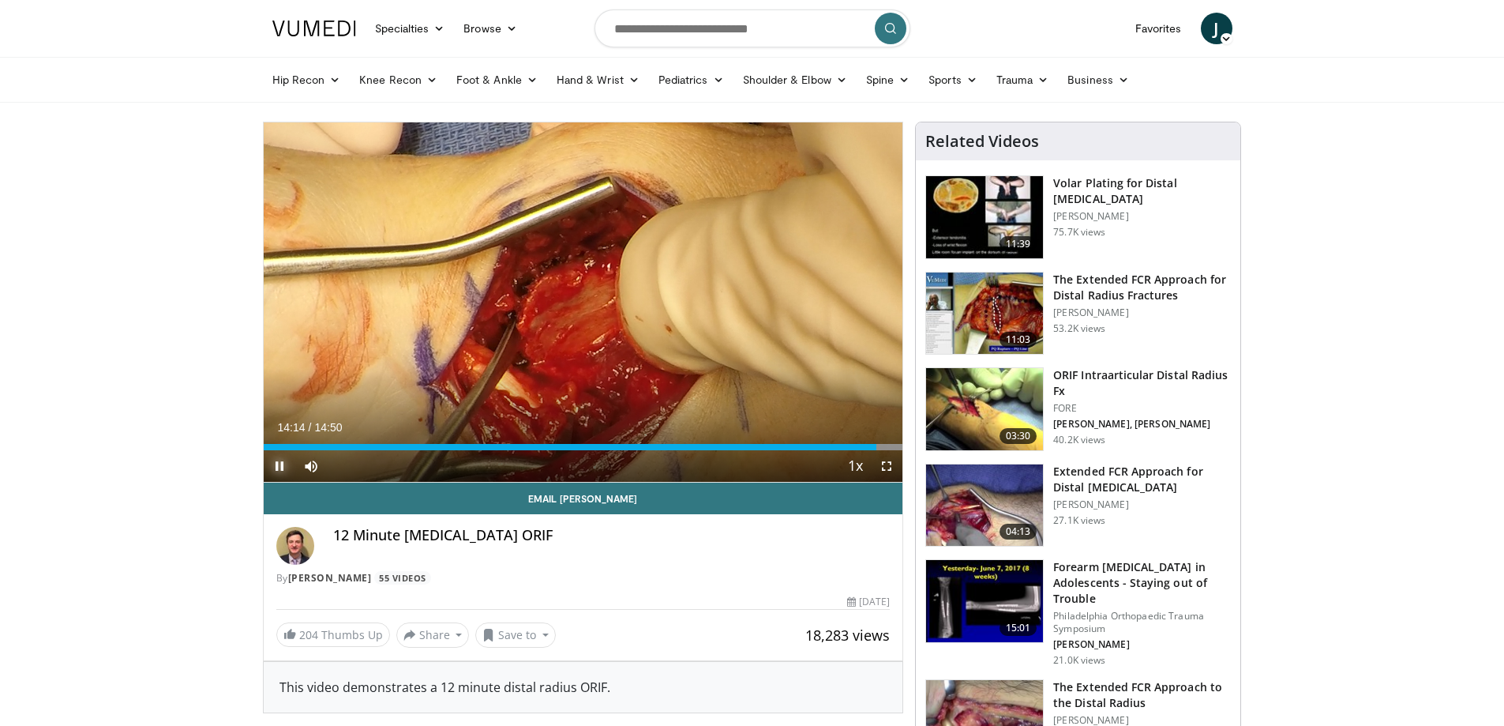
click at [276, 468] on span "Video Player" at bounding box center [280, 466] width 32 height 32
click at [568, 453] on div "Current Time 14:14 / Duration 14:50 Play Skip Backward Skip Forward Mute Loaded…" at bounding box center [584, 466] width 640 height 32
click at [567, 450] on div "Current Time 14:14 / Duration 14:50 Play Skip Backward Skip Forward Mute Loaded…" at bounding box center [584, 466] width 640 height 32
click at [571, 444] on div "Progress Bar" at bounding box center [571, 447] width 2 height 6
click at [888, 465] on span "Video Player" at bounding box center [887, 466] width 32 height 32
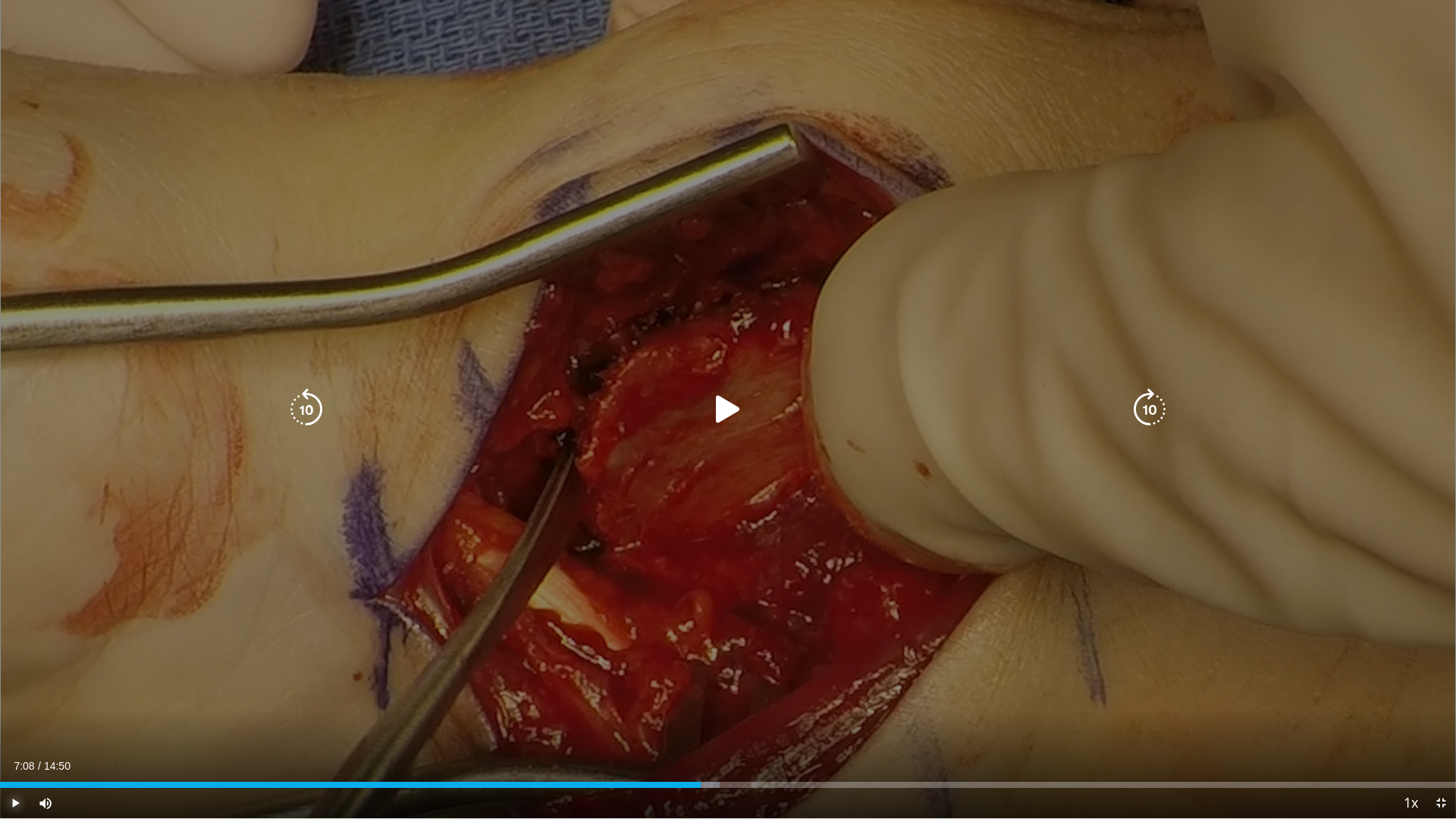
drag, startPoint x: 24, startPoint y: 807, endPoint x: 238, endPoint y: 795, distance: 214.3
click at [25, 696] on span "Video Player" at bounding box center [15, 804] width 31 height 31
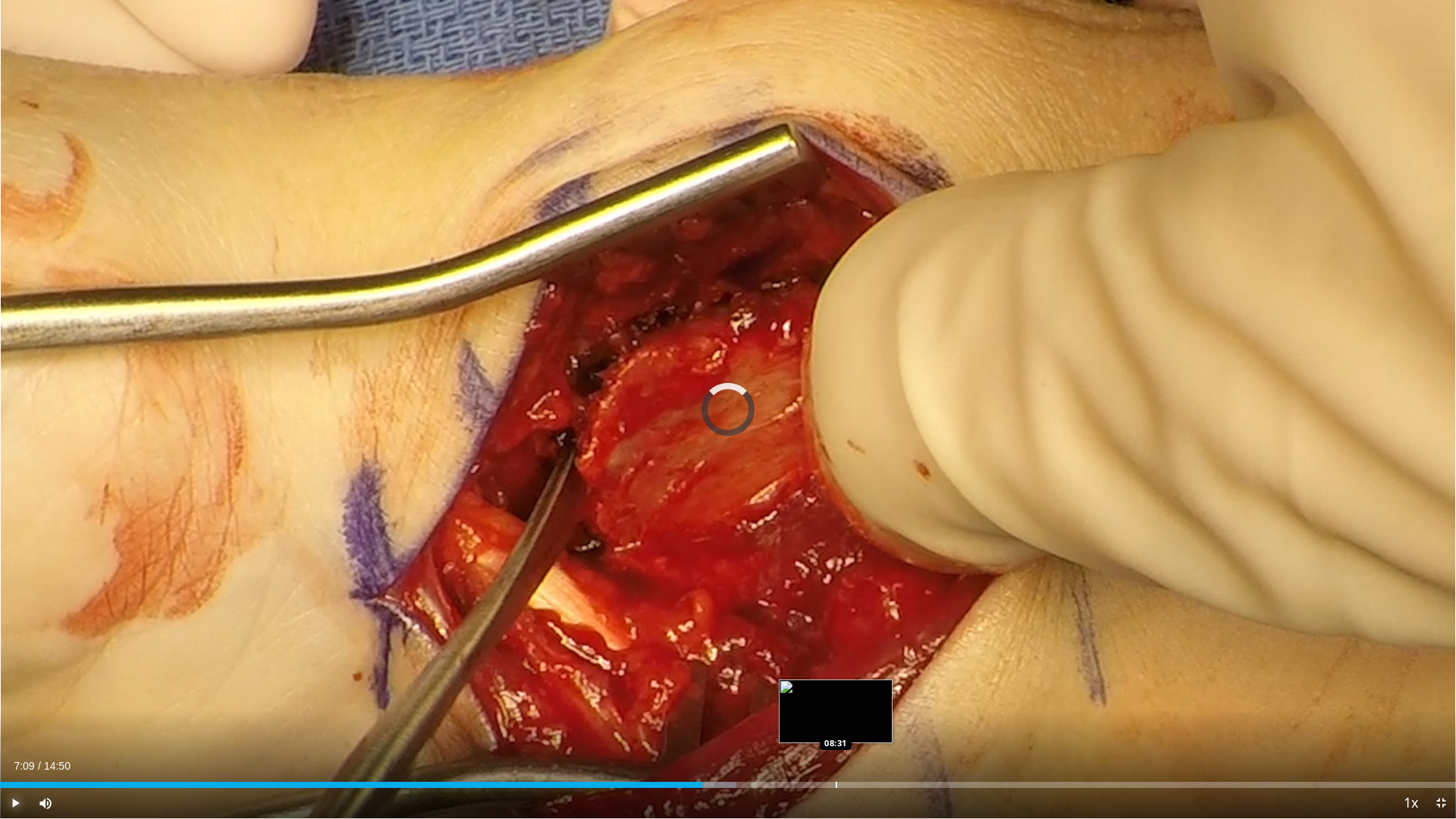
click at [836, 696] on div "Progress Bar" at bounding box center [837, 784] width 2 height 6
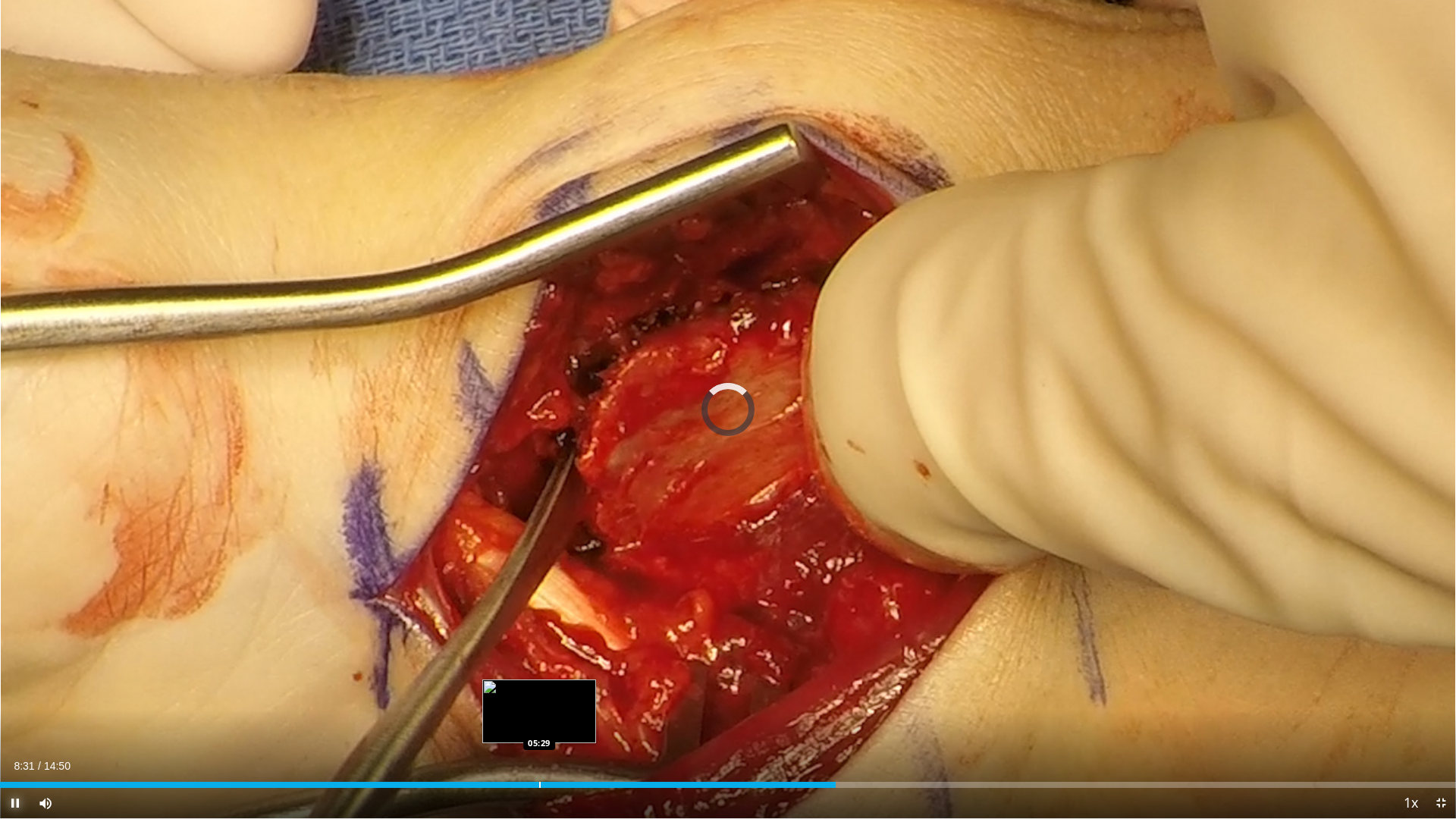
click at [536, 696] on div "Loaded : 0.00% 08:31 05:29" at bounding box center [728, 781] width 1456 height 14
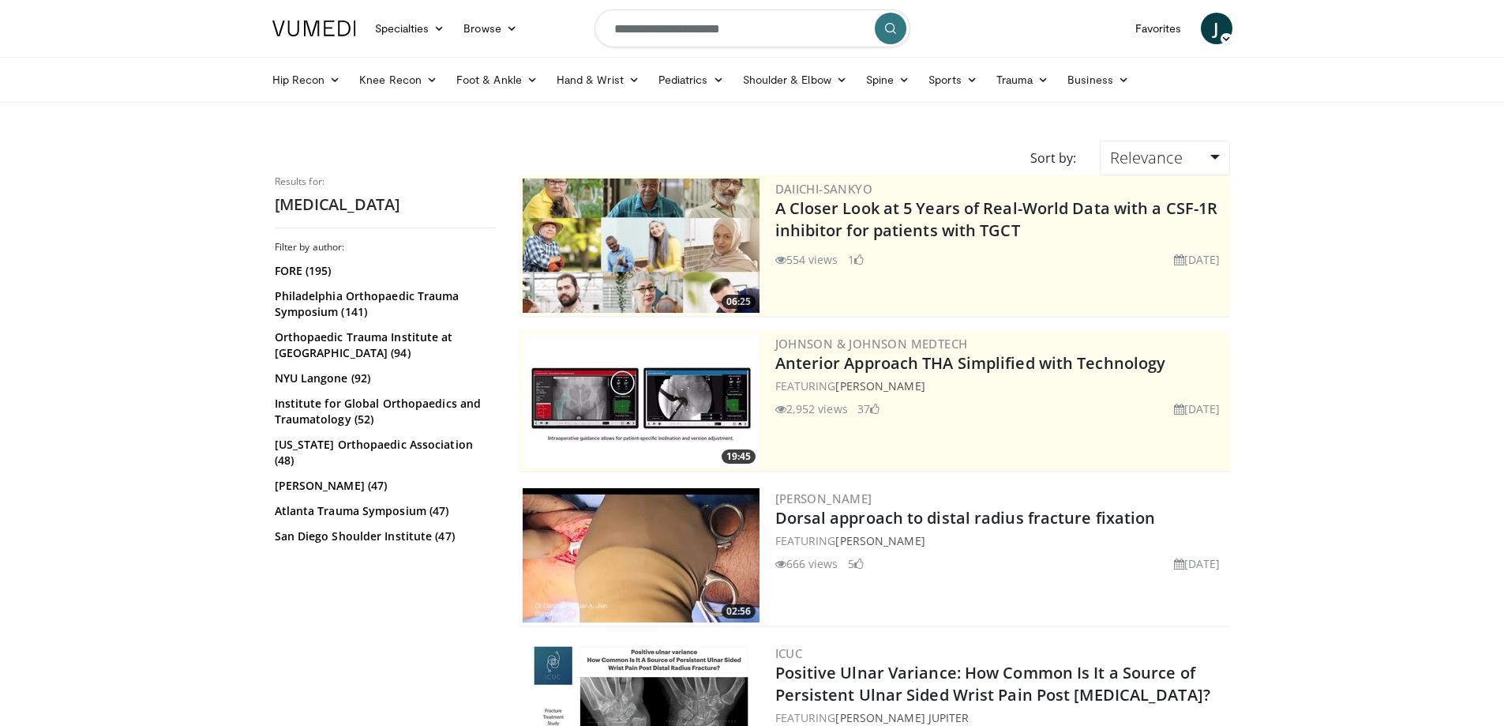
scroll to position [3238, 0]
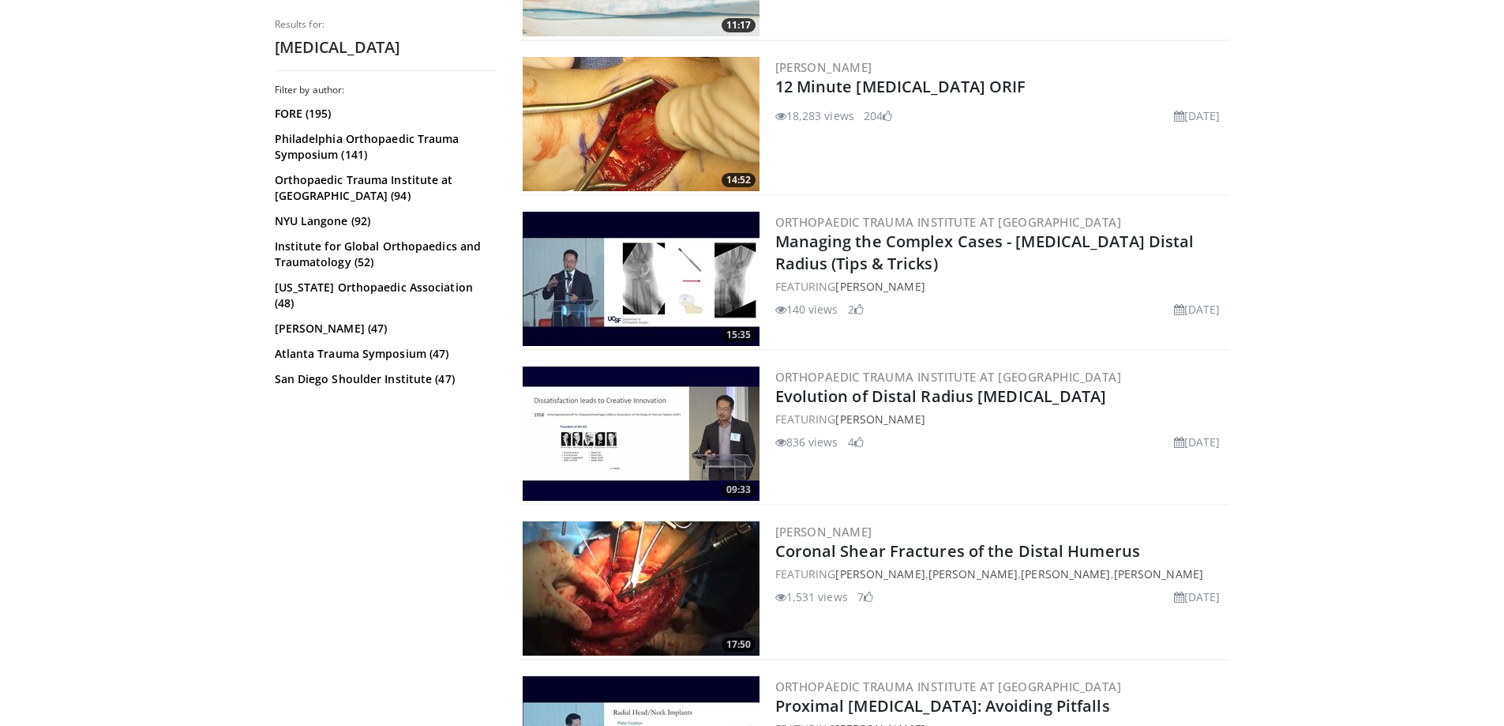
drag, startPoint x: 351, startPoint y: 667, endPoint x: 381, endPoint y: 682, distance: 33.6
click at [351, 667] on div "Filter by author: FORE (195) Philadelphia Orthopaedic Trauma Symposium (141) Or…" at bounding box center [385, 399] width 221 height 631
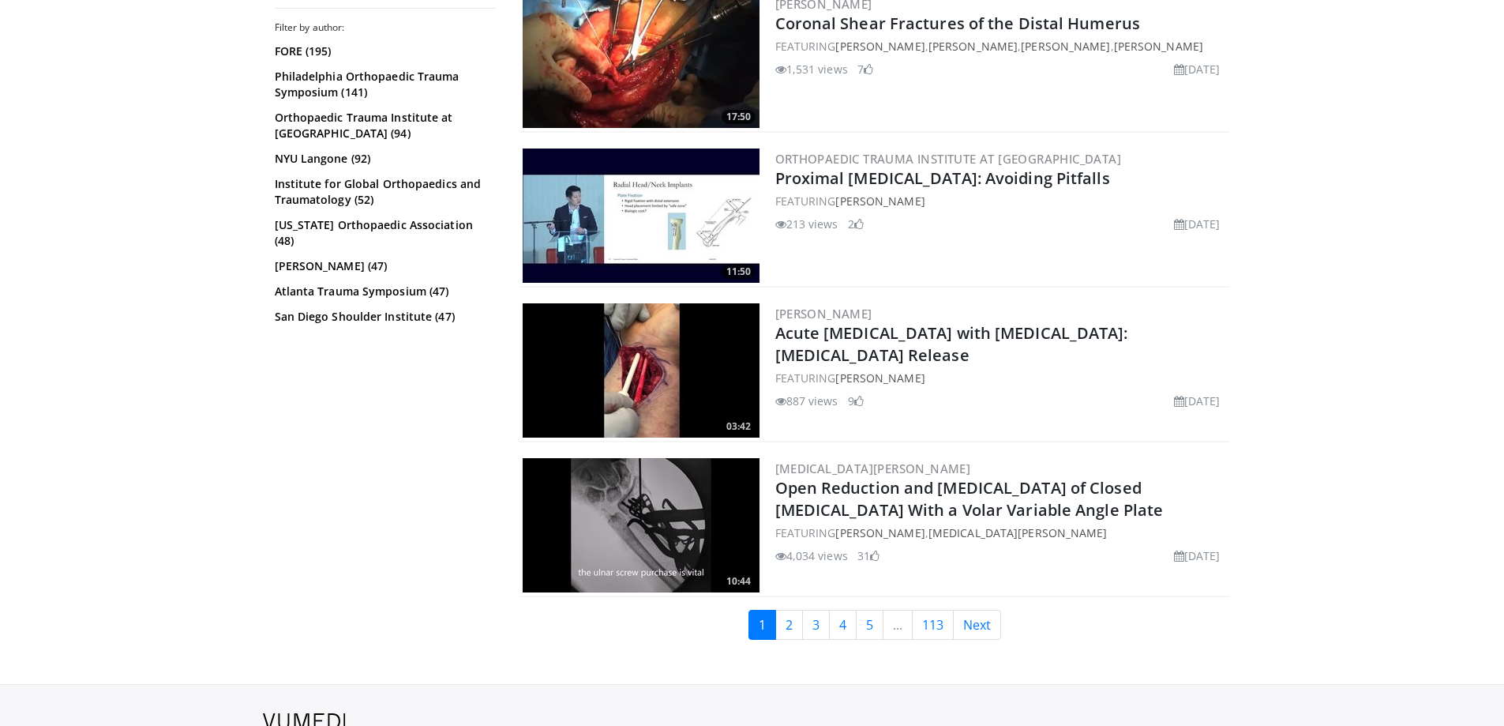
scroll to position [3791, 0]
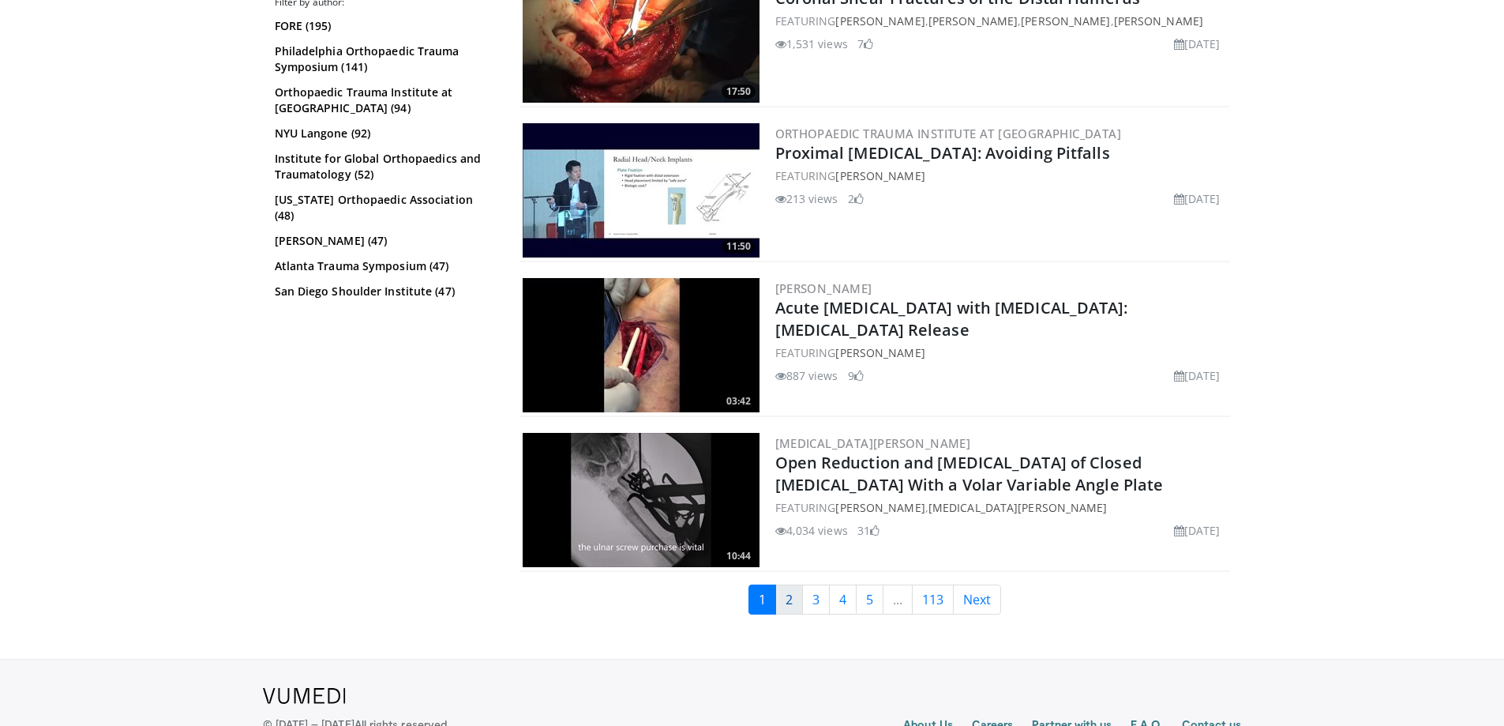
click at [800, 586] on link "2" at bounding box center [790, 599] width 28 height 30
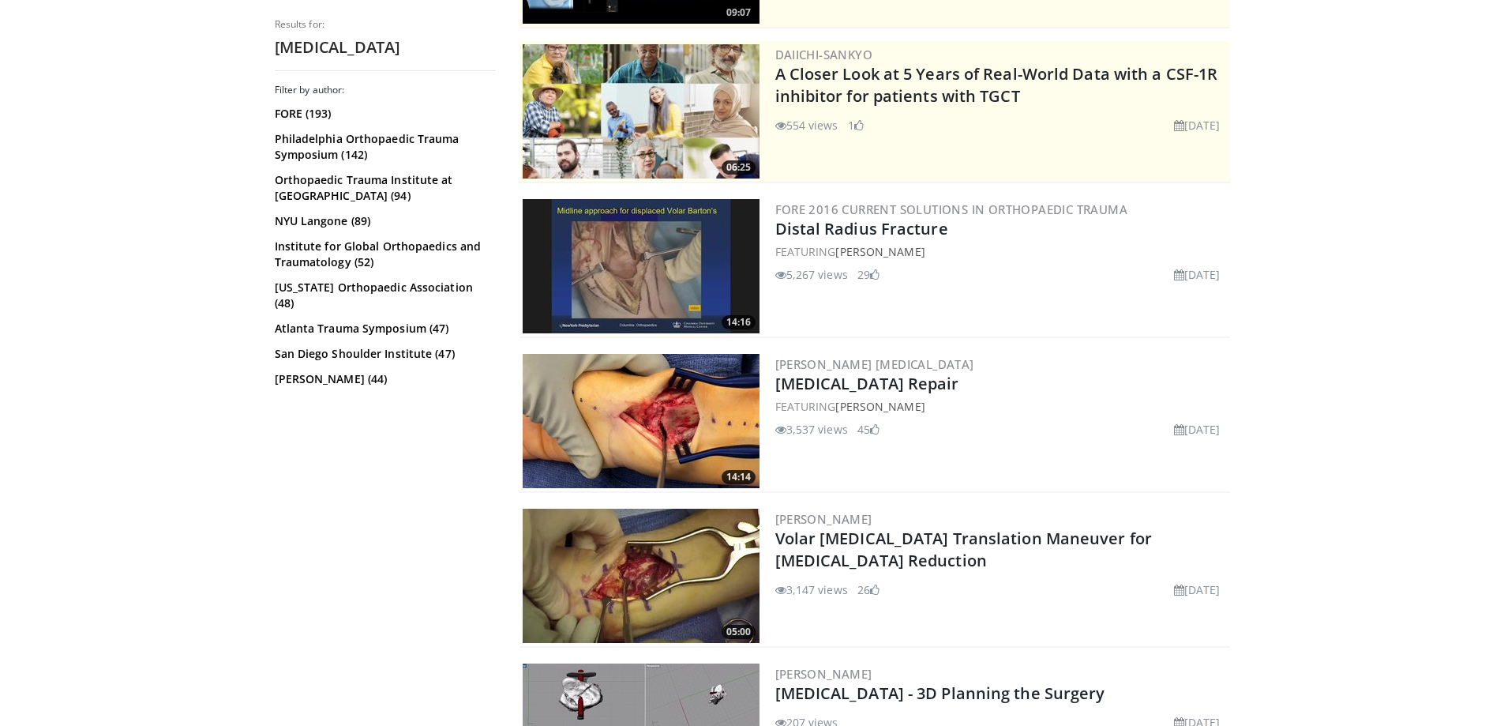
scroll to position [316, 0]
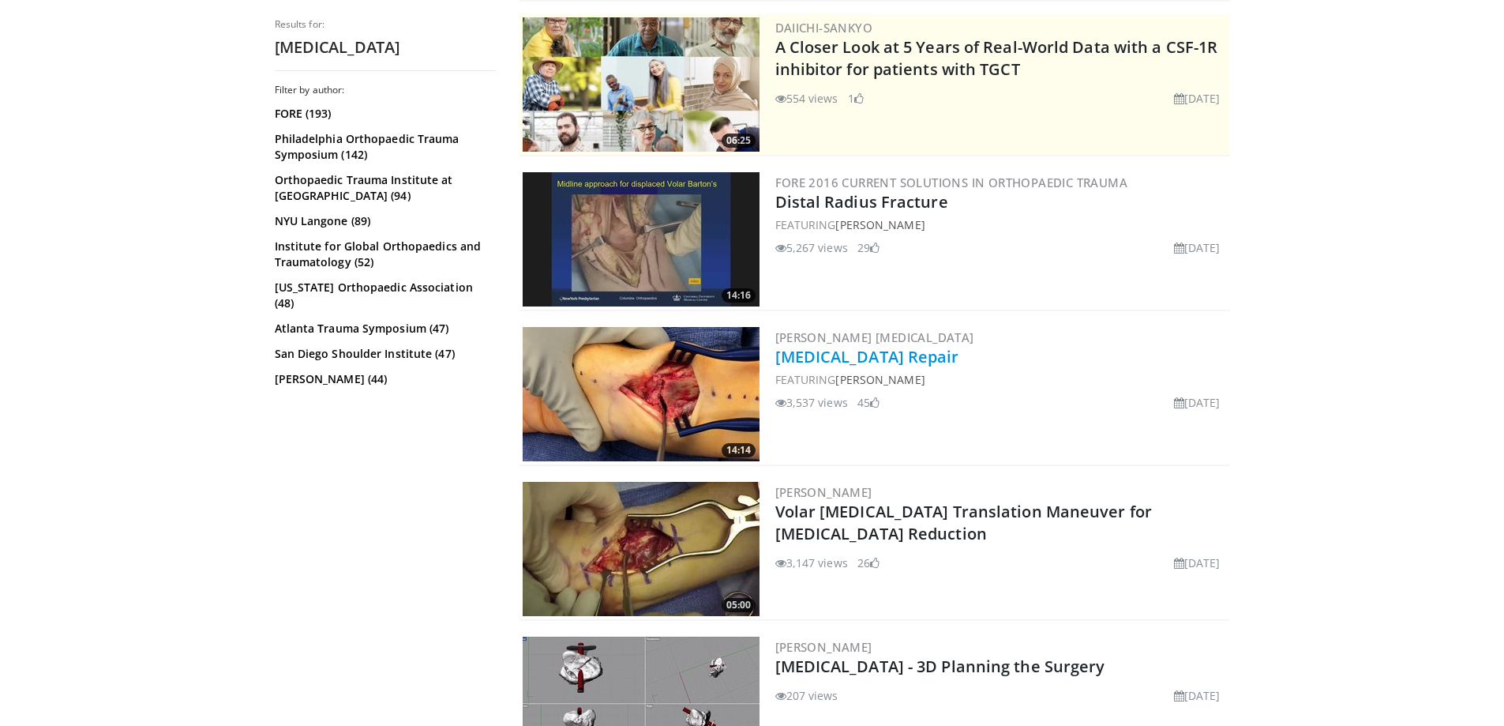
click at [960, 353] on link "[MEDICAL_DATA] Repair" at bounding box center [868, 356] width 184 height 21
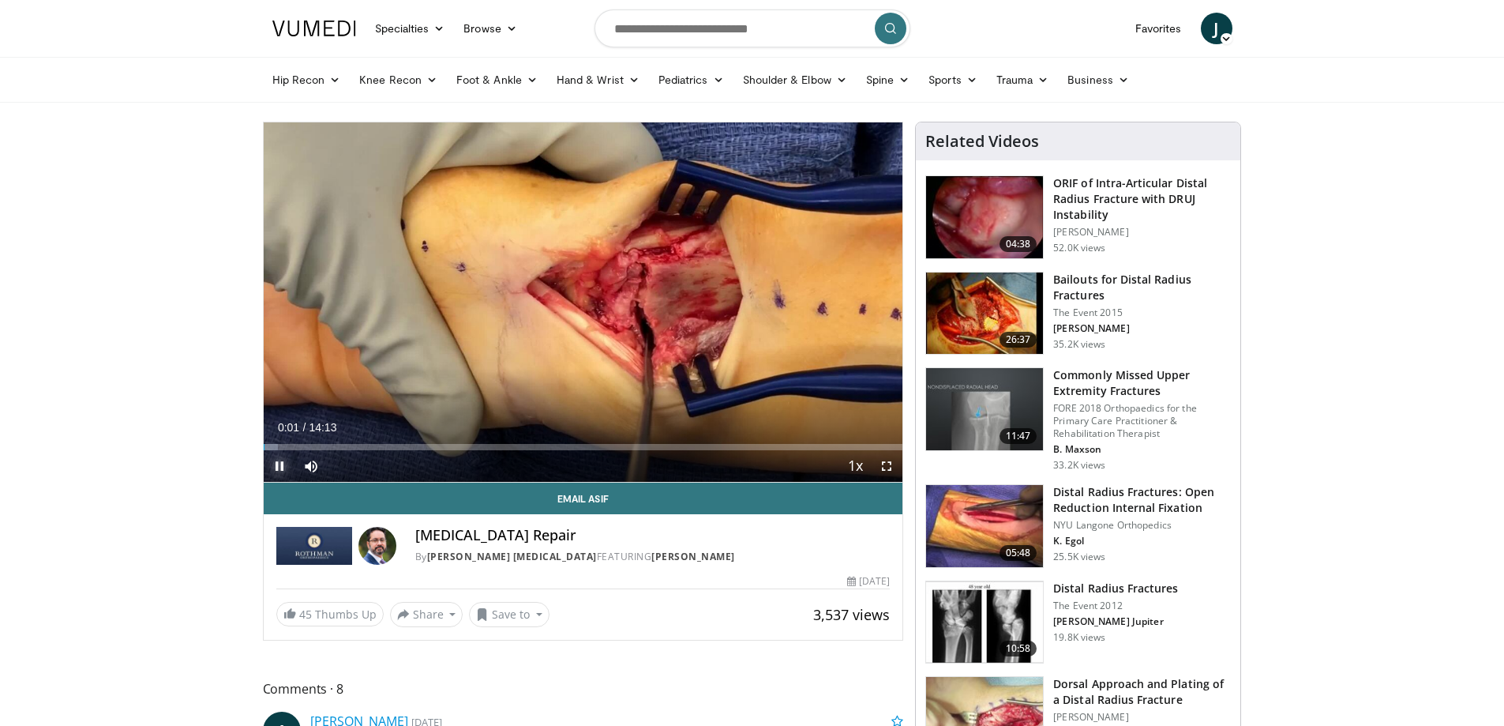
click at [272, 463] on span "Video Player" at bounding box center [280, 466] width 32 height 32
click at [264, 450] on button "Play" at bounding box center [280, 466] width 32 height 32
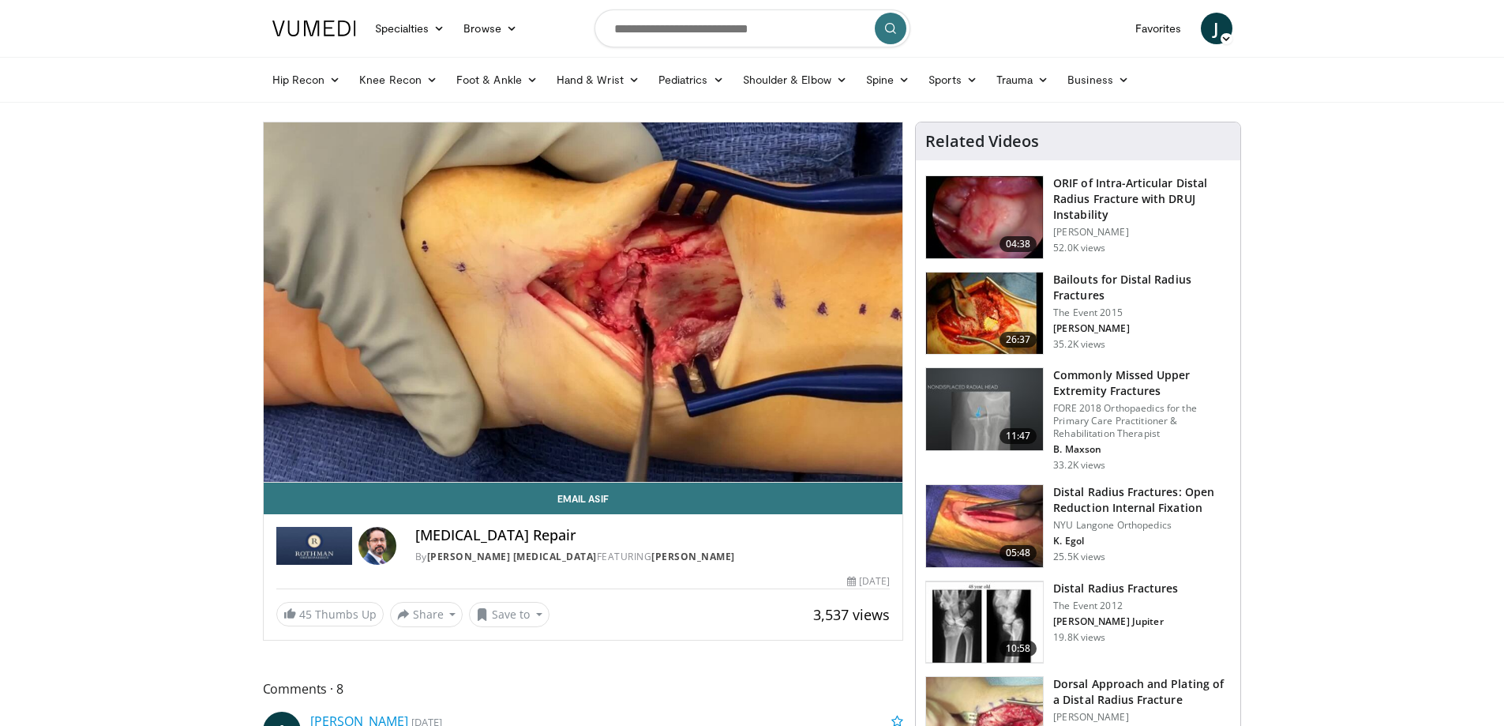
click at [264, 450] on button "Pause" at bounding box center [280, 466] width 32 height 32
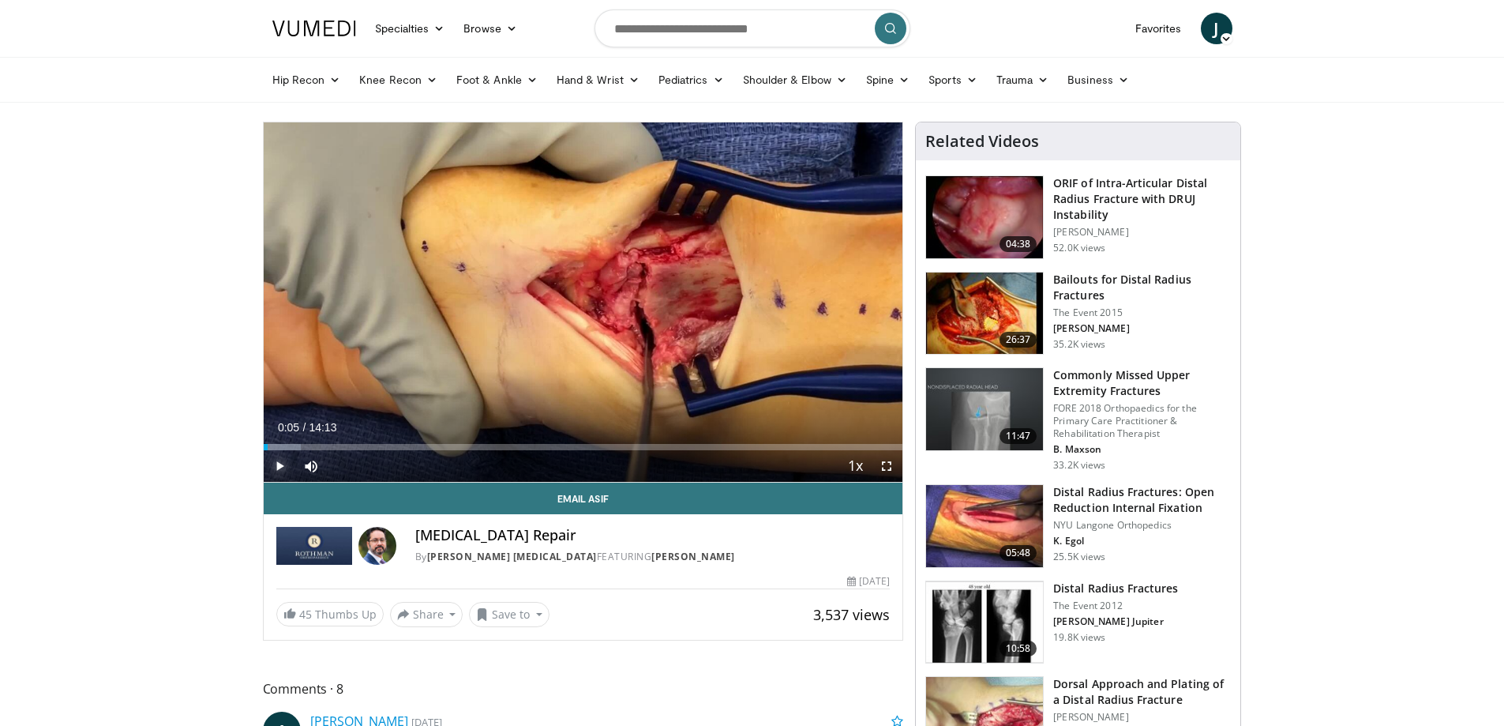
click at [284, 470] on span "Video Player" at bounding box center [280, 466] width 32 height 32
click at [291, 444] on div "Progress Bar" at bounding box center [292, 447] width 2 height 6
click at [886, 471] on span "Video Player" at bounding box center [887, 466] width 32 height 32
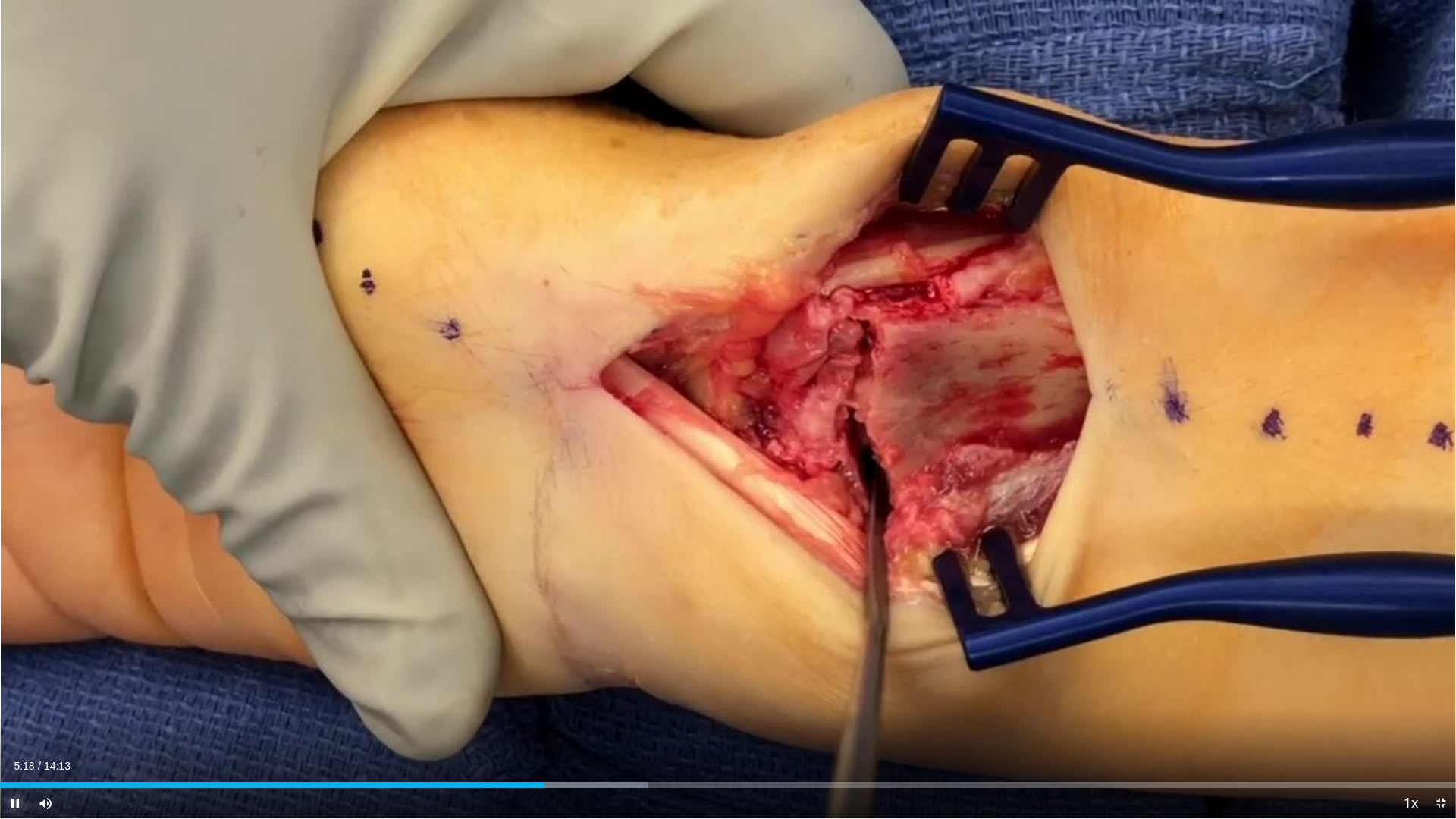
click at [13, 696] on span "Video Player" at bounding box center [15, 804] width 31 height 31
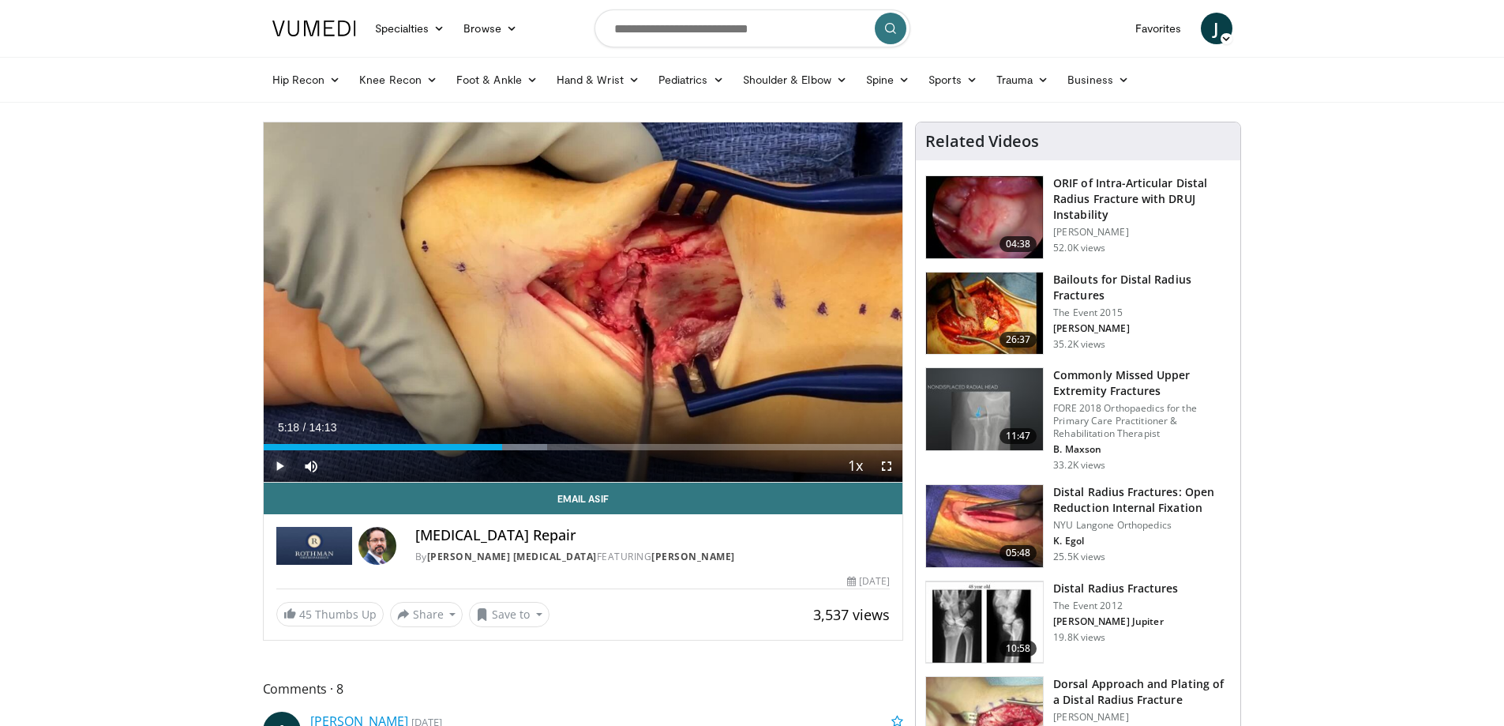
click at [279, 470] on span "Video Player" at bounding box center [280, 466] width 32 height 32
click at [893, 469] on span "Video Player" at bounding box center [887, 466] width 32 height 32
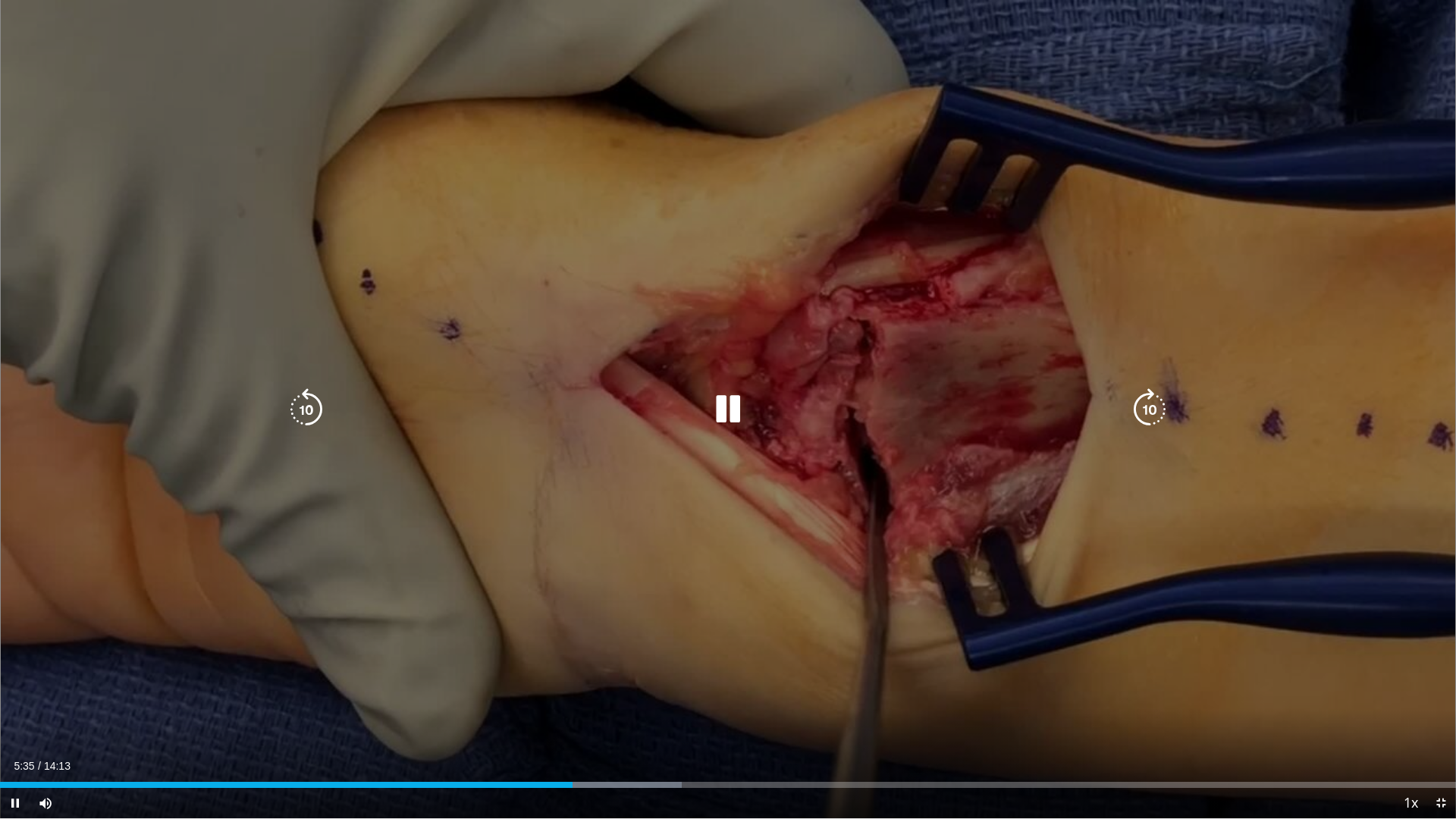
click at [102, 696] on div "10 seconds Tap to unmute" at bounding box center [728, 409] width 1456 height 818
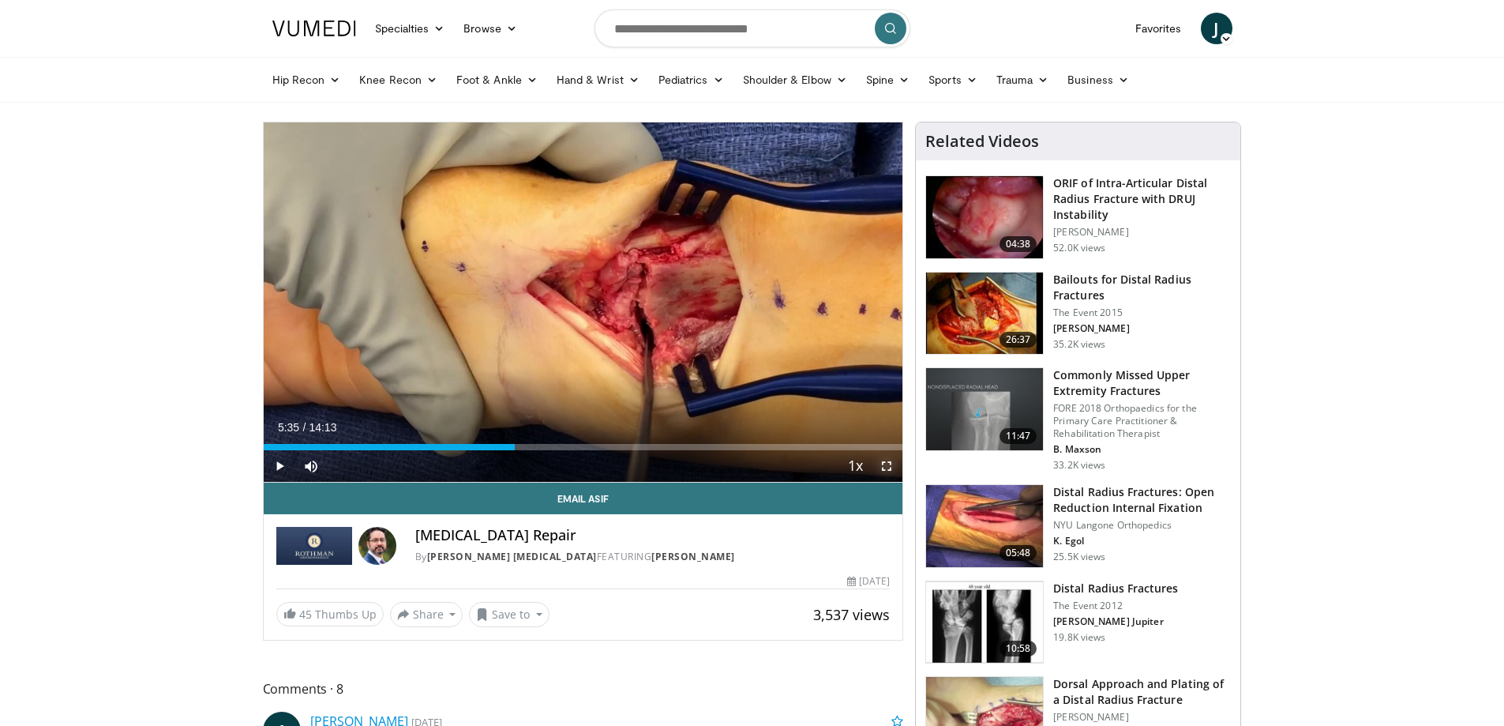
click at [889, 460] on span "Video Player" at bounding box center [887, 466] width 32 height 32
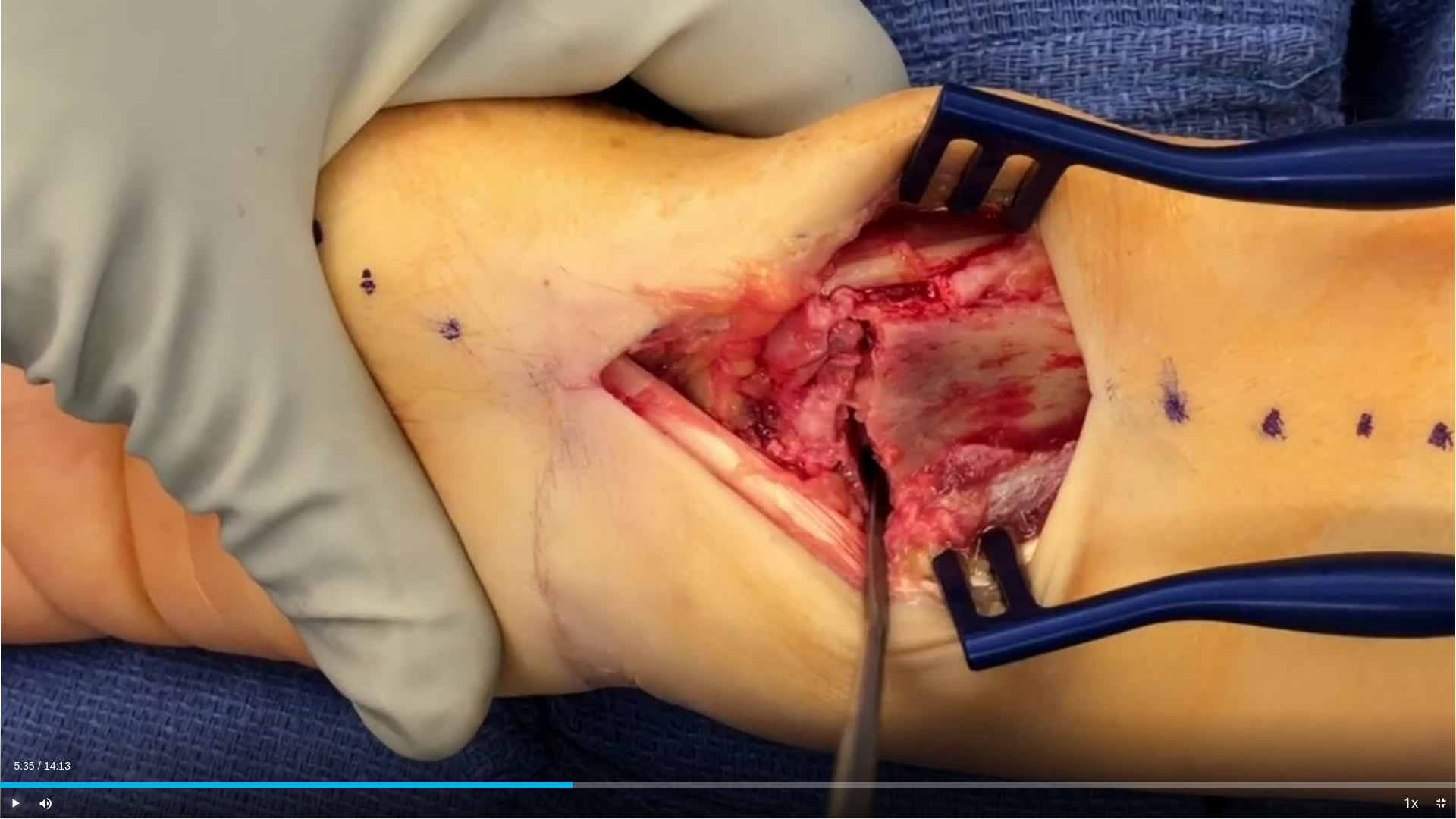
click at [20, 696] on span "Video Player" at bounding box center [15, 804] width 31 height 31
click at [583, 696] on div "Progress Bar" at bounding box center [584, 784] width 2 height 6
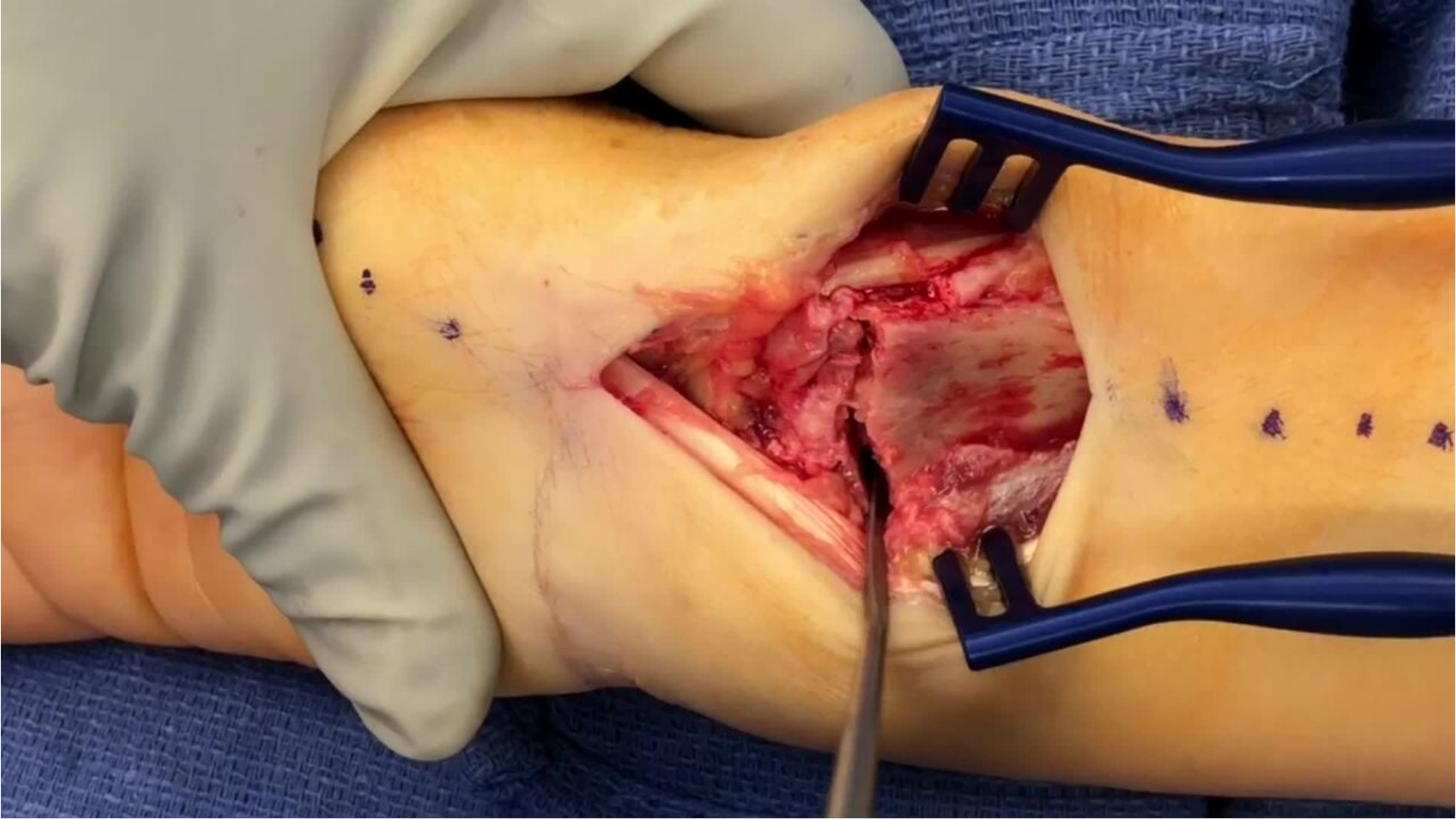
click at [574, 696] on video-js "**********" at bounding box center [728, 409] width 1456 height 819
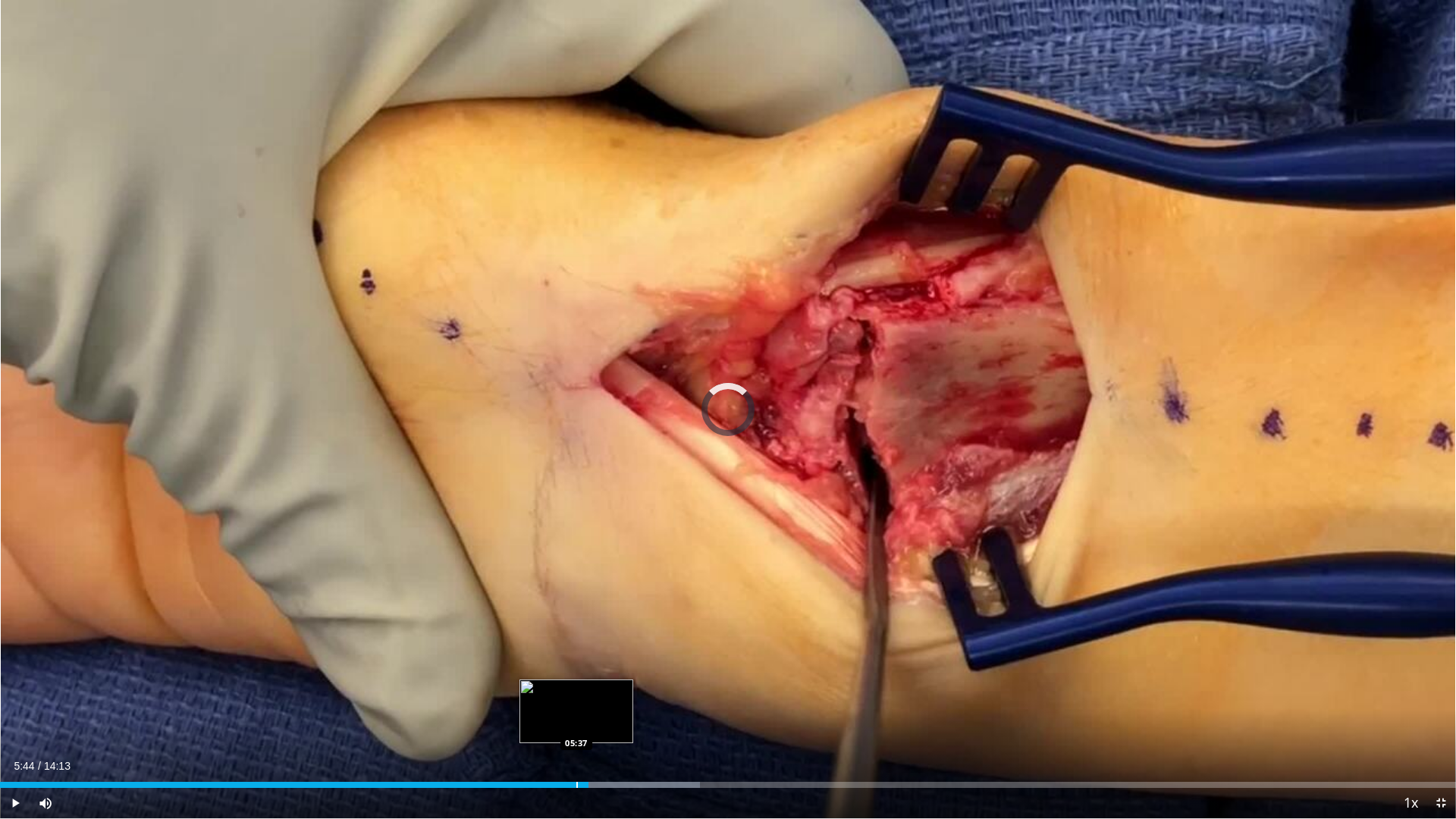
click at [576, 696] on div "Progress Bar" at bounding box center [577, 784] width 2 height 6
click at [635, 696] on div "Progress Bar" at bounding box center [636, 784] width 2 height 6
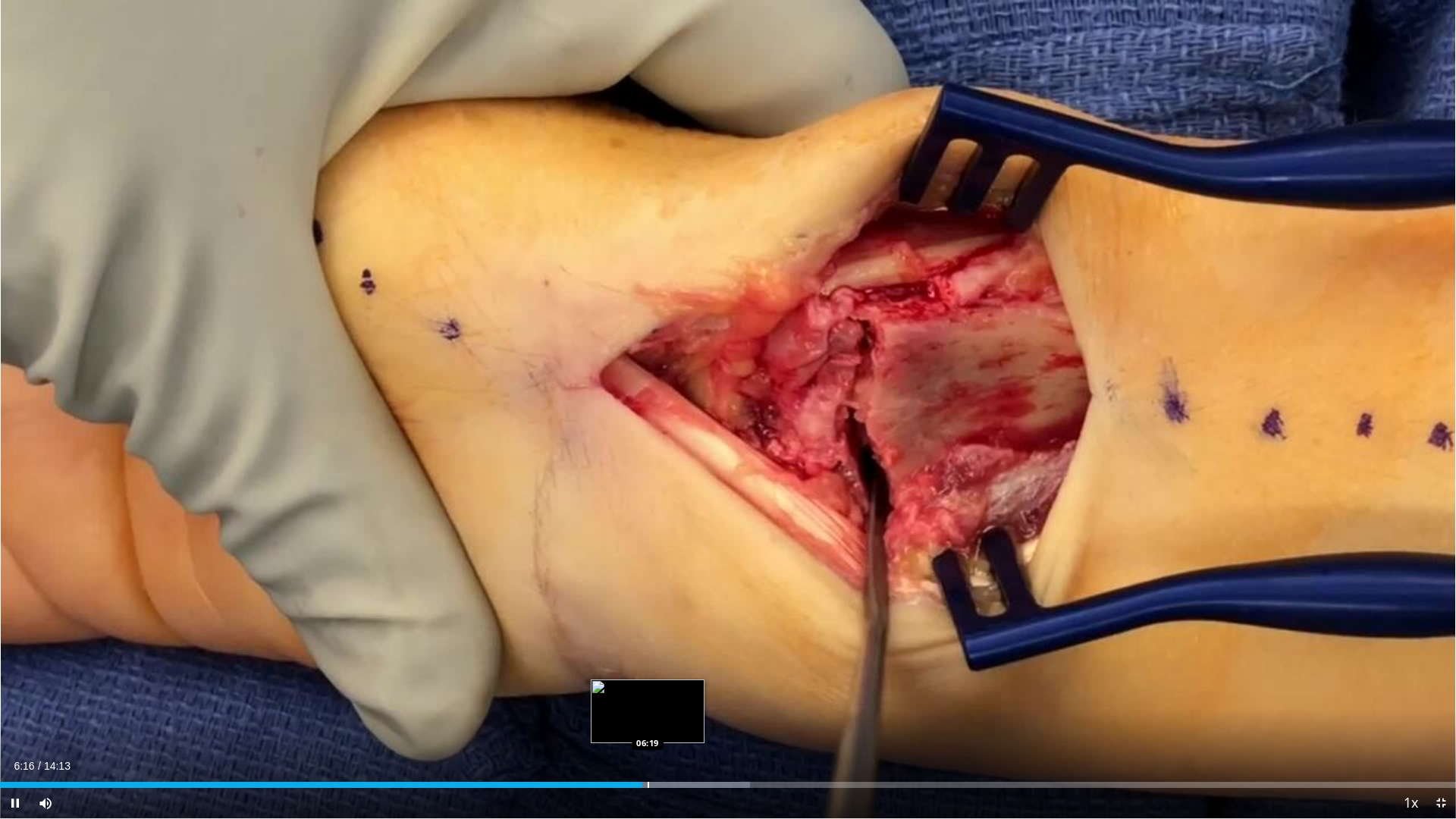
click at [647, 696] on div "Loaded : 51.49% 06:16 06:19" at bounding box center [728, 781] width 1456 height 14
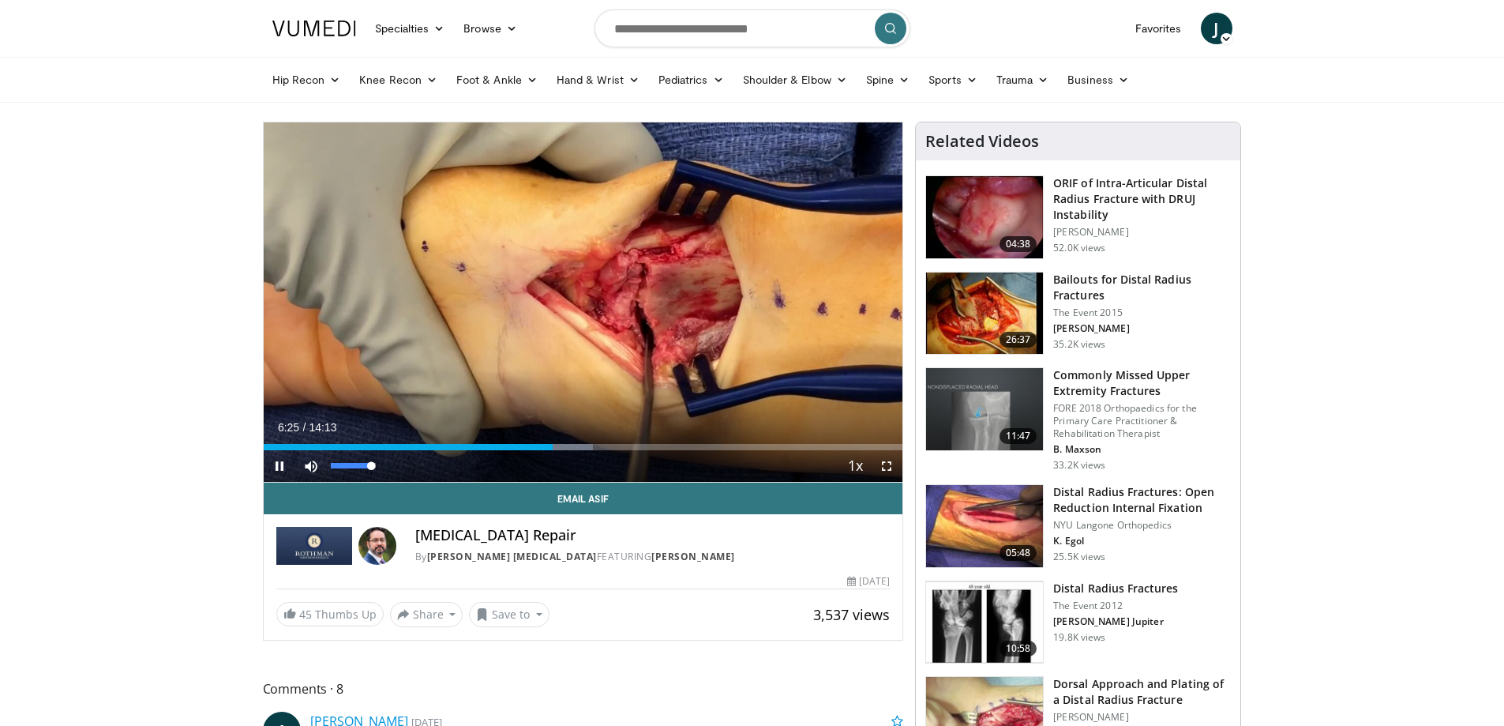
drag, startPoint x: 370, startPoint y: 469, endPoint x: 388, endPoint y: 467, distance: 18.3
click at [388, 467] on div "Mute 91%" at bounding box center [350, 466] width 111 height 32
click at [887, 468] on span "Video Player" at bounding box center [887, 466] width 32 height 32
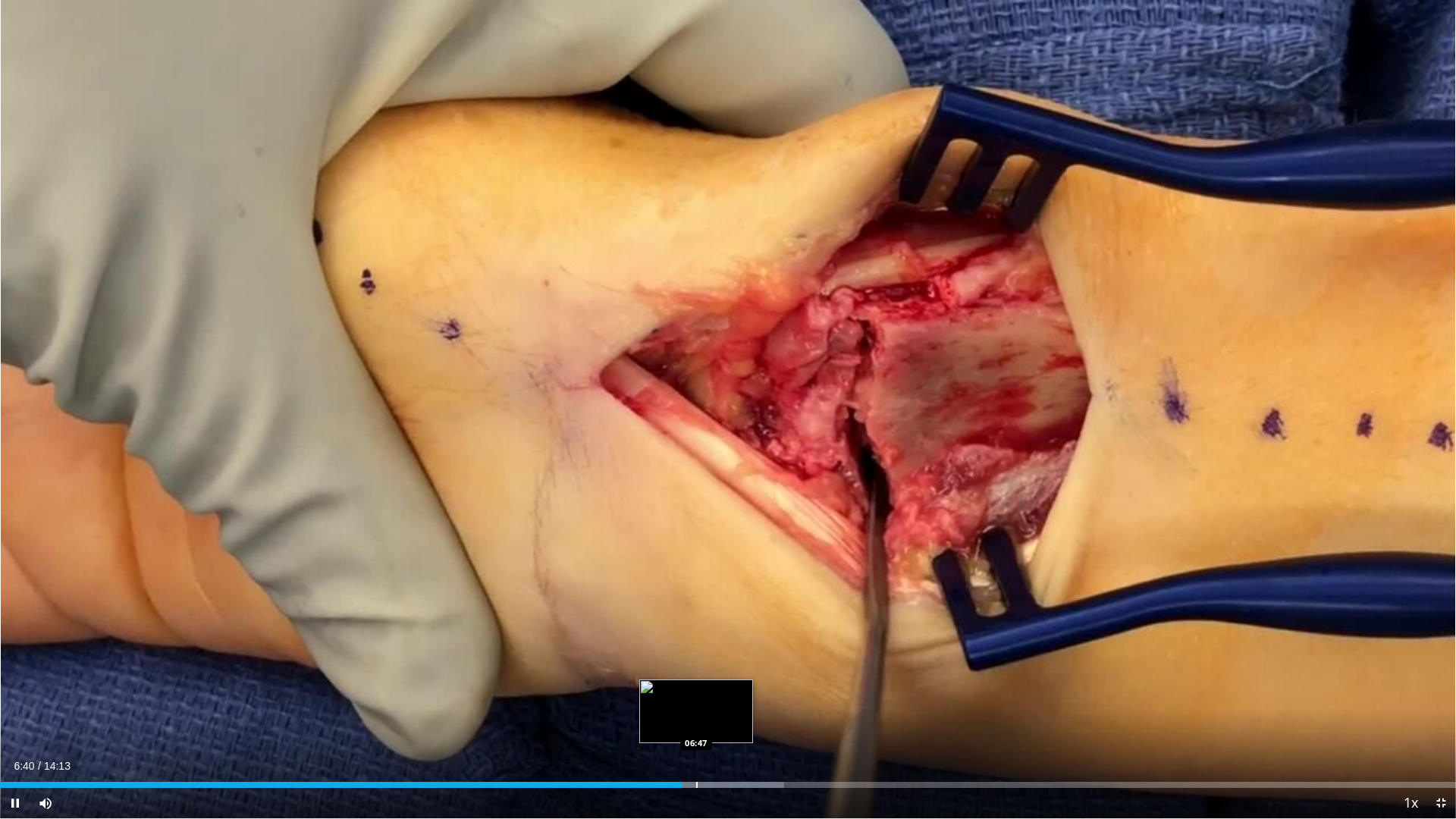
click at [696, 696] on div "Progress Bar" at bounding box center [697, 784] width 2 height 6
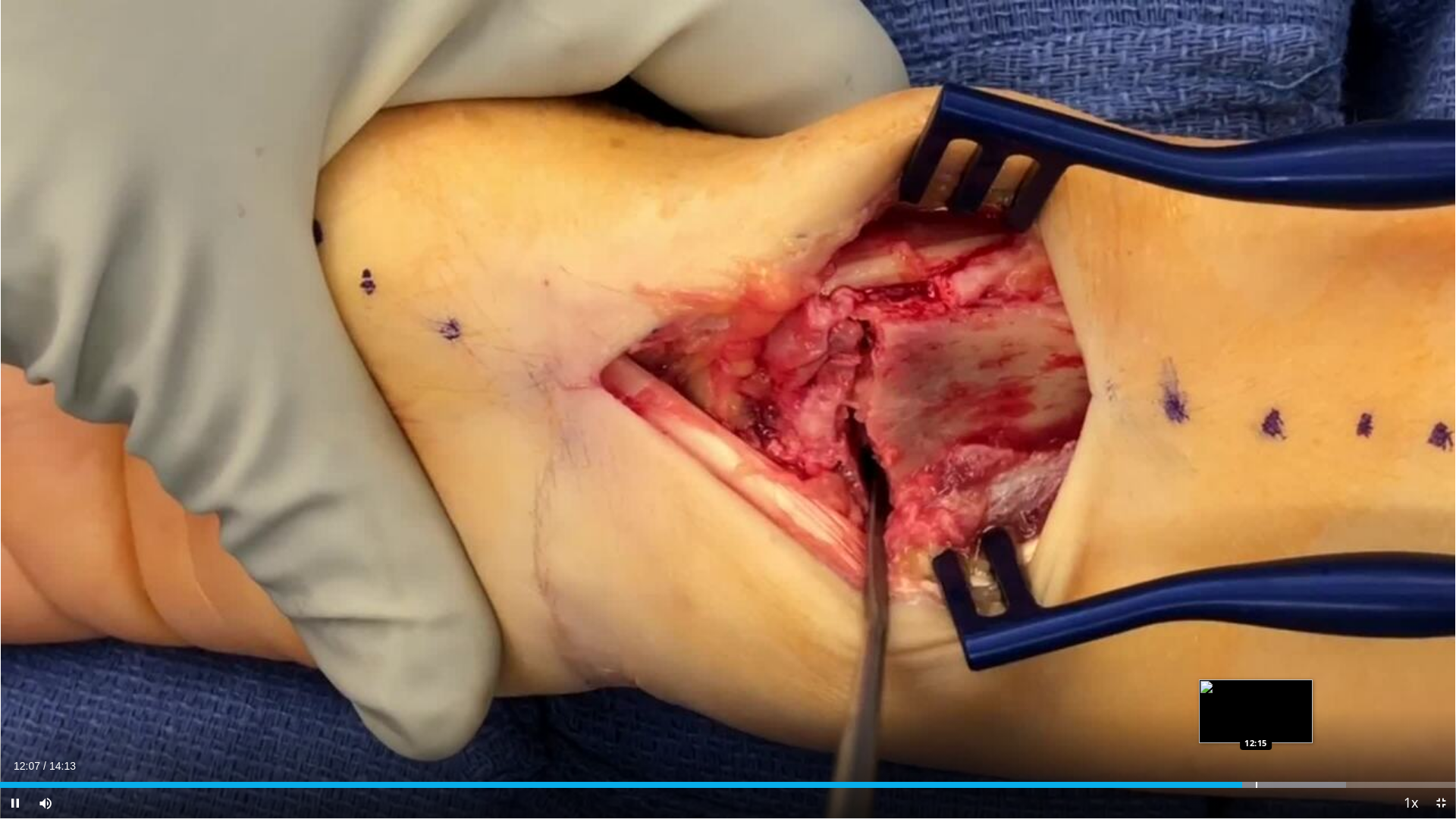
drag, startPoint x: 1257, startPoint y: 785, endPoint x: 1283, endPoint y: 783, distance: 26.1
click at [1257, 696] on div "Progress Bar" at bounding box center [1257, 784] width 2 height 6
click at [1272, 696] on div "Progress Bar" at bounding box center [1290, 784] width 152 height 6
click at [1269, 696] on div "Progress Bar" at bounding box center [1270, 784] width 2 height 6
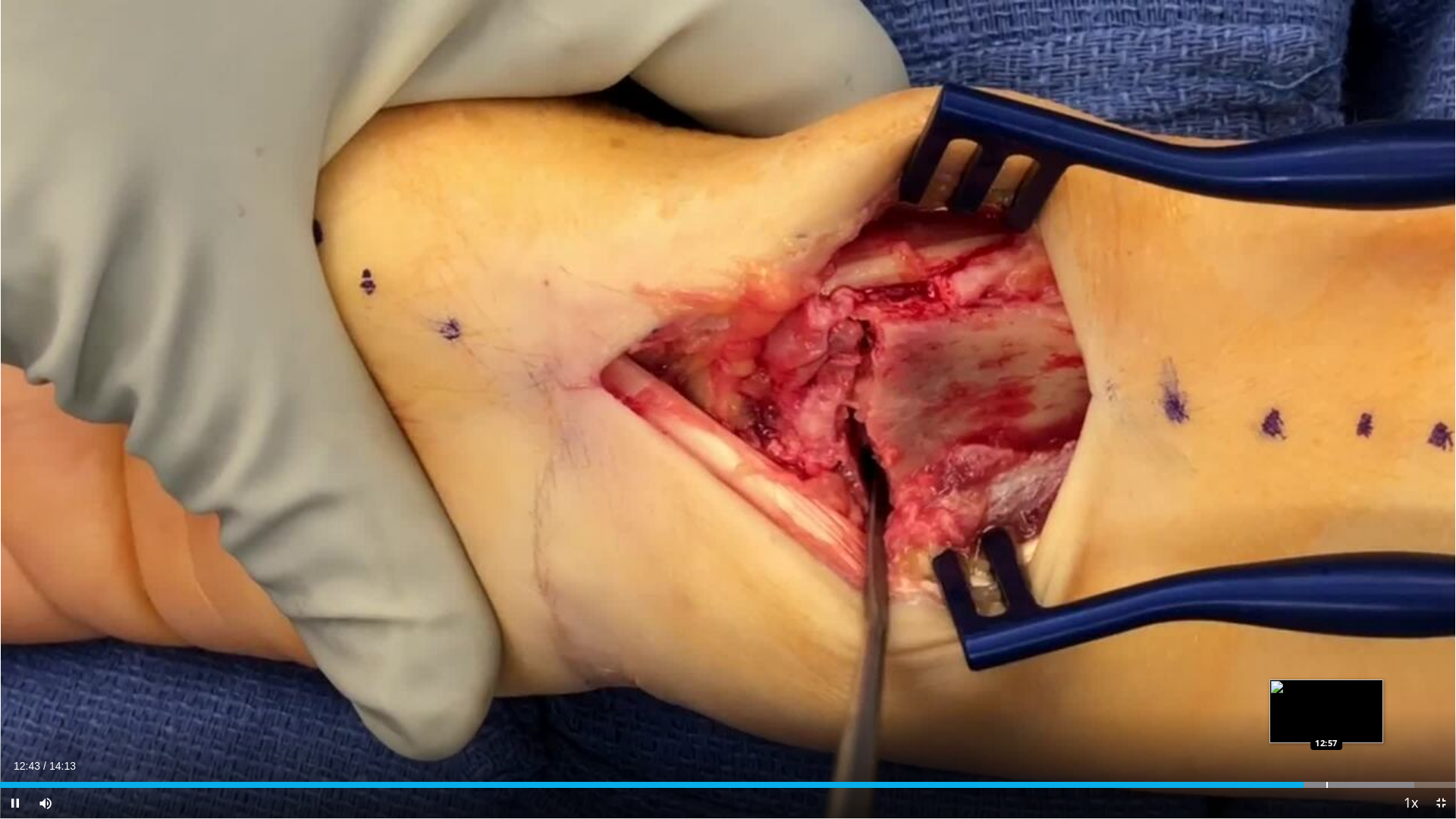
click at [1325, 696] on div "Progress Bar" at bounding box center [1331, 784] width 167 height 6
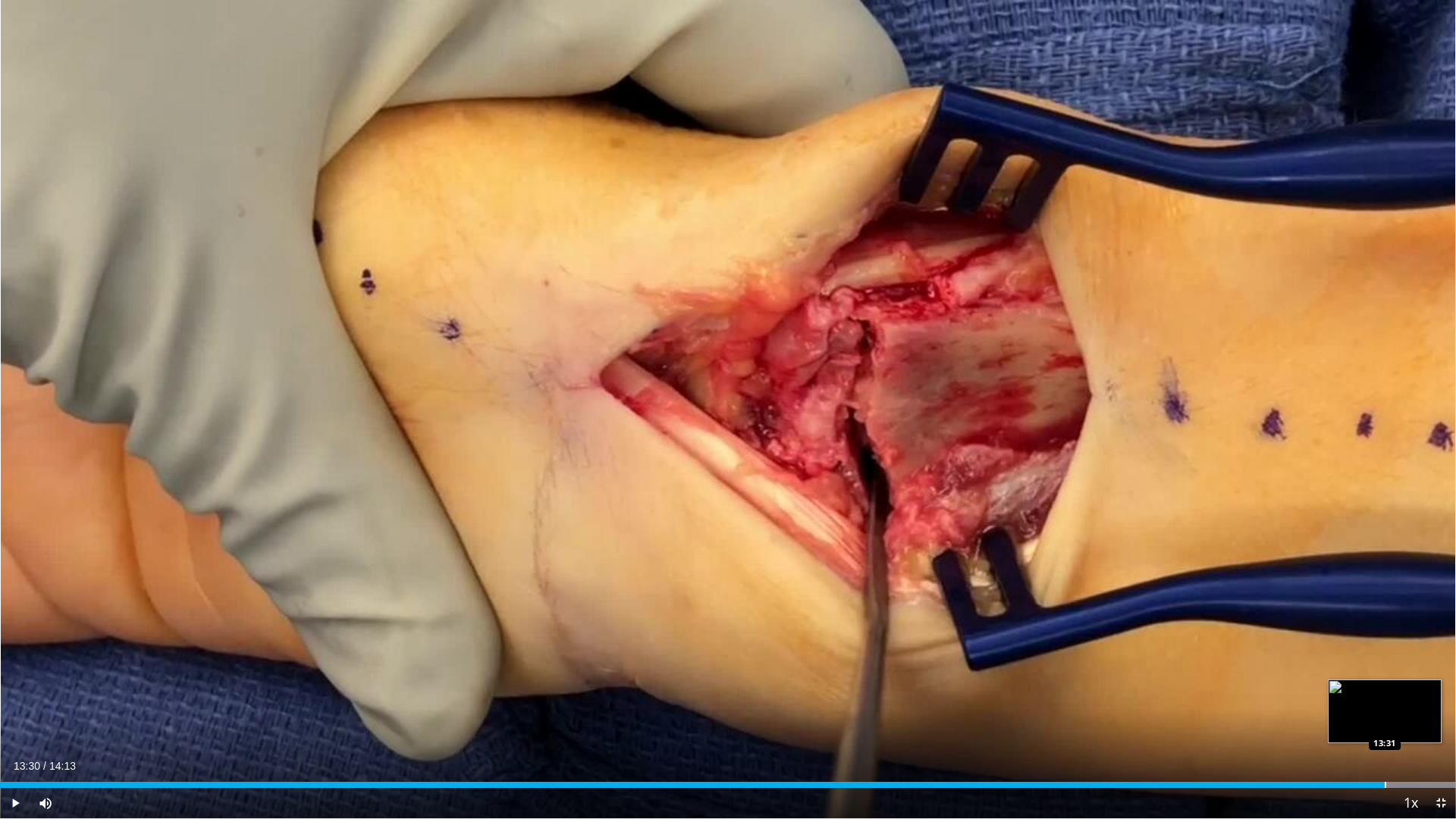
click at [1384, 696] on div "Loaded : 100.00% 13:30 13:31" at bounding box center [728, 781] width 1456 height 14
click at [1416, 696] on div "Progress Bar" at bounding box center [1417, 784] width 2 height 6
click at [1428, 696] on div "Progress Bar" at bounding box center [1429, 784] width 2 height 6
click at [1437, 696] on div "Progress Bar" at bounding box center [1438, 784] width 2 height 6
click at [1443, 696] on div "Progress Bar" at bounding box center [1444, 784] width 2 height 6
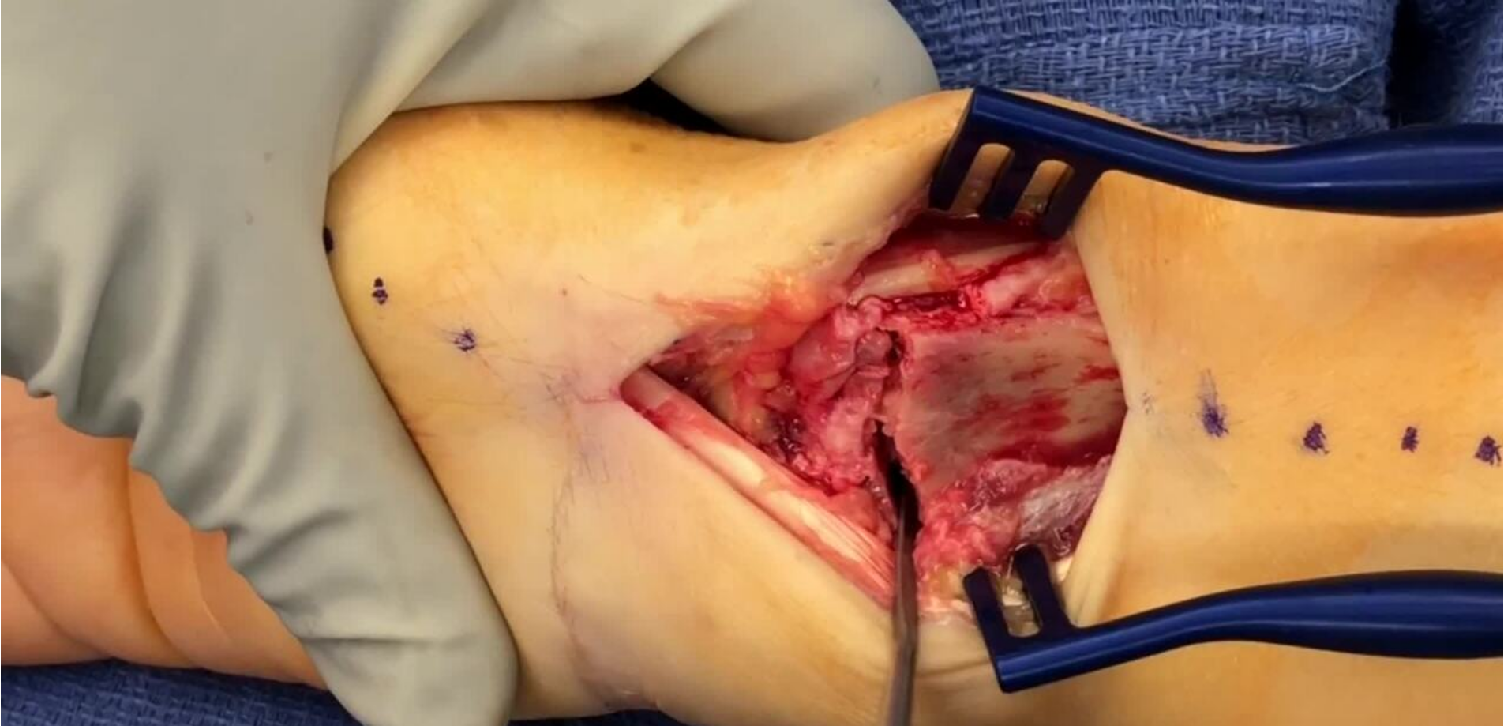
scroll to position [79, 0]
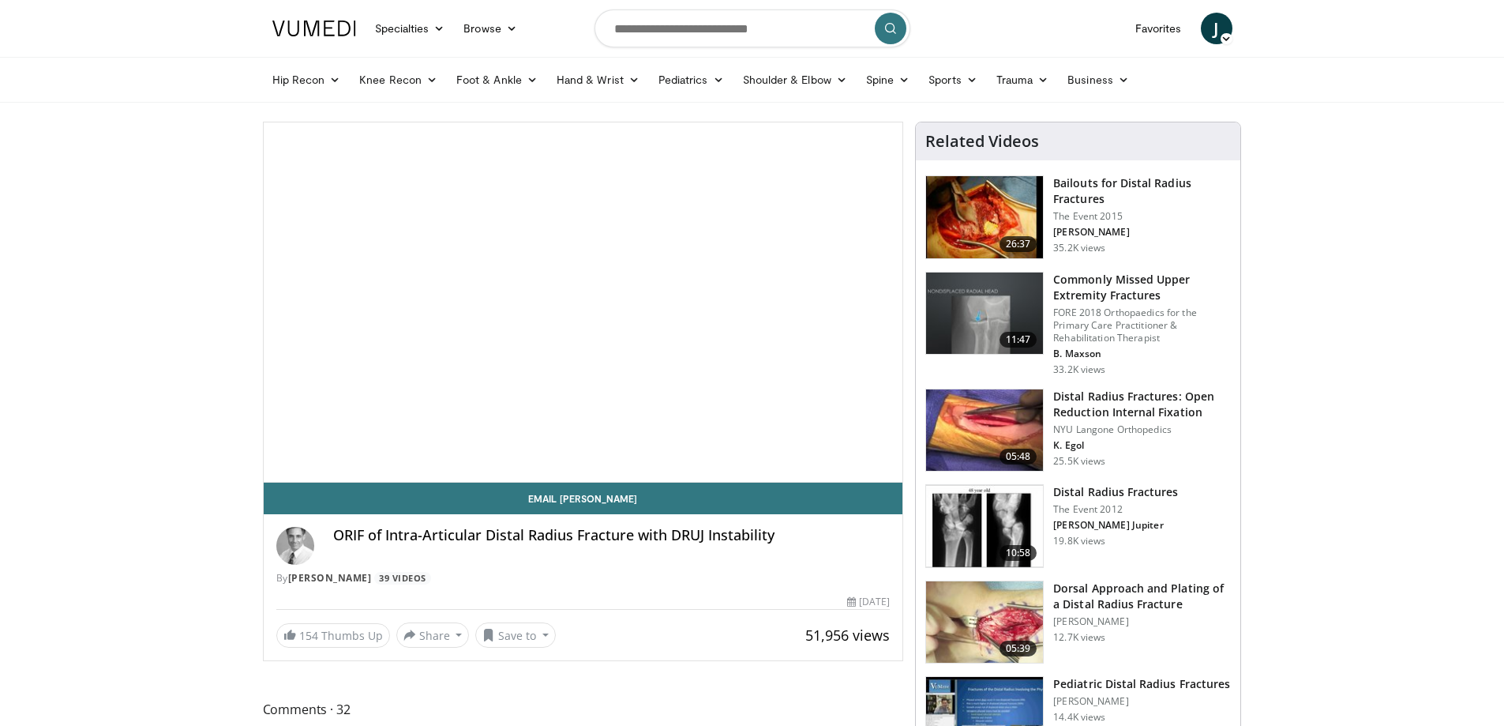
click at [1143, 304] on div "Commonly Missed [MEDICAL_DATA] [MEDICAL_DATA] FORE 2018 Orthopaedics for the Pr…" at bounding box center [1143, 324] width 178 height 104
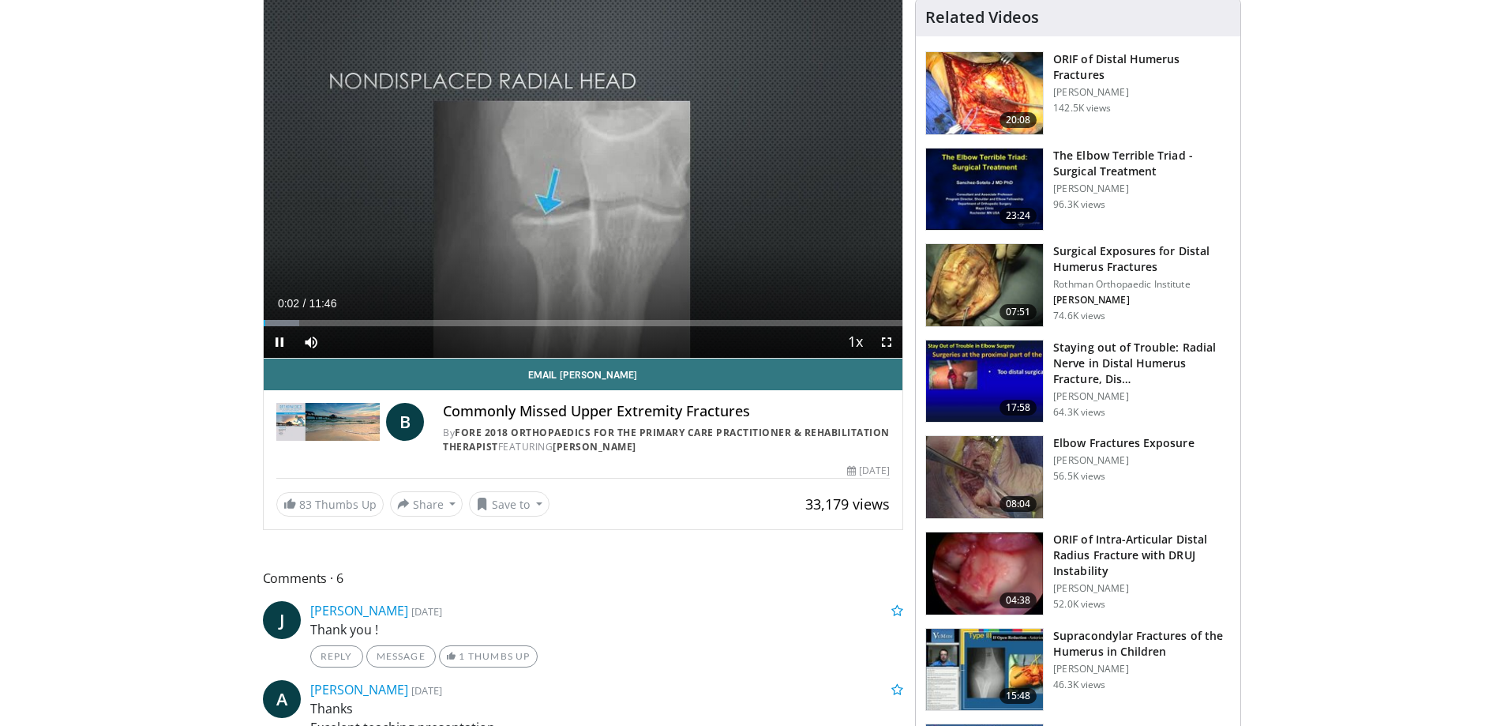
scroll to position [79, 0]
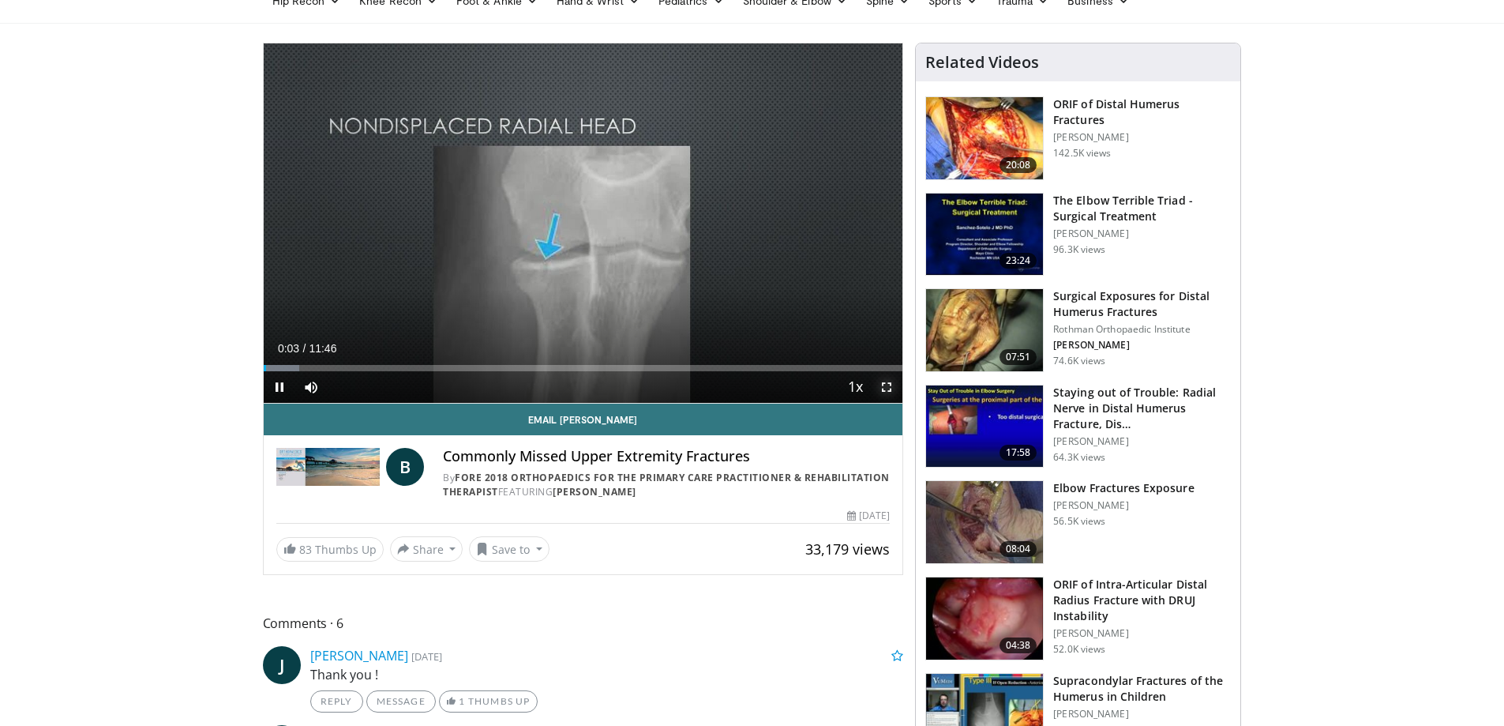
click at [885, 386] on span "Video Player" at bounding box center [887, 387] width 32 height 32
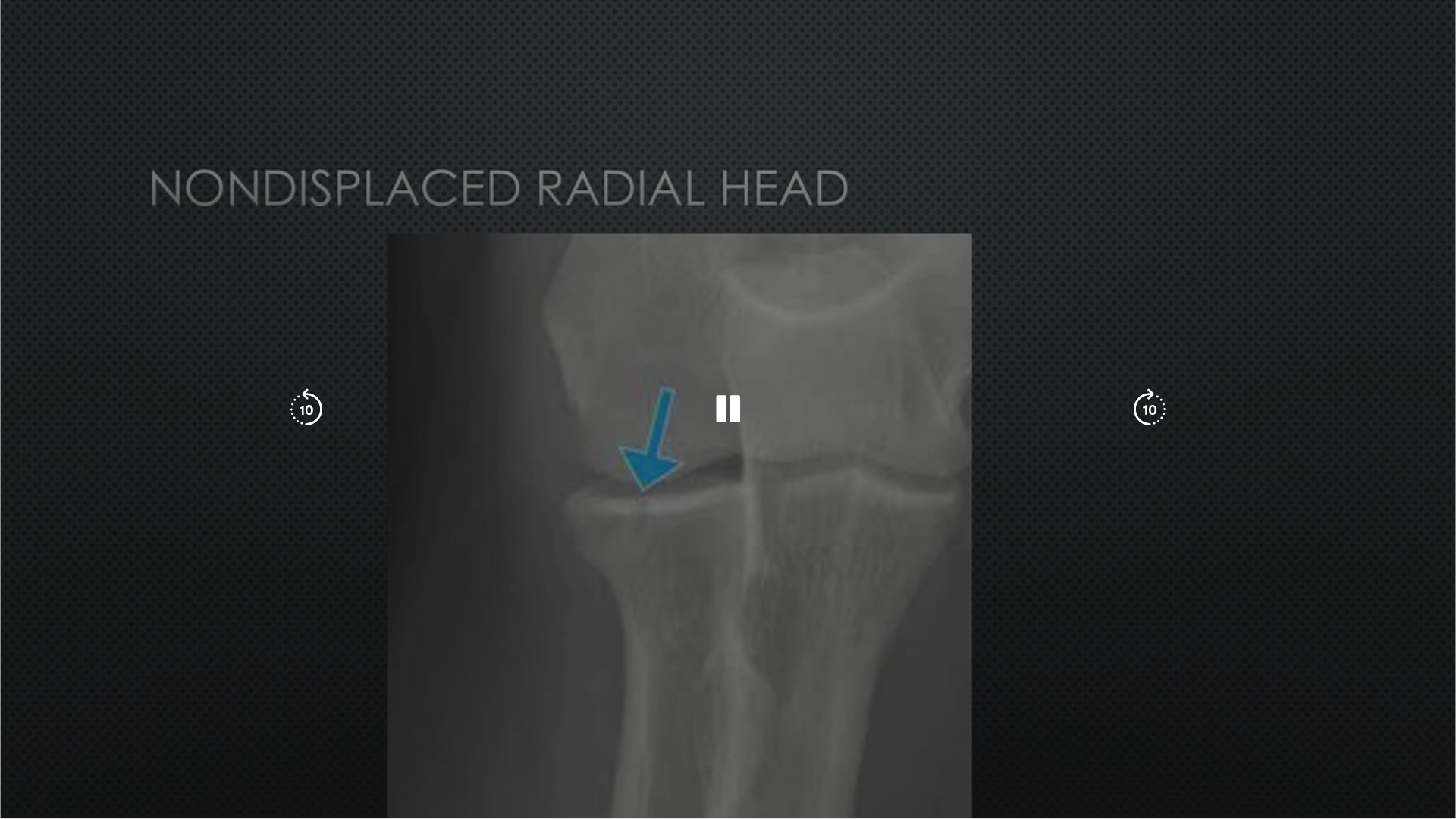
click at [63, 696] on div "10 seconds Tap to unmute" at bounding box center [728, 409] width 1456 height 818
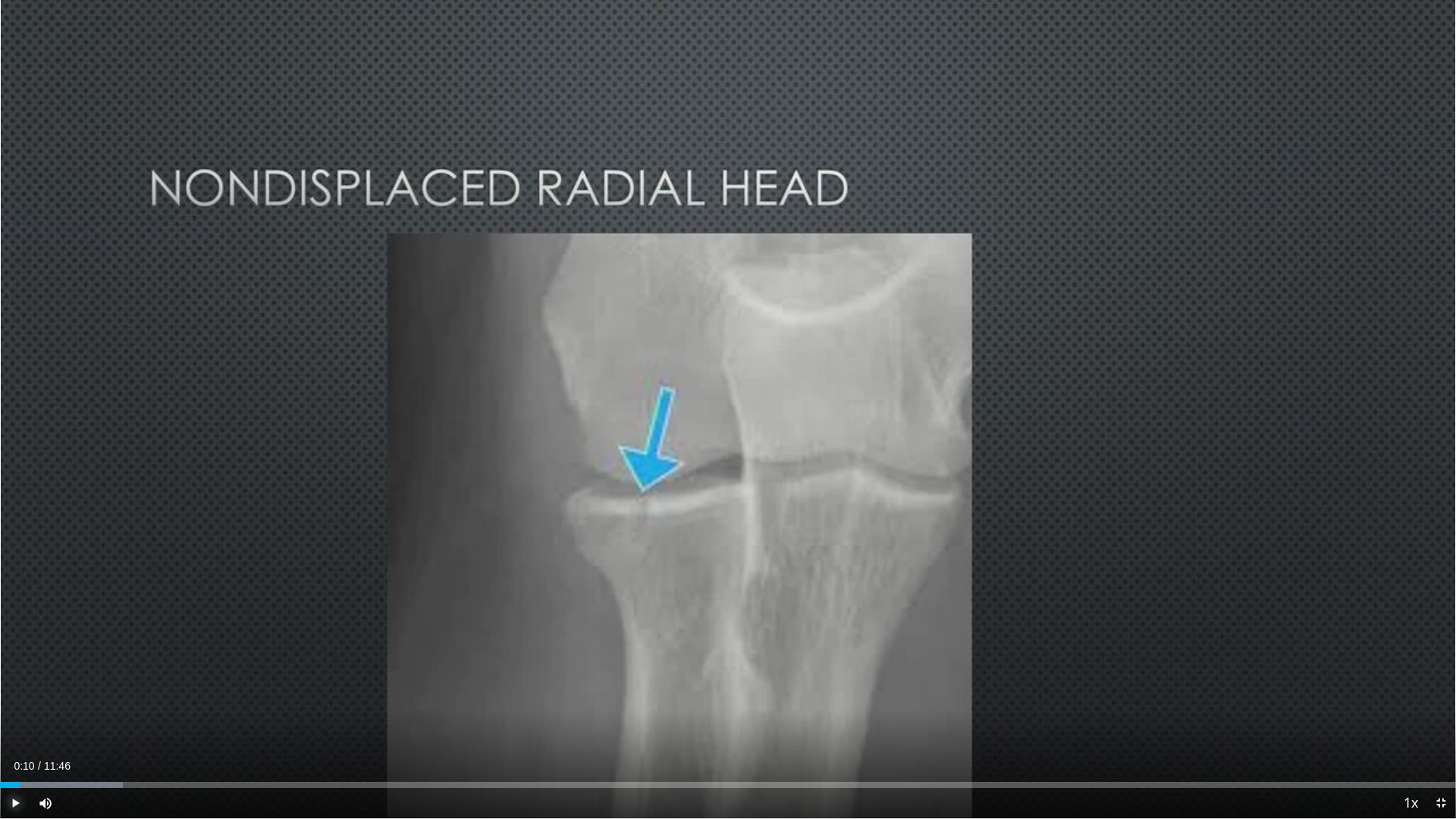
click at [16, 696] on span "Video Player" at bounding box center [15, 804] width 31 height 31
click at [70, 696] on div "Loaded : 8.42% 00:10 00:33" at bounding box center [728, 781] width 1456 height 14
click at [121, 696] on div "Loaded : 14.04% 00:38 00:58" at bounding box center [728, 781] width 1456 height 14
click at [152, 696] on div "Loaded : 18.26% 01:01 01:13" at bounding box center [728, 781] width 1456 height 14
click at [182, 696] on div "Loaded : 19.66% 01:14 01:27" at bounding box center [728, 781] width 1456 height 14
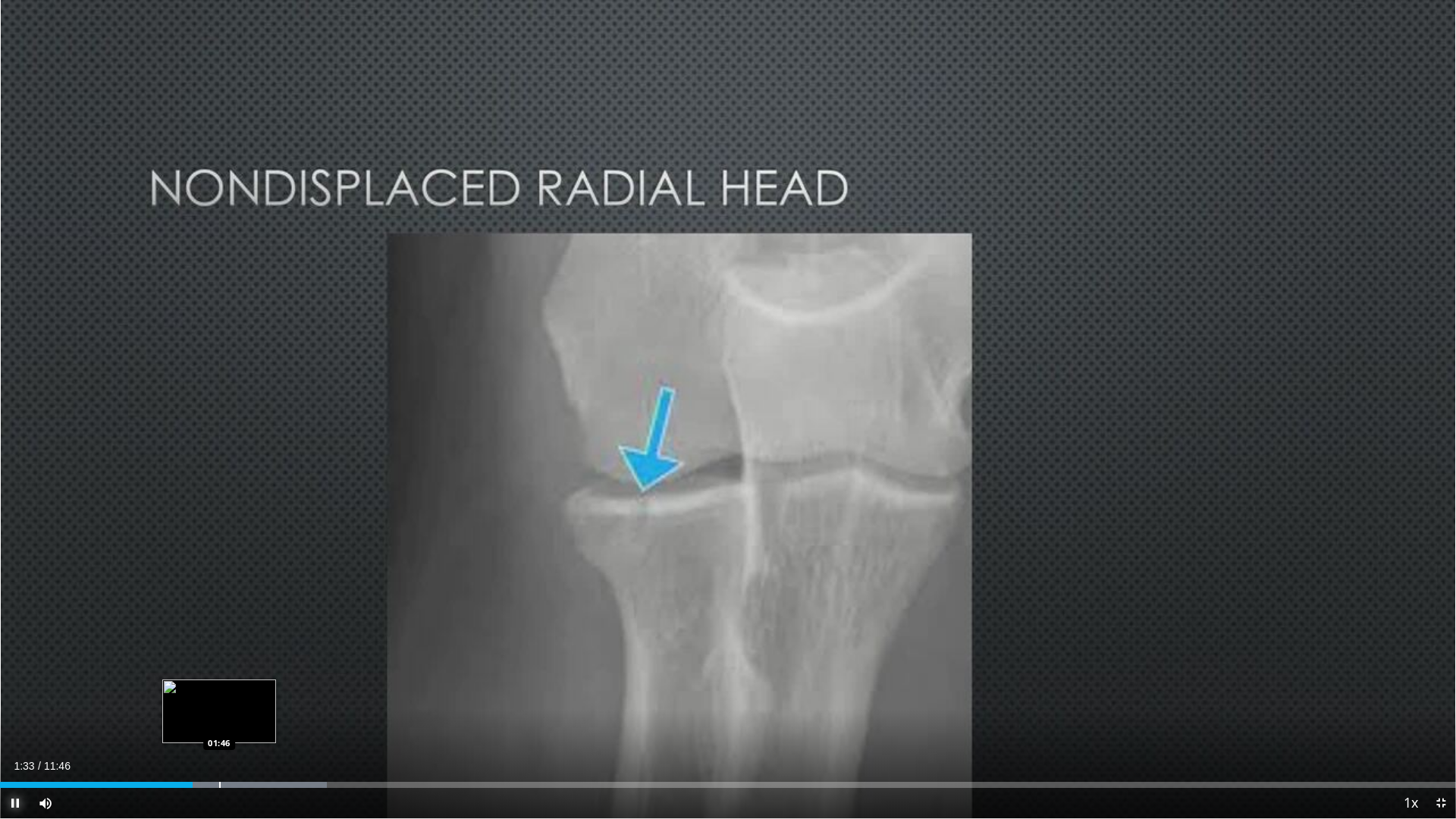
click at [220, 696] on div "Loaded : 22.47% 01:33 01:46" at bounding box center [728, 781] width 1456 height 14
click at [241, 696] on div "Loaded : 23.88% 01:48 01:56" at bounding box center [728, 781] width 1456 height 14
click at [272, 696] on div "Loaded : 23.88% 01:57 02:00" at bounding box center [728, 781] width 1456 height 14
click at [294, 696] on div "Loaded : 25.52% 02:22 02:22" at bounding box center [728, 781] width 1456 height 14
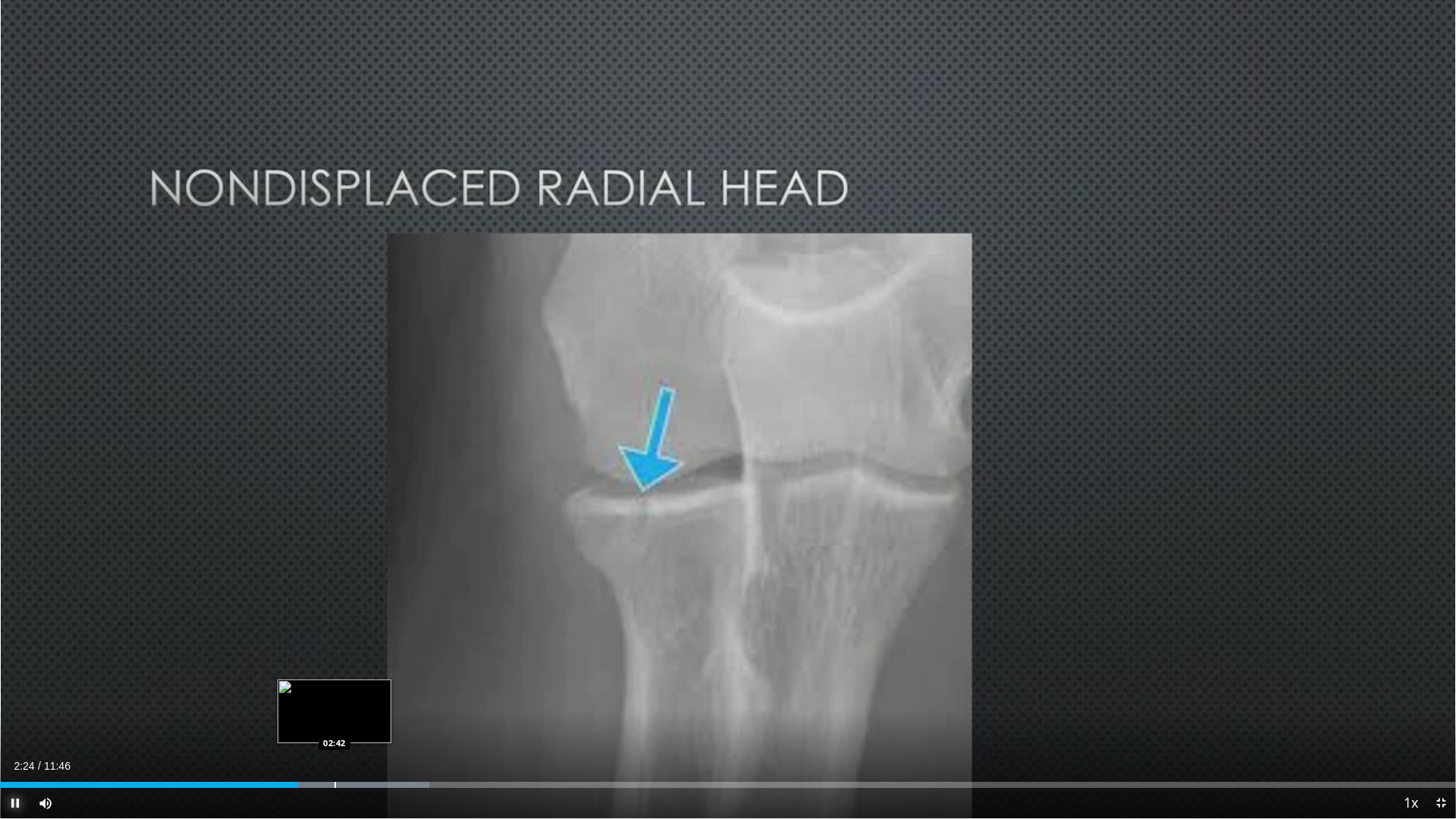
click at [334, 696] on div "Loaded : 29.50% 02:24 02:42" at bounding box center [728, 781] width 1456 height 14
click at [365, 696] on div "Loaded : 29.77% 02:43 02:56" at bounding box center [728, 781] width 1456 height 14
click at [397, 696] on div "Progress Bar" at bounding box center [398, 784] width 2 height 6
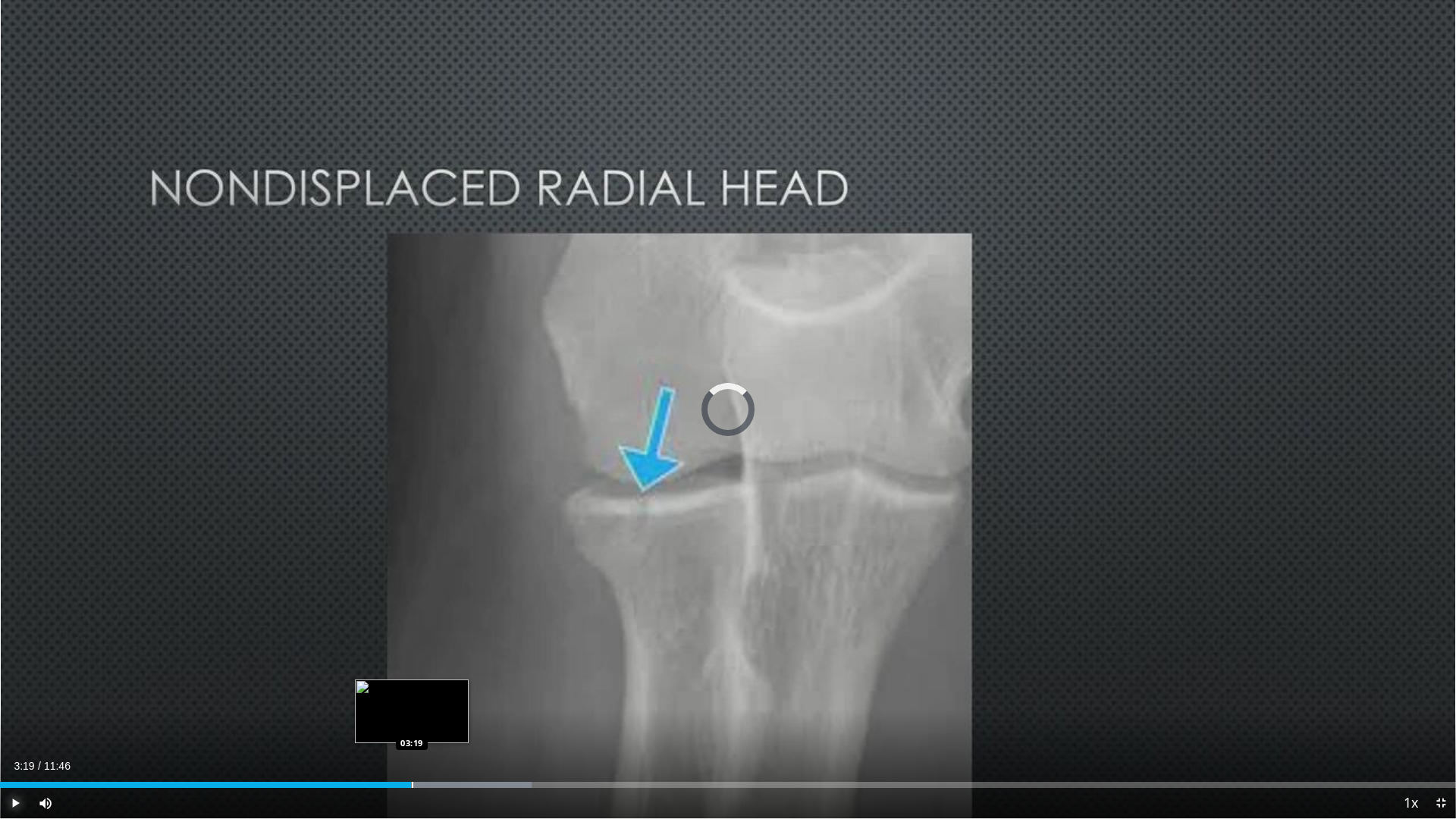
click at [411, 696] on div "Loaded : 36.52% 03:14 03:19" at bounding box center [728, 784] width 1456 height 6
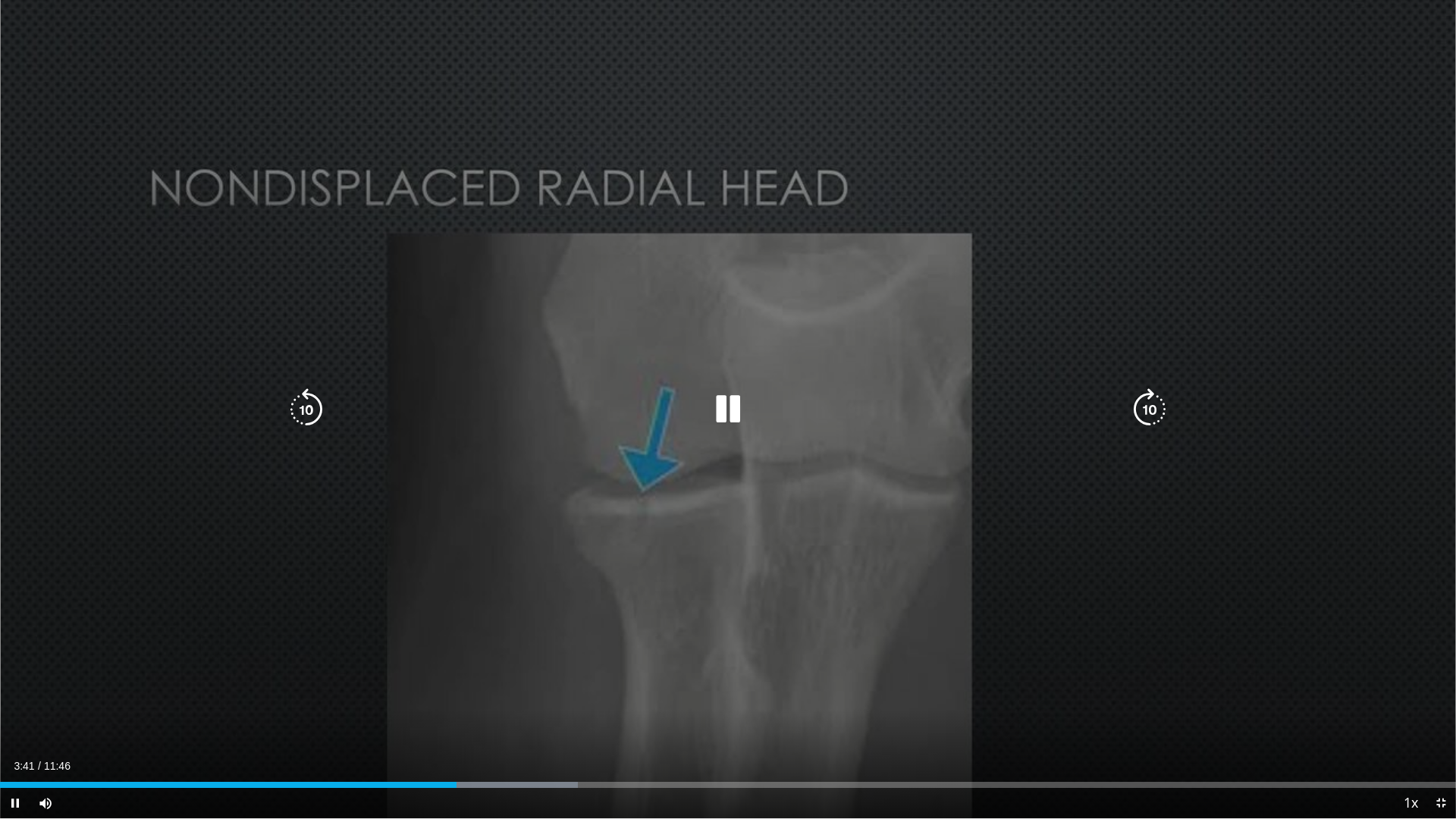
click at [1147, 409] on icon "Video Player" at bounding box center [1150, 409] width 42 height 42
click at [1146, 409] on icon "Video Player" at bounding box center [1150, 409] width 42 height 42
click at [1145, 411] on icon "Video Player" at bounding box center [1150, 409] width 42 height 42
click at [1153, 412] on icon "Video Player" at bounding box center [1150, 409] width 42 height 42
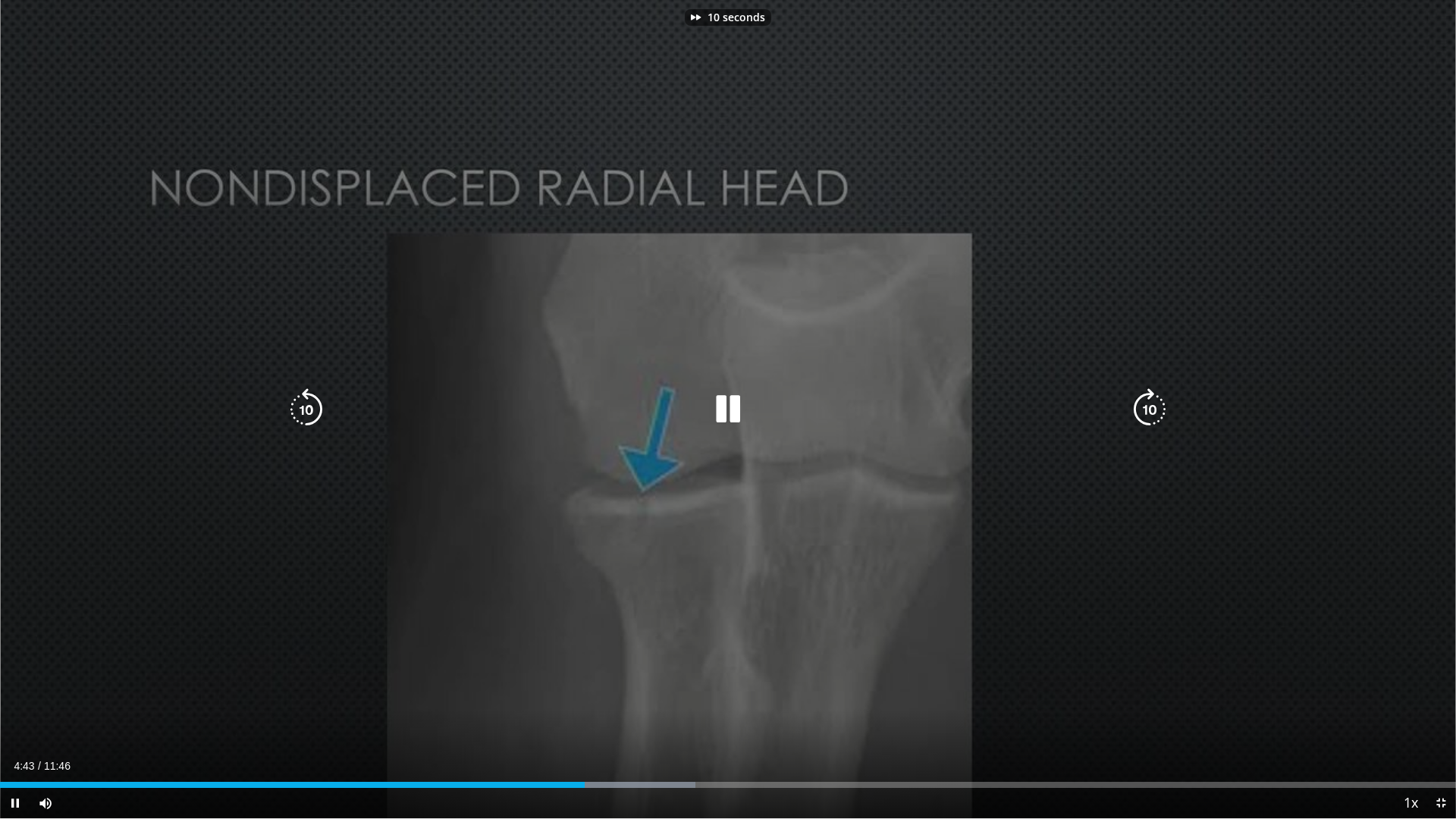
click at [1153, 412] on icon "Video Player" at bounding box center [1150, 409] width 42 height 42
click at [1150, 401] on icon "Video Player" at bounding box center [1150, 409] width 42 height 42
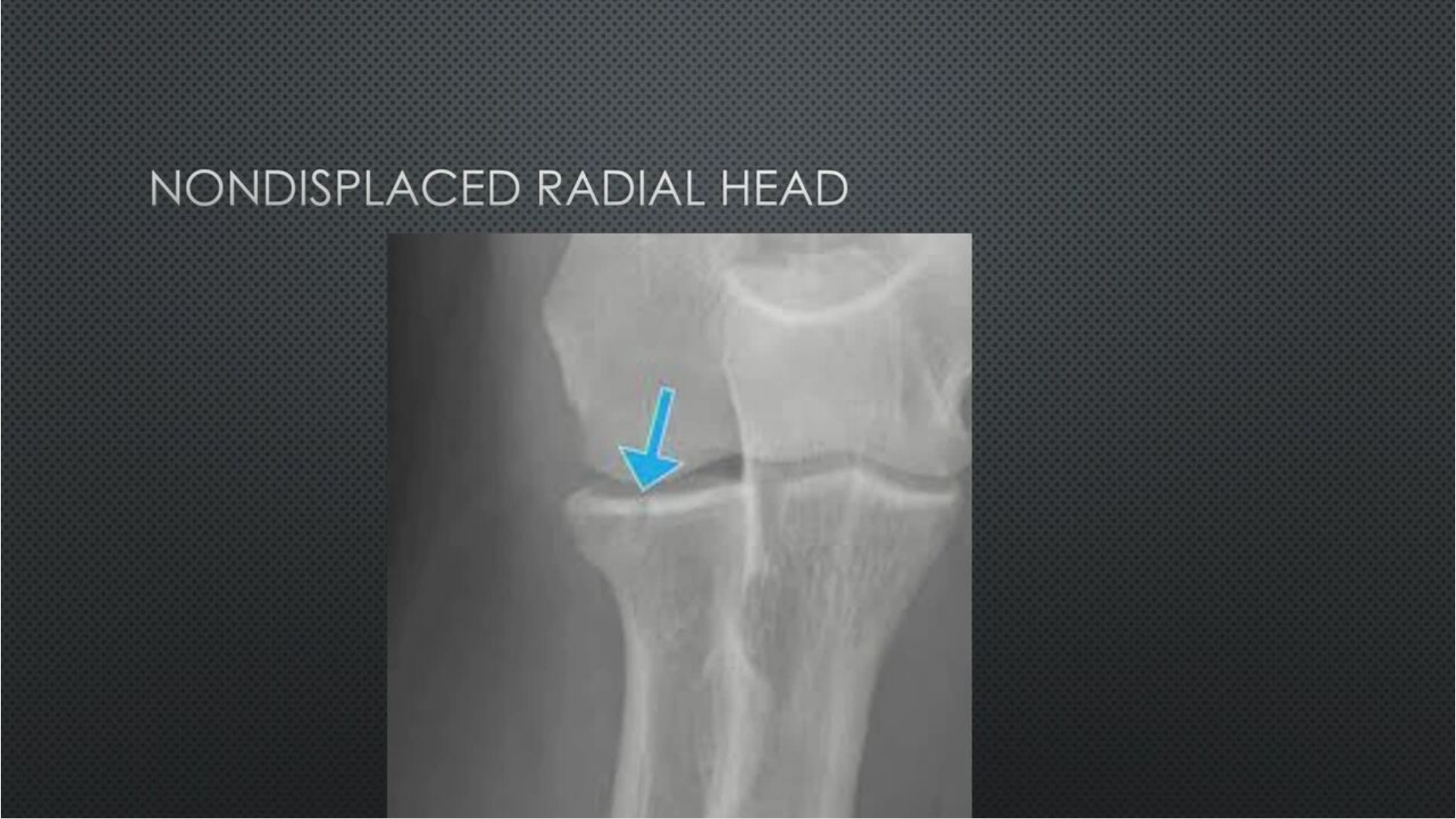
click at [1150, 401] on div "20 seconds Tap to unmute" at bounding box center [728, 409] width 1456 height 818
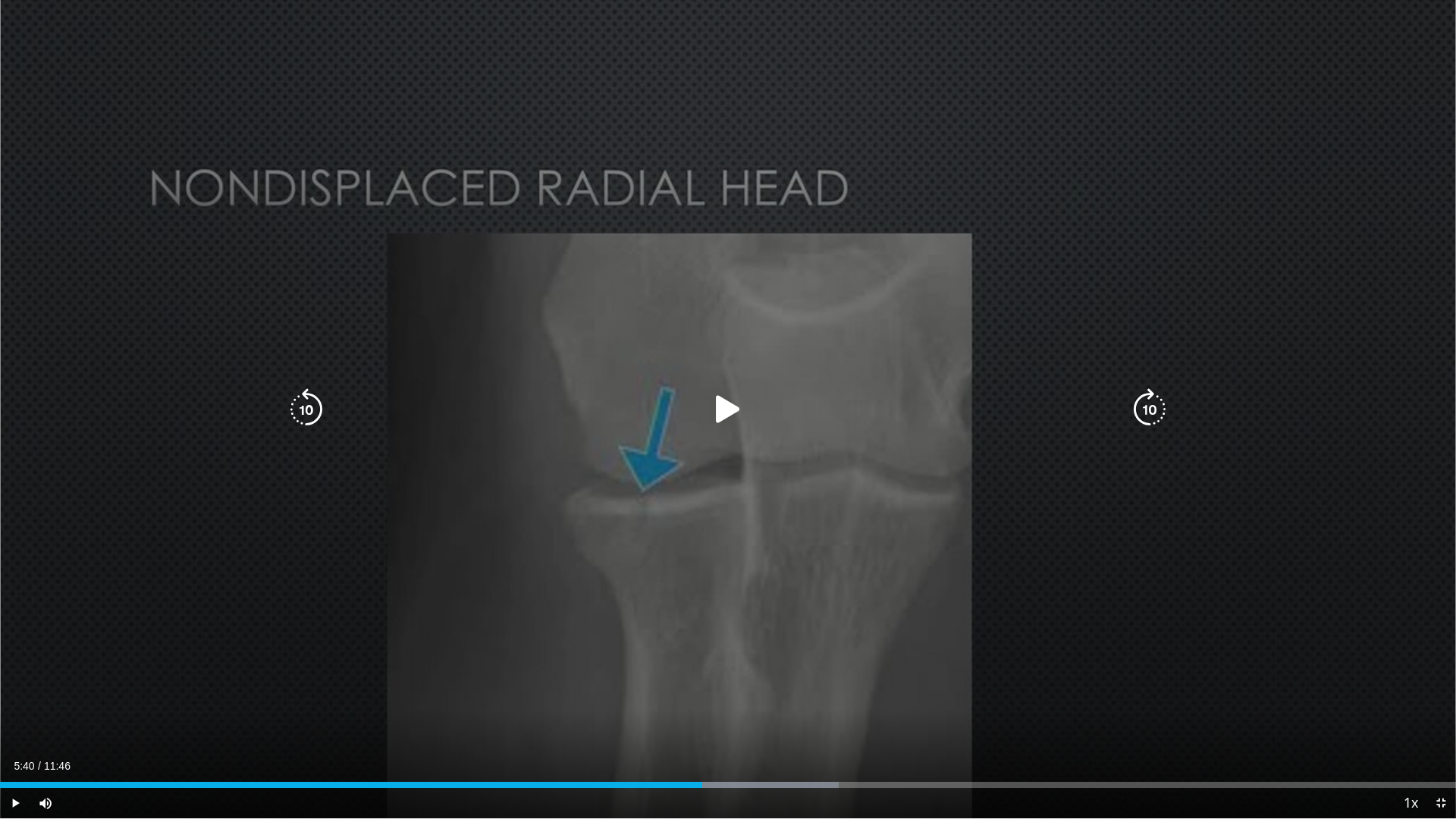
click at [1152, 406] on icon "Video Player" at bounding box center [1150, 409] width 42 height 42
click at [720, 415] on icon "Video Player" at bounding box center [728, 409] width 42 height 42
click at [1146, 413] on icon "Video Player" at bounding box center [1150, 409] width 42 height 42
click at [1154, 422] on icon "Video Player" at bounding box center [1150, 409] width 42 height 42
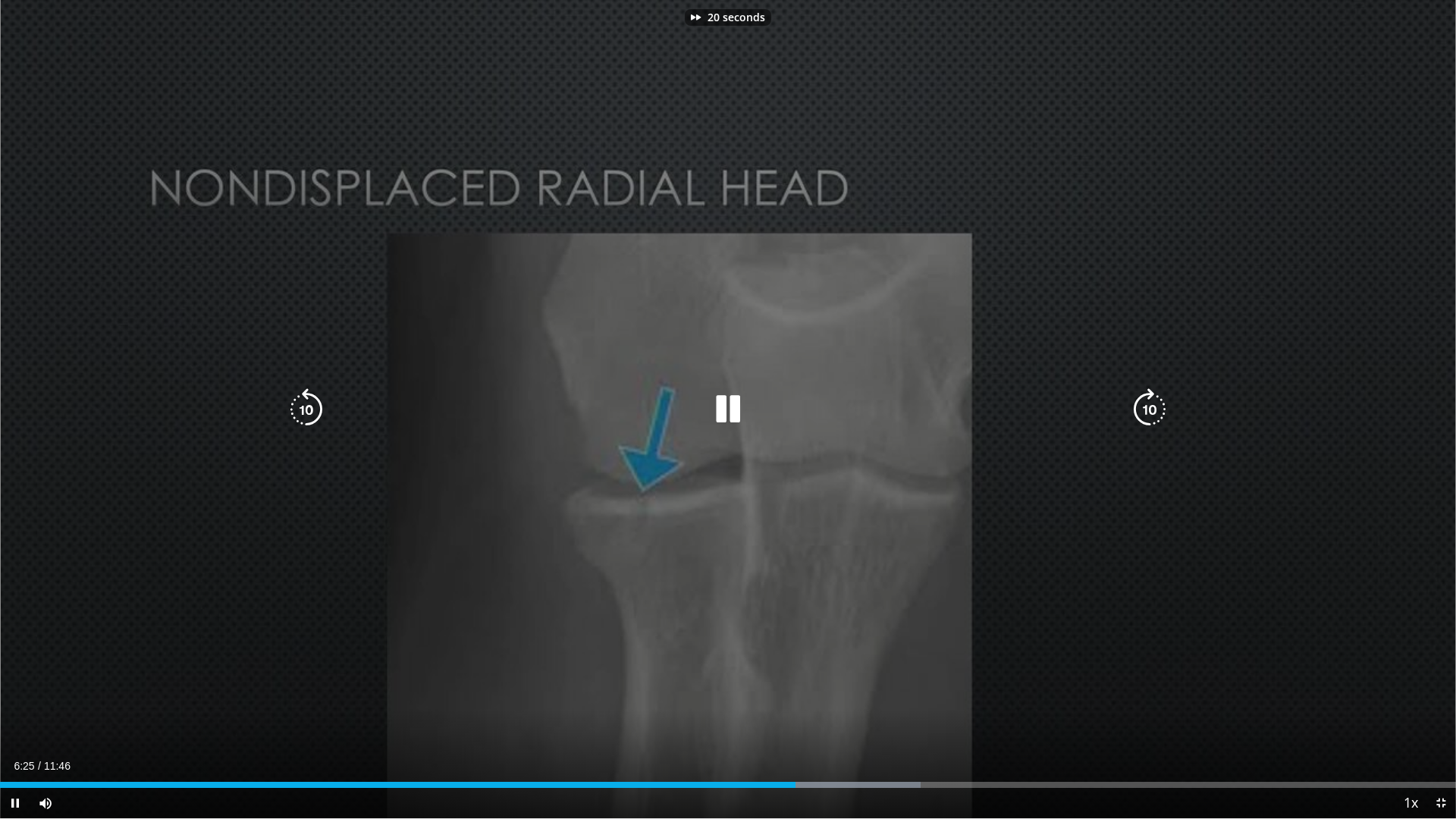
click at [1154, 422] on icon "Video Player" at bounding box center [1150, 409] width 42 height 42
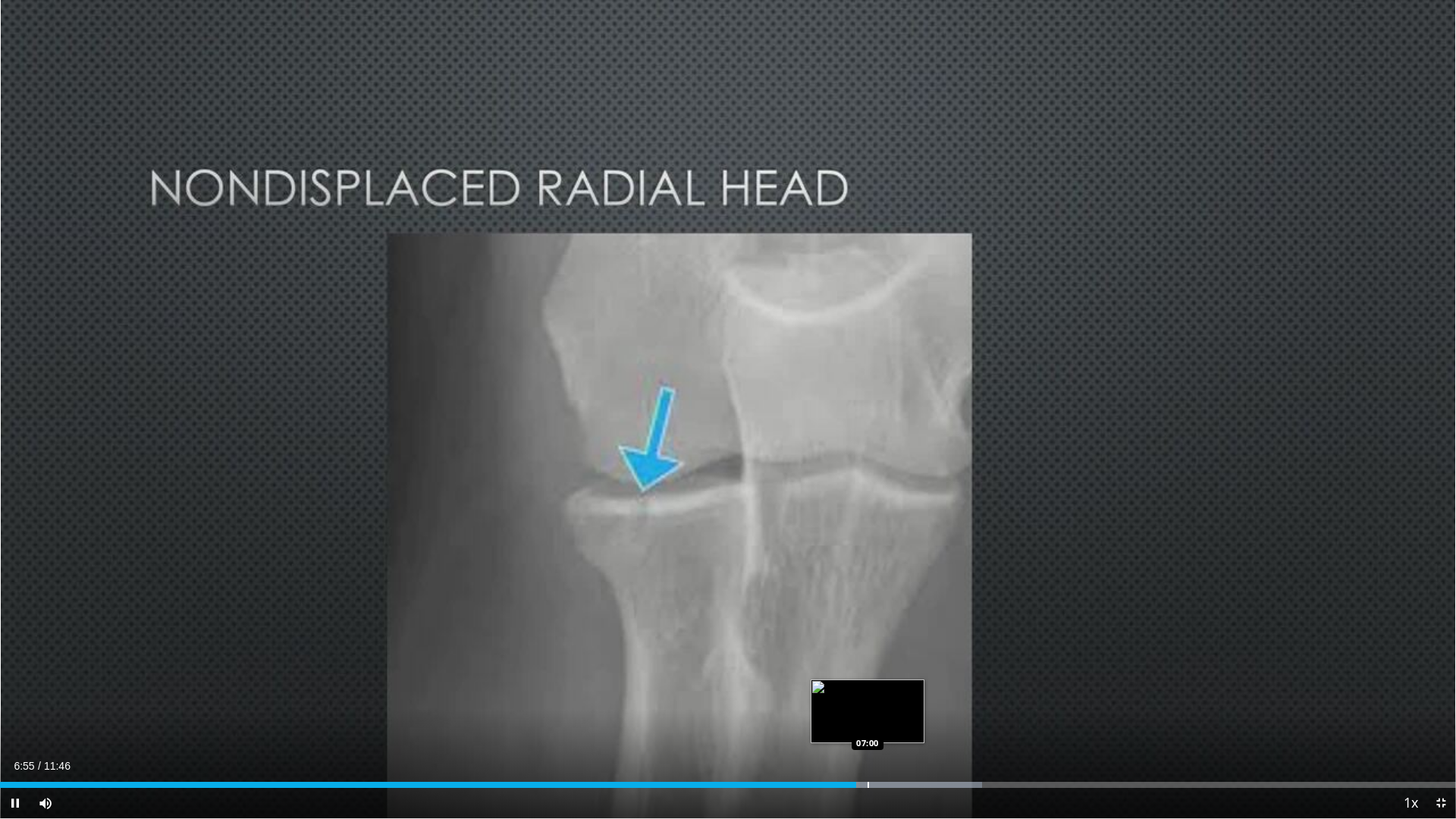
click at [867, 696] on div "Progress Bar" at bounding box center [868, 784] width 2 height 6
click at [879, 696] on div "Progress Bar" at bounding box center [880, 784] width 2 height 6
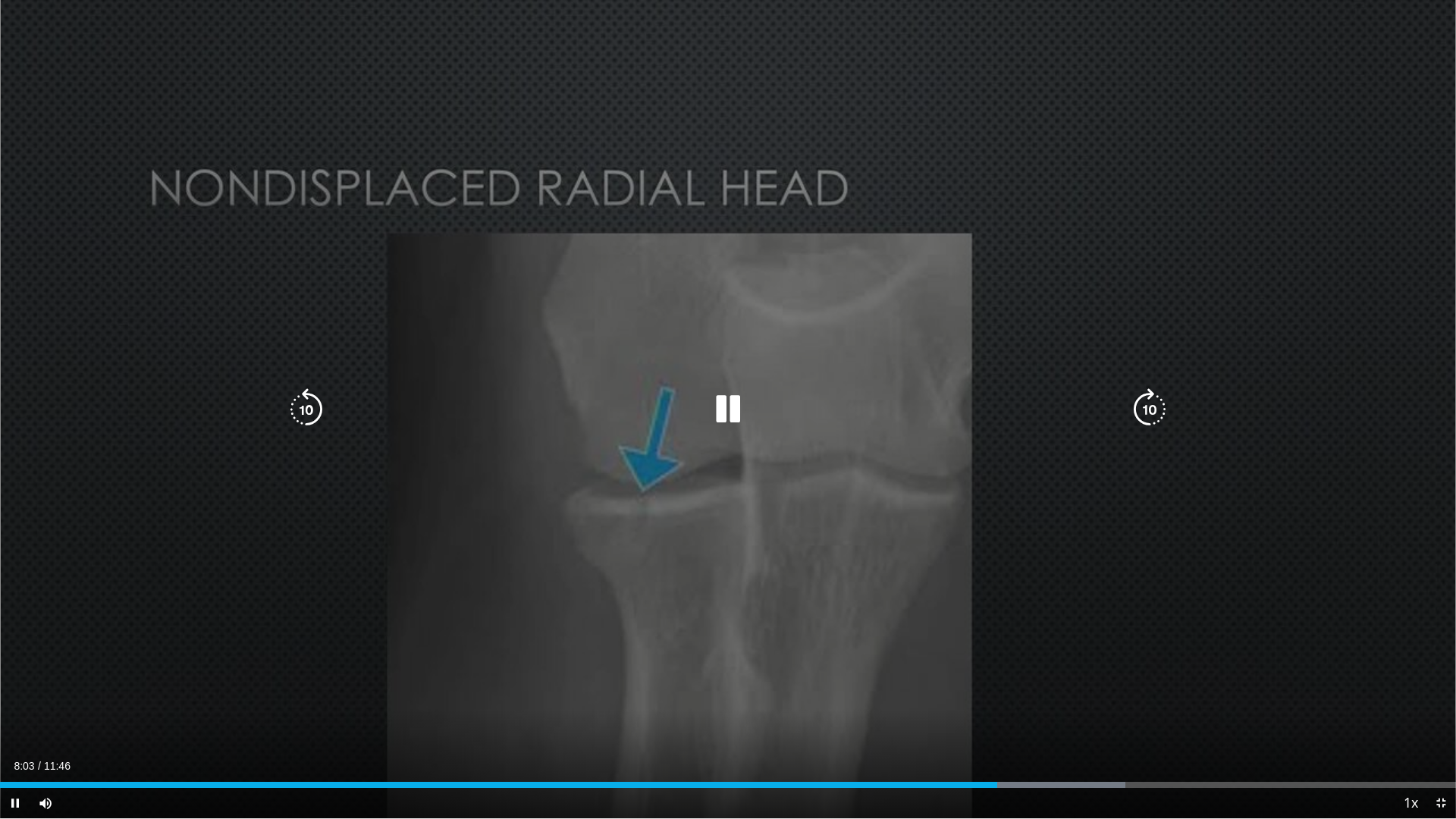
click at [727, 411] on icon "Video Player" at bounding box center [728, 409] width 42 height 42
click at [731, 398] on icon "Video Player" at bounding box center [728, 409] width 42 height 42
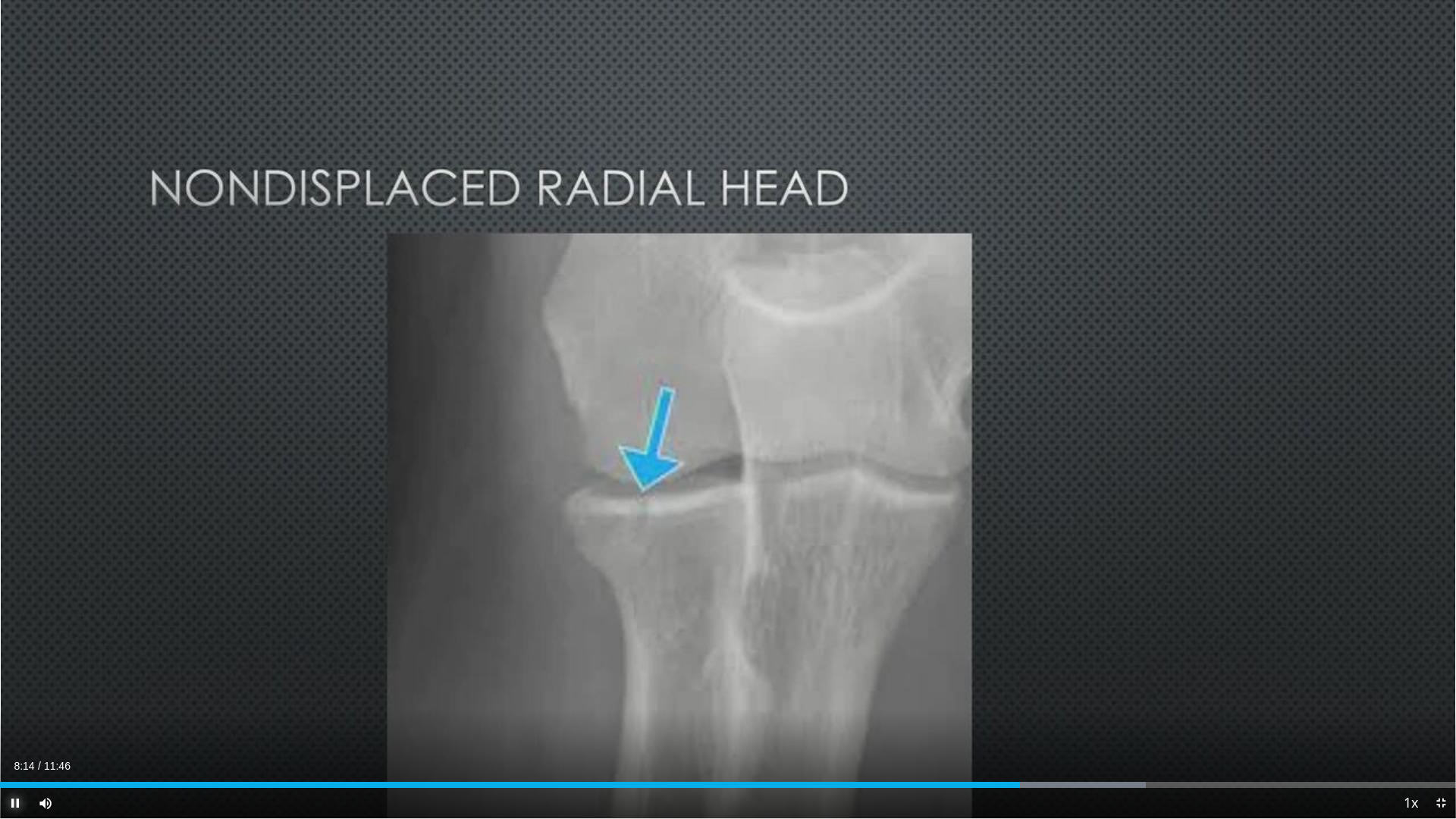
click at [6, 696] on span "Video Player" at bounding box center [15, 804] width 31 height 31
click at [17, 696] on span "Video Player" at bounding box center [15, 804] width 31 height 31
click at [1005, 696] on div "Progress Bar" at bounding box center [1006, 784] width 2 height 6
click at [1163, 696] on div "Loaded : 81.49% 08:10 09:24" at bounding box center [728, 781] width 1456 height 14
click at [1202, 696] on div "Loaded : 81.49% 09:42 09:42" at bounding box center [728, 781] width 1456 height 14
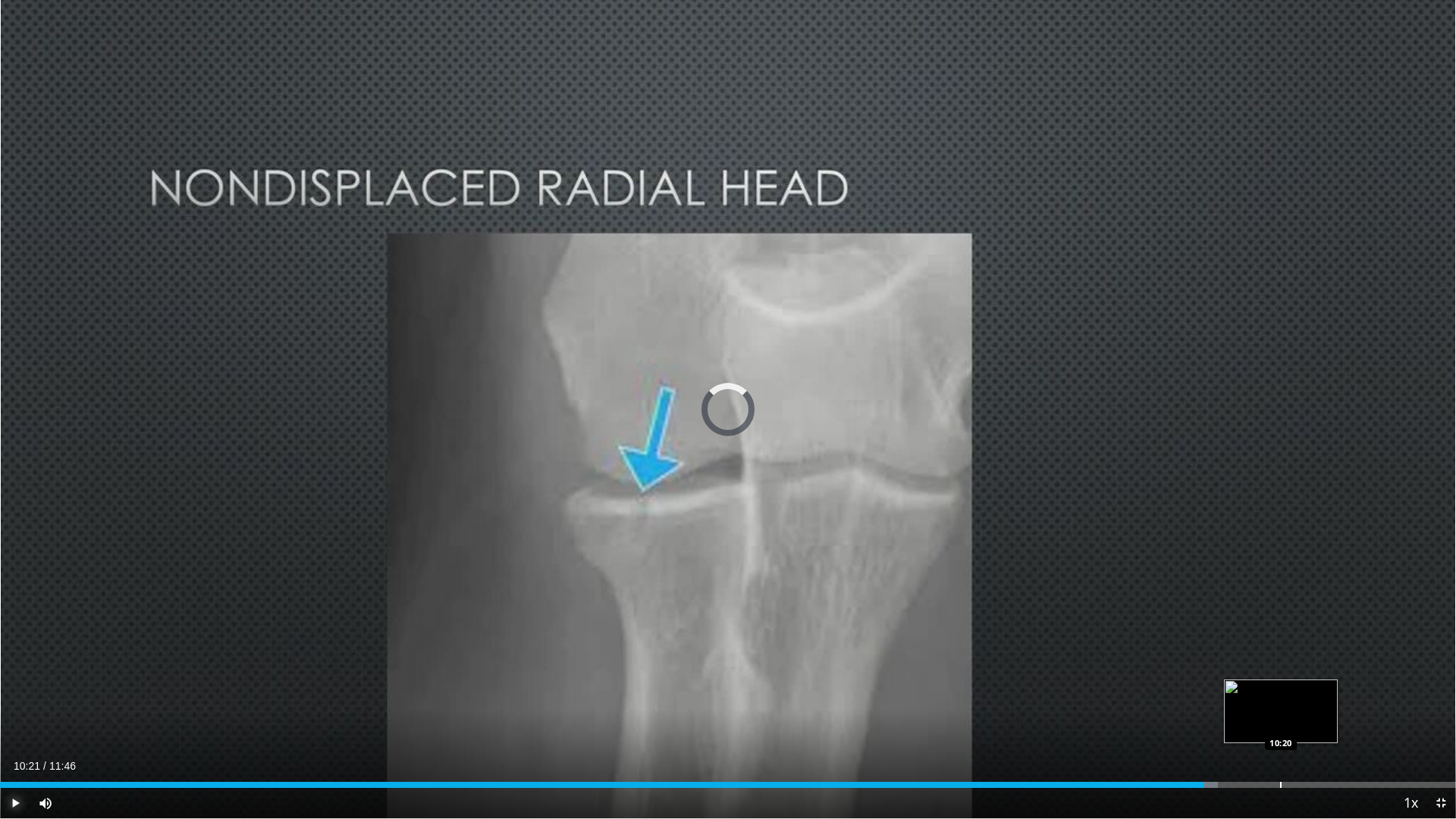
click at [1282, 696] on div "Loaded : 83.65% 09:44 10:20" at bounding box center [728, 781] width 1456 height 14
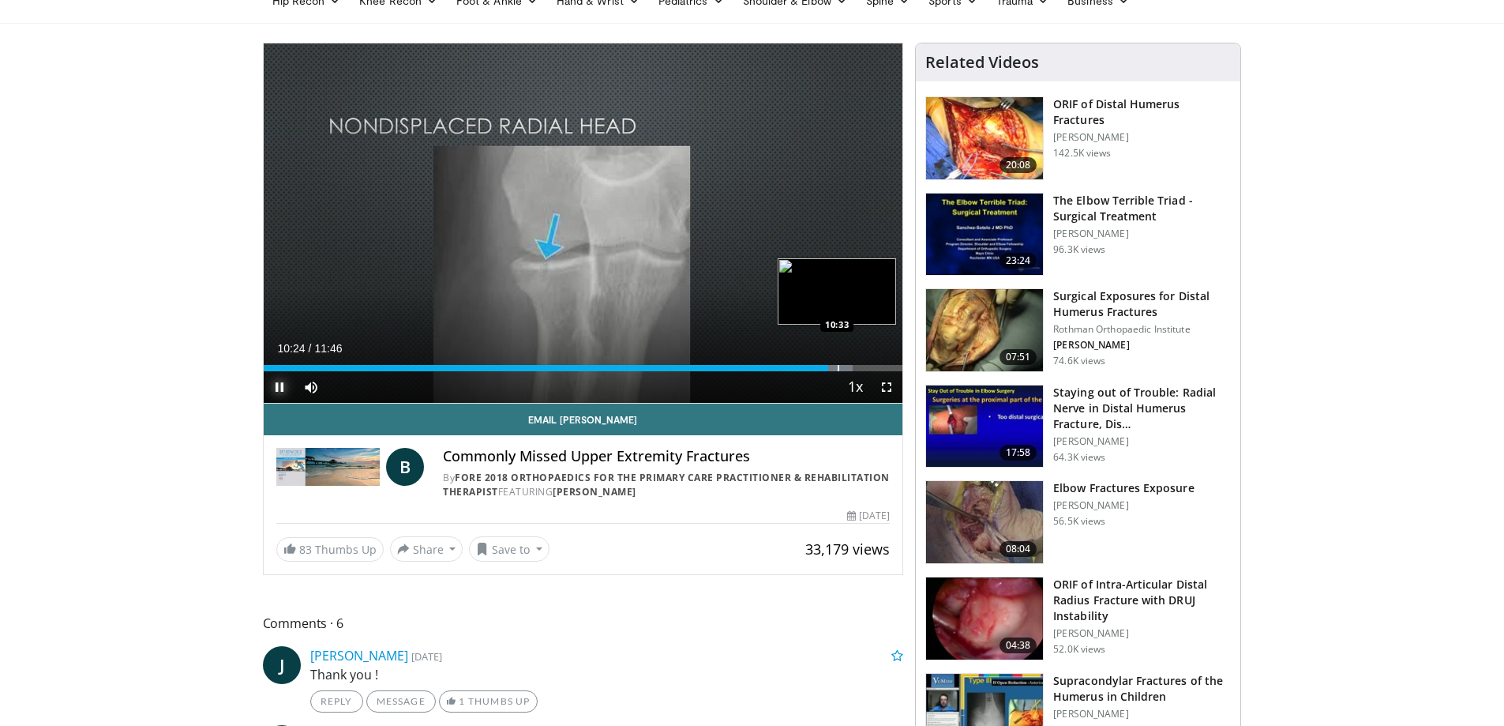
click at [838, 370] on div "Progress Bar" at bounding box center [839, 368] width 2 height 6
click at [846, 368] on div "Progress Bar" at bounding box center [846, 368] width 2 height 6
click at [858, 368] on div "Progress Bar" at bounding box center [859, 368] width 2 height 6
click at [865, 368] on div "Progress Bar" at bounding box center [866, 368] width 2 height 6
click at [869, 367] on div "Progress Bar" at bounding box center [870, 368] width 2 height 6
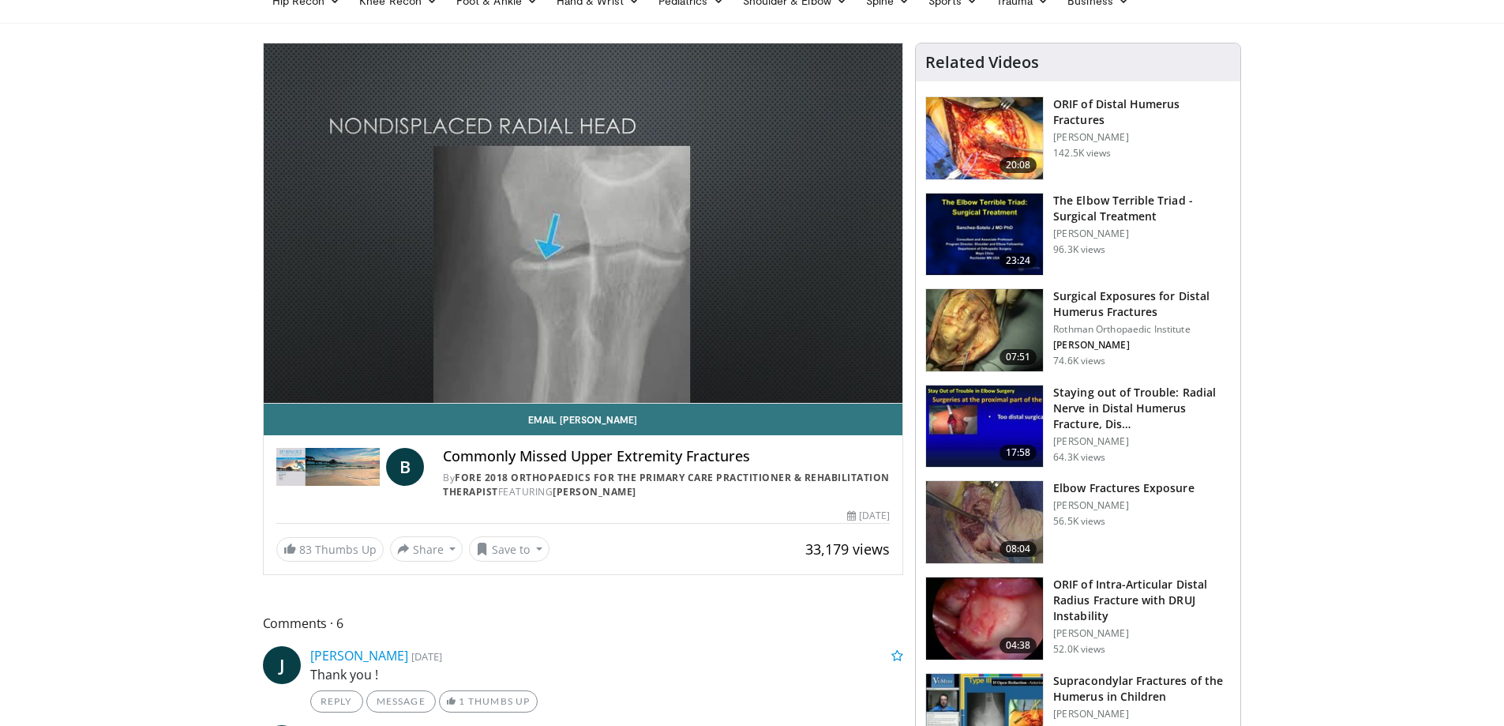
scroll to position [0, 0]
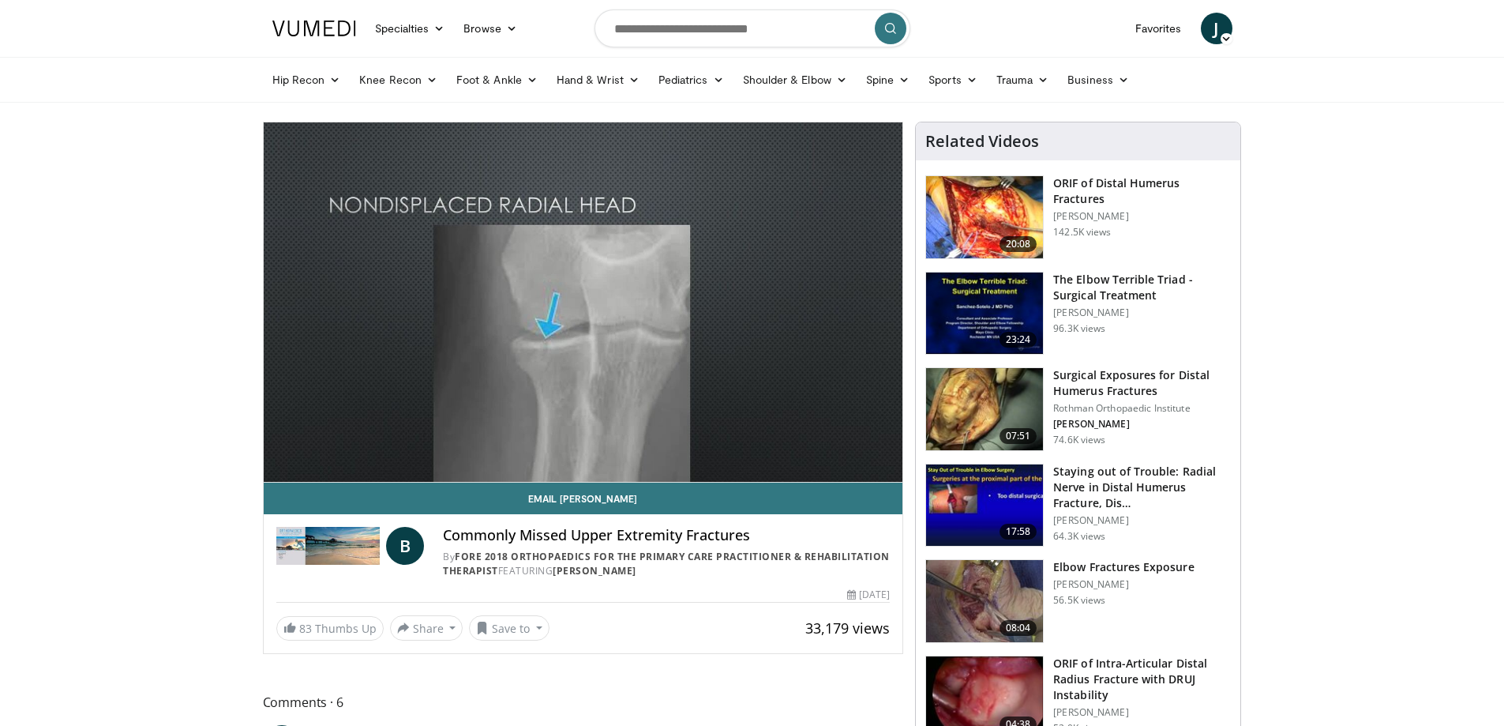
click at [328, 24] on img at bounding box center [314, 29] width 84 height 16
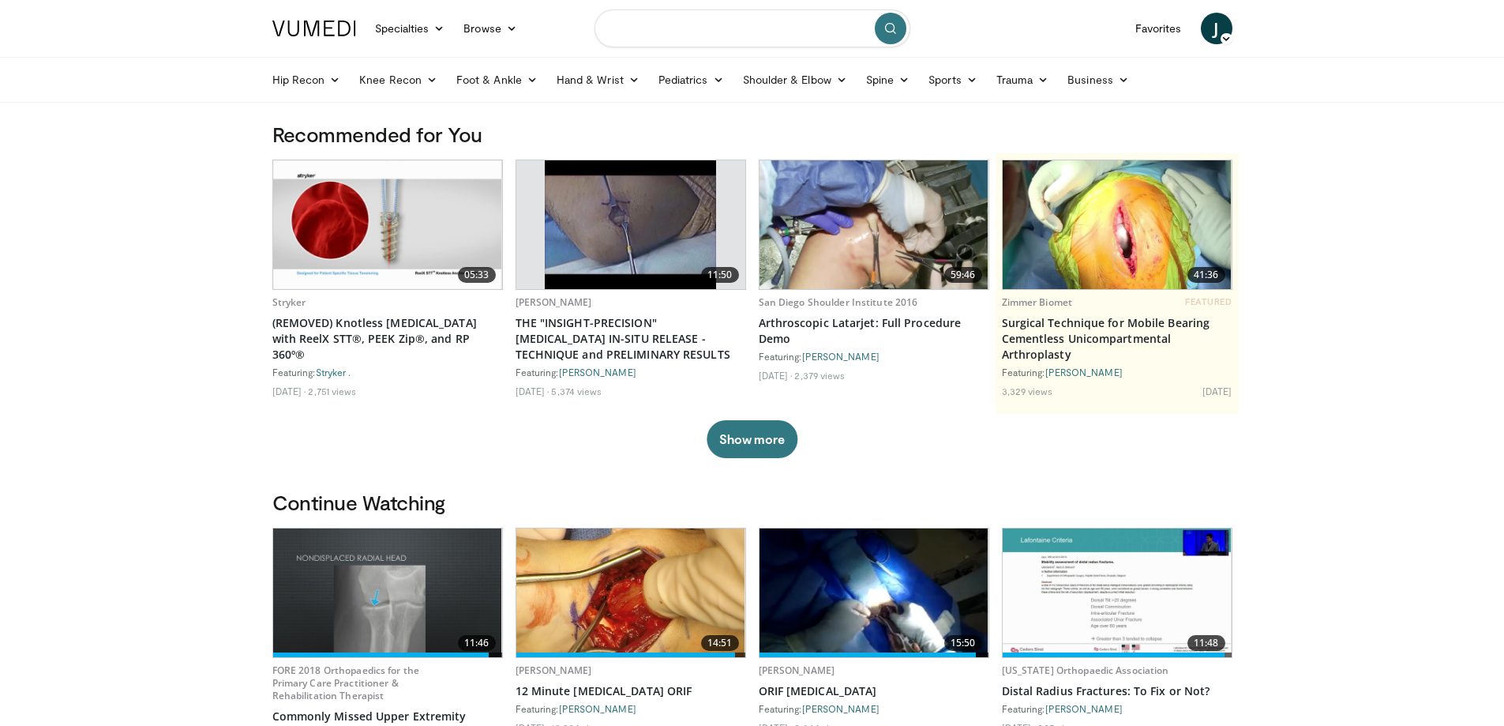
click at [697, 24] on input "Search topics, interventions" at bounding box center [753, 28] width 316 height 38
type input "****"
